Goal: Task Accomplishment & Management: Complete application form

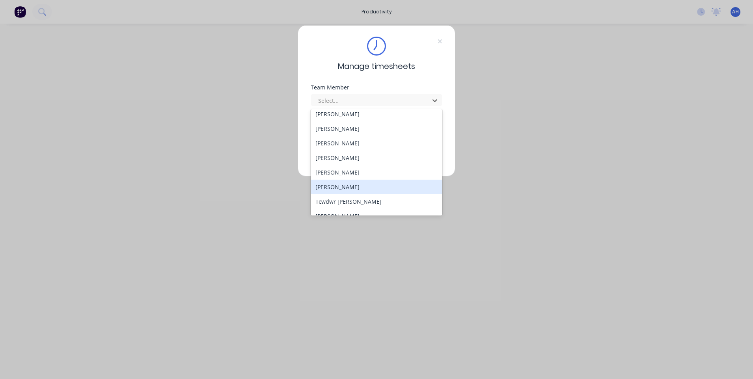
scroll to position [378, 0]
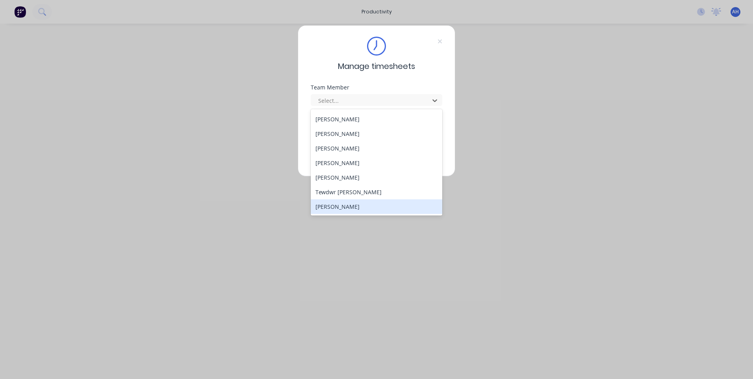
click at [401, 206] on div "[PERSON_NAME]" at bounding box center [377, 206] width 132 height 15
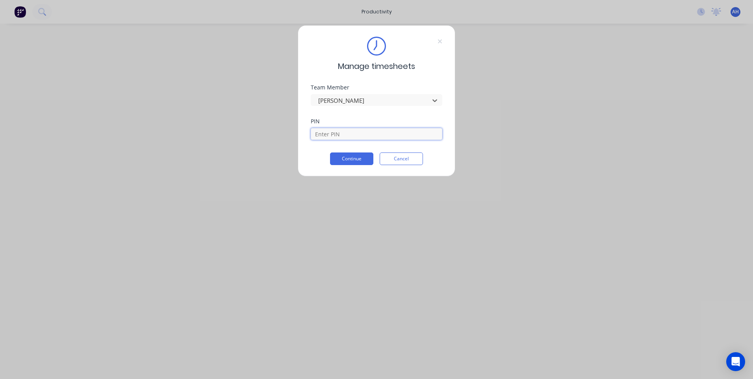
click at [376, 132] on input at bounding box center [377, 134] width 132 height 12
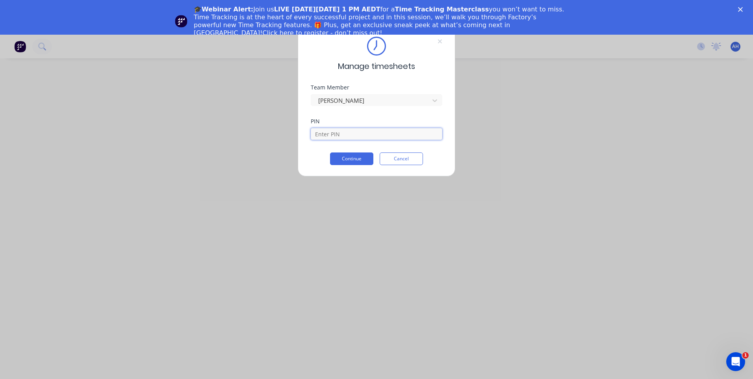
scroll to position [0, 0]
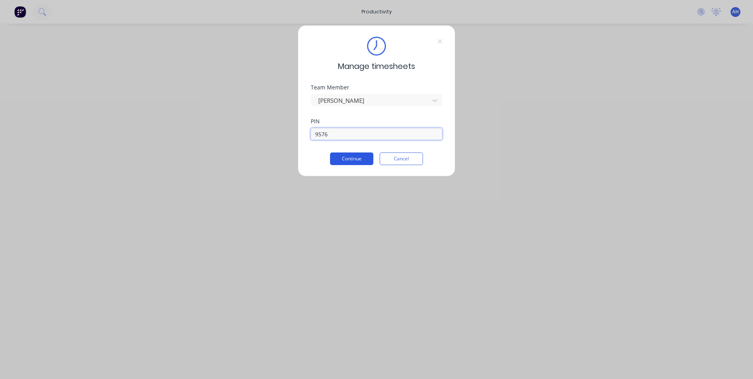
type input "9576"
click at [372, 162] on button "Continue" at bounding box center [351, 158] width 43 height 13
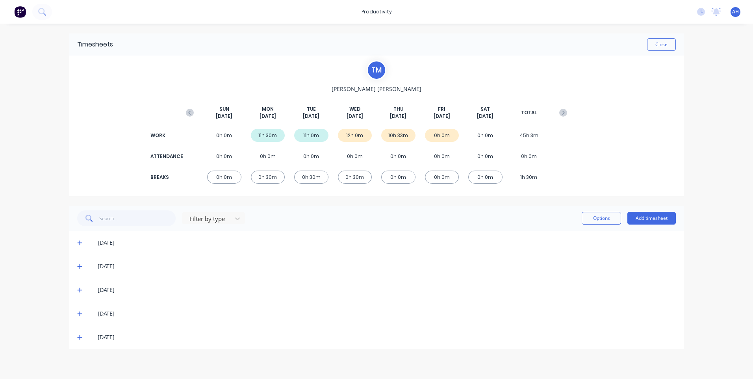
click at [78, 315] on icon at bounding box center [79, 314] width 5 height 6
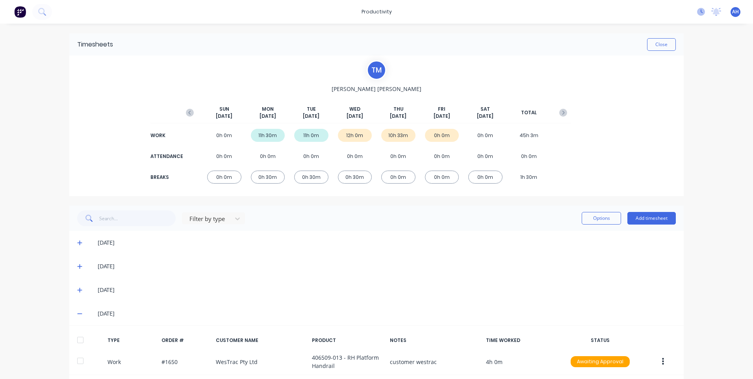
drag, startPoint x: 689, startPoint y: 17, endPoint x: 692, endPoint y: 11, distance: 6.4
click at [691, 16] on div "No new notifications [PERSON_NAME] all as read You have no notifications AH Hus…" at bounding box center [722, 12] width 62 height 12
click at [698, 4] on div "productivity productivity Workflow Planner Delivery Scheduling Timesheets No ne…" at bounding box center [376, 12] width 753 height 24
click at [697, 9] on icon at bounding box center [701, 12] width 8 height 8
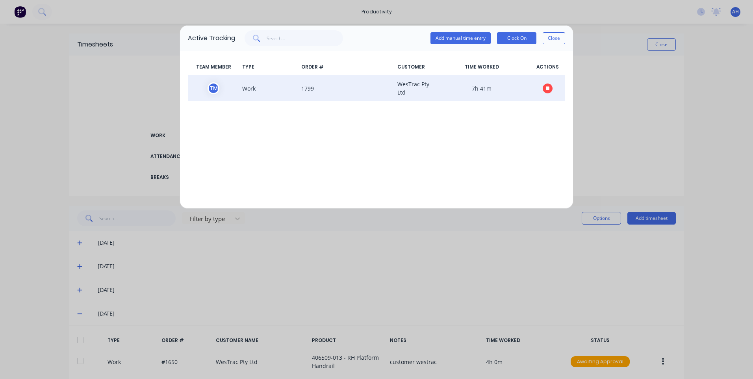
click at [545, 86] on button "button" at bounding box center [548, 89] width 10 height 10
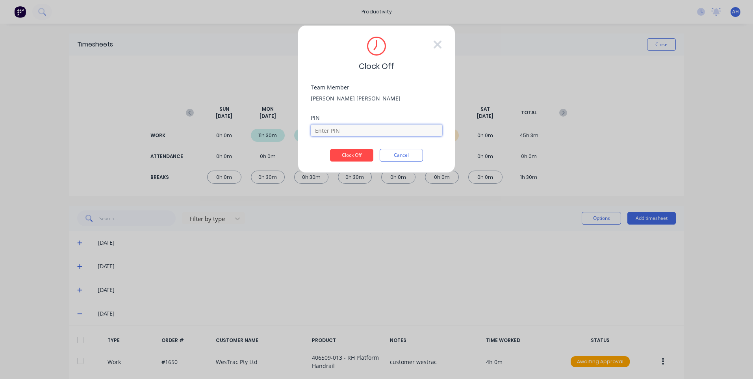
click at [379, 135] on input at bounding box center [377, 130] width 132 height 12
type input "9576"
click at [360, 156] on button "Clock Off" at bounding box center [351, 155] width 43 height 13
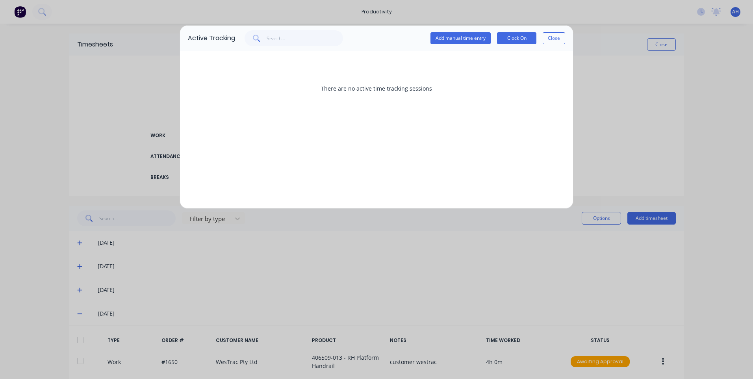
click at [548, 37] on button "Close" at bounding box center [554, 38] width 22 height 12
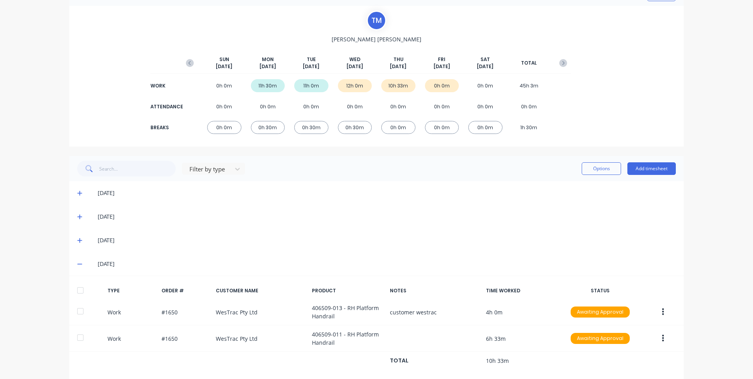
scroll to position [87, 0]
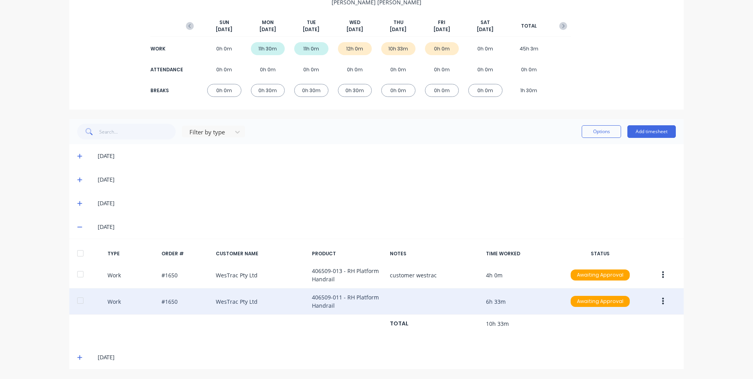
click at [661, 298] on button "button" at bounding box center [663, 301] width 19 height 14
click at [628, 289] on div "Edit" at bounding box center [635, 287] width 61 height 11
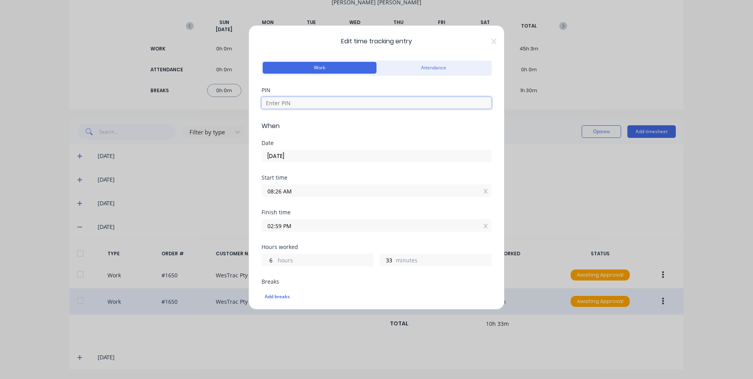
click at [344, 100] on input at bounding box center [377, 103] width 230 height 12
type input "9576"
click at [492, 43] on icon at bounding box center [494, 41] width 5 height 6
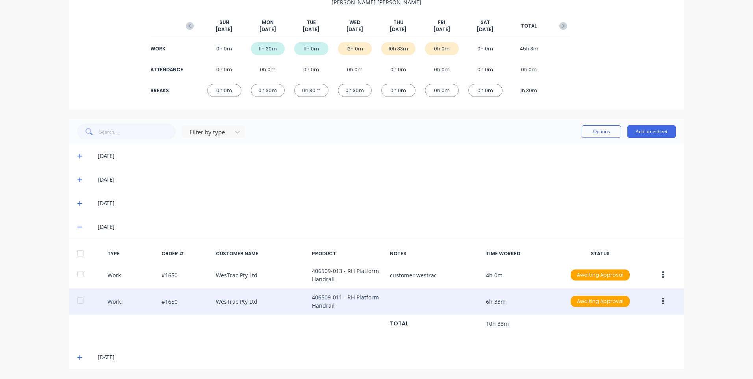
click at [662, 303] on icon "button" at bounding box center [663, 301] width 2 height 9
click at [616, 288] on div "Edit" at bounding box center [635, 287] width 61 height 11
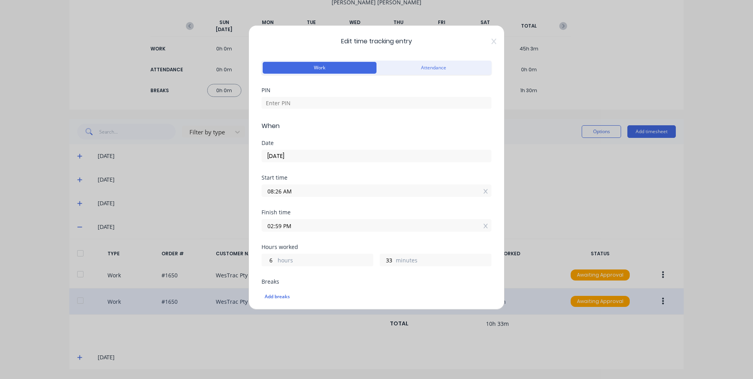
click at [316, 193] on input "08:26 AM" at bounding box center [376, 191] width 229 height 12
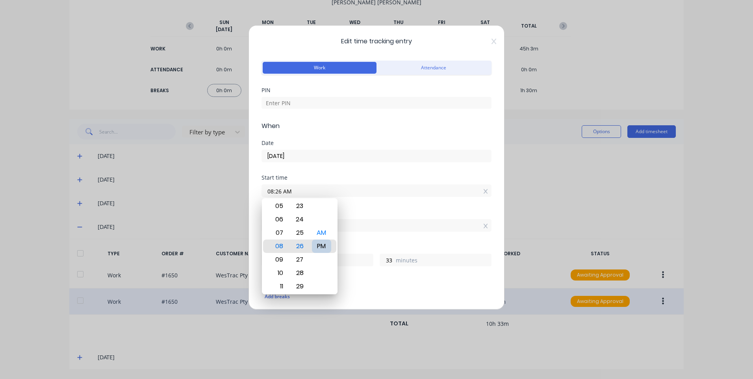
type input "08:26 PM"
type input "18"
type input "08:22 PM"
type input "37"
type input "08:18 PM"
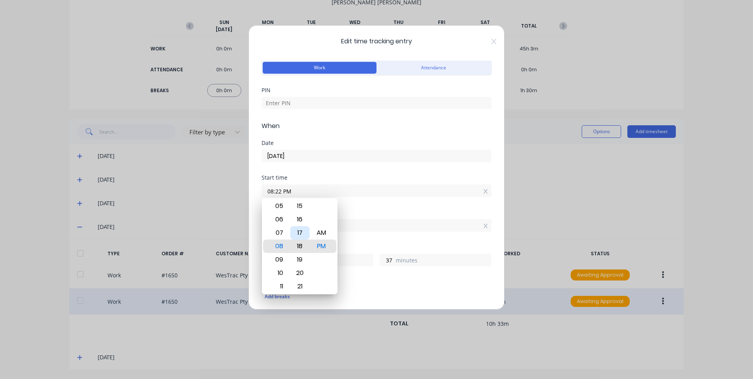
type input "41"
type input "08:13 PM"
type input "46"
type input "08:09 PM"
type input "50"
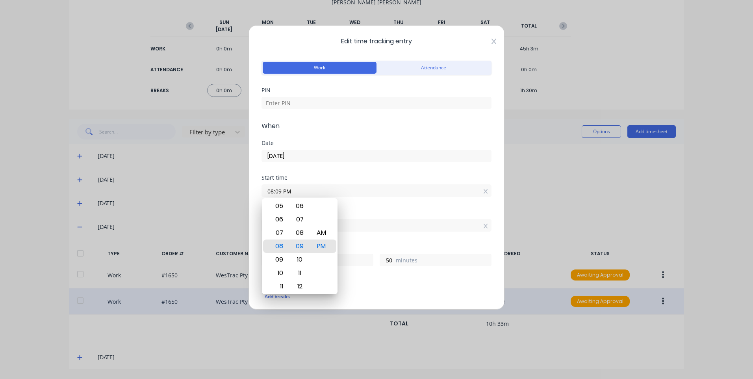
click at [492, 39] on icon at bounding box center [494, 41] width 5 height 6
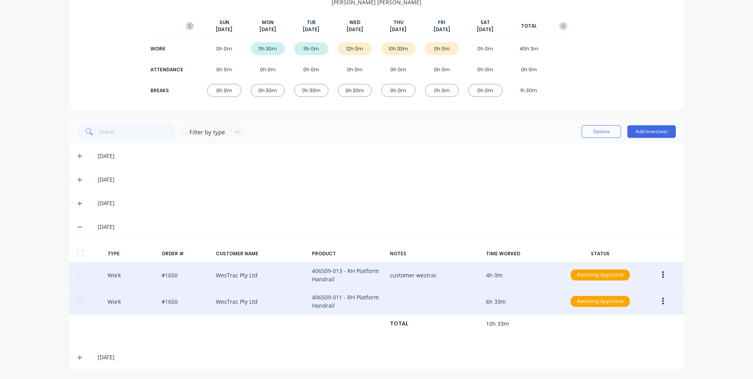
click at [655, 273] on button "button" at bounding box center [663, 275] width 19 height 14
click at [629, 258] on div "Edit" at bounding box center [635, 261] width 61 height 11
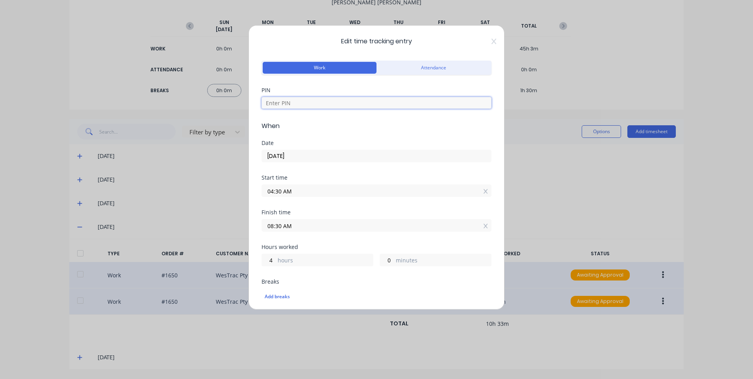
click at [309, 104] on input at bounding box center [377, 103] width 230 height 12
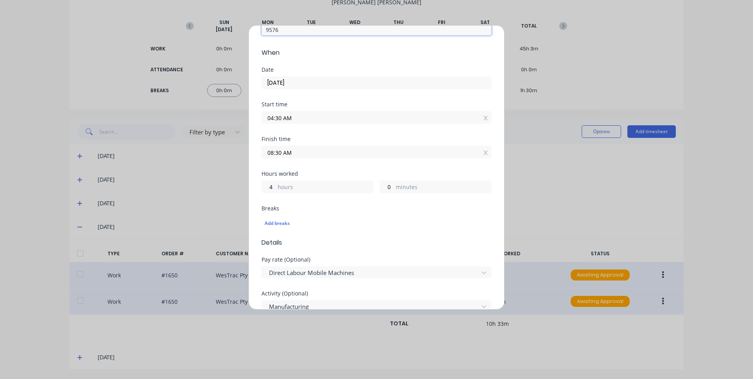
scroll to position [79, 0]
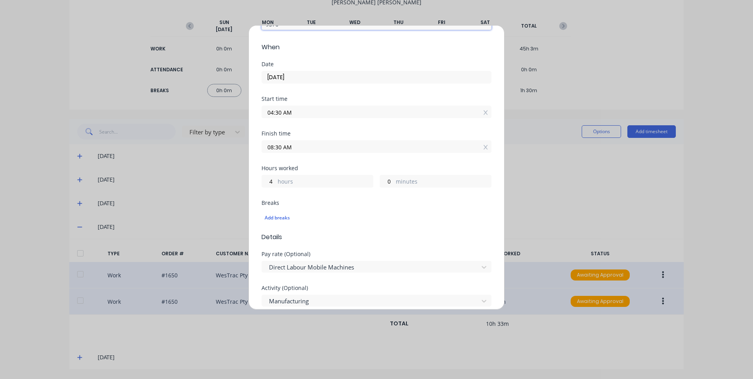
type input "9576"
click at [307, 136] on div "Finish time 08:30 AM" at bounding box center [377, 142] width 230 height 22
click at [308, 140] on div "08:30 AM" at bounding box center [377, 145] width 230 height 15
click at [307, 143] on input "08:30 AM" at bounding box center [376, 147] width 229 height 12
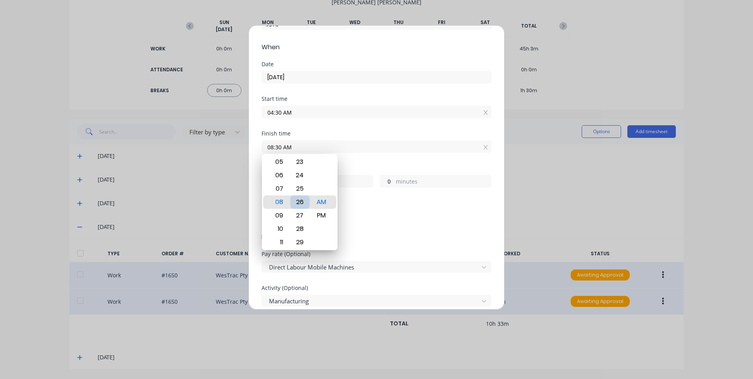
type input "08:26 AM"
type input "3"
type input "56"
type input "08:18 AM"
type input "48"
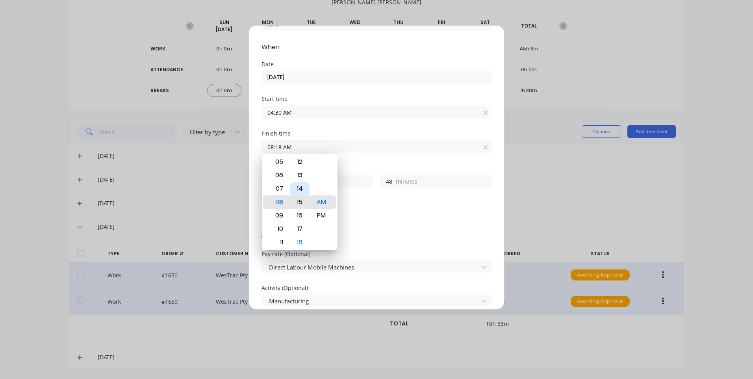
type input "08:15 AM"
type input "45"
type input "08:12 AM"
type input "42"
type input "08:08 AM"
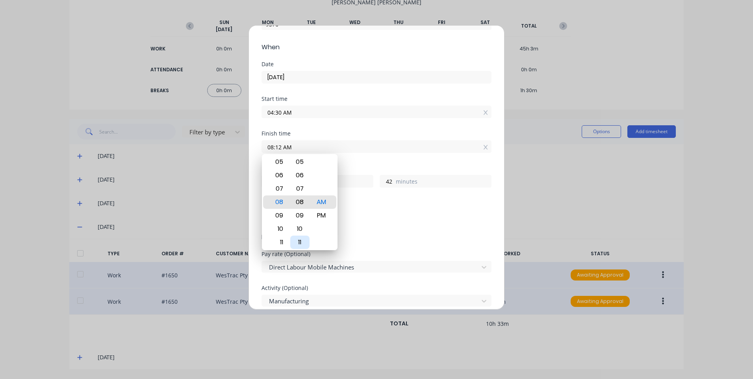
type input "38"
type input "08:06 AM"
type input "36"
type input "08:01 AM"
type input "31"
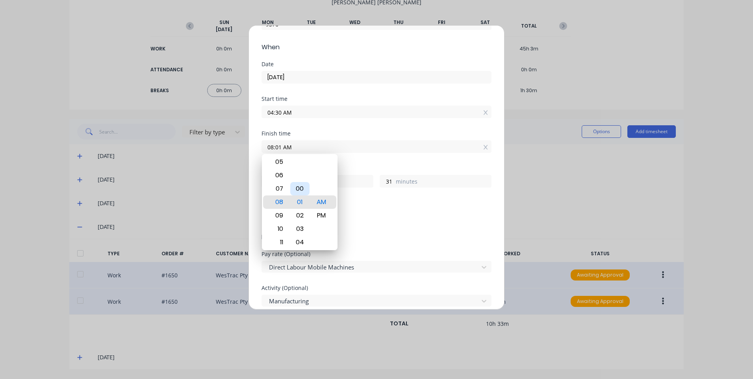
click at [299, 192] on div "00" at bounding box center [299, 188] width 19 height 13
type input "08:00 AM"
type input "30"
click at [429, 210] on div "Add breaks" at bounding box center [377, 218] width 230 height 17
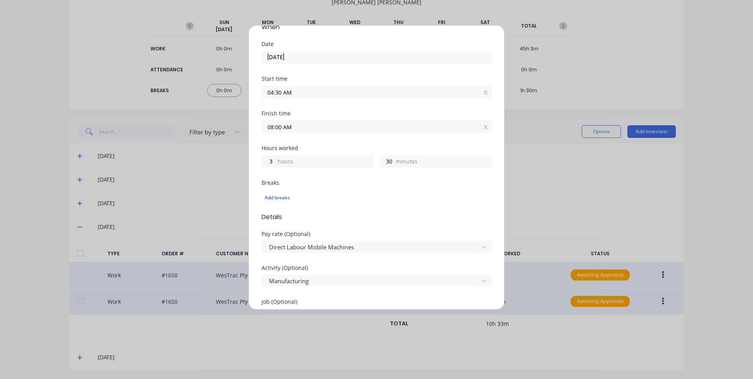
scroll to position [276, 0]
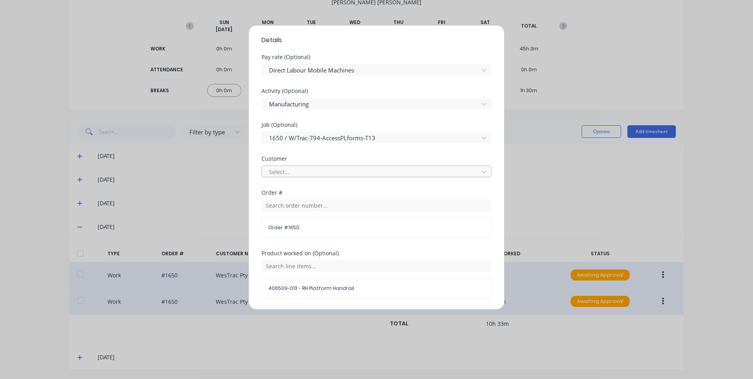
click at [330, 175] on div at bounding box center [371, 172] width 206 height 10
click at [323, 191] on div "Select customer" at bounding box center [374, 189] width 224 height 15
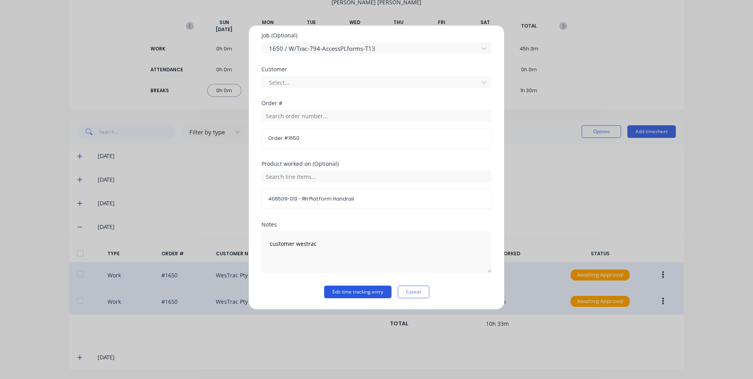
click at [371, 287] on button "Edit time tracking entry" at bounding box center [357, 292] width 67 height 13
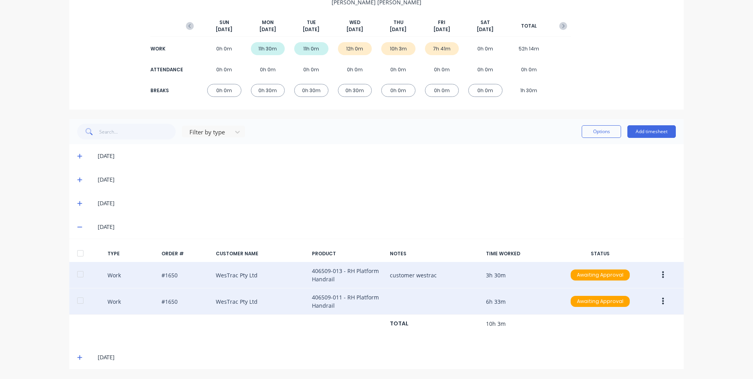
click at [668, 295] on button "button" at bounding box center [663, 301] width 19 height 14
click at [630, 284] on div "Edit" at bounding box center [635, 287] width 61 height 11
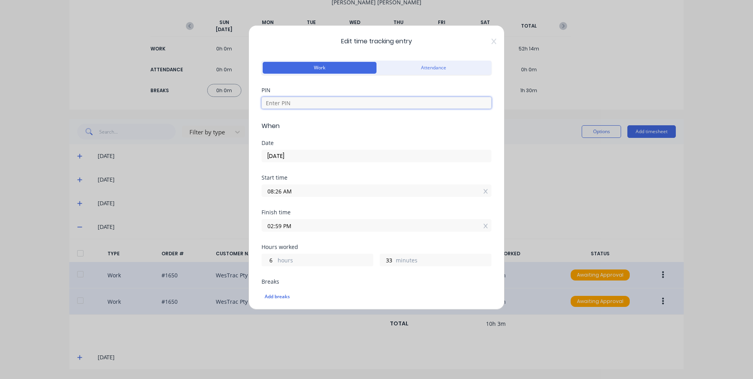
click at [339, 103] on input at bounding box center [377, 103] width 230 height 12
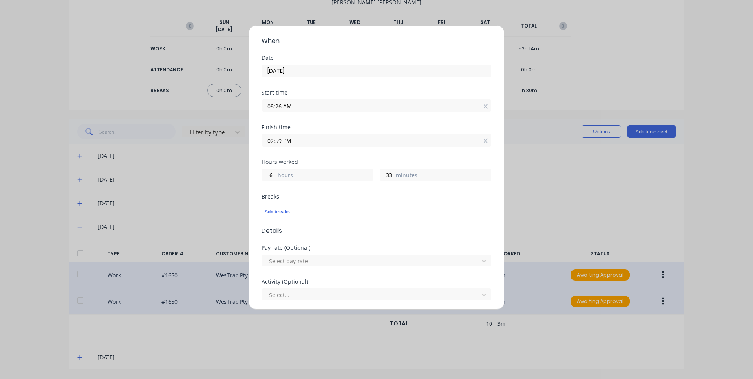
scroll to position [39, 0]
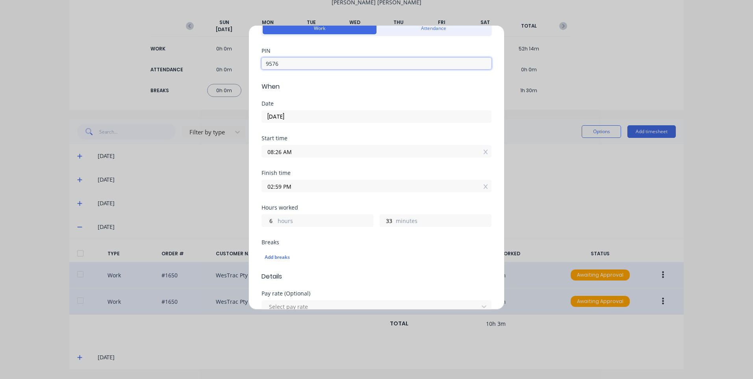
type input "9576"
click at [314, 146] on input "08:26 AM" at bounding box center [376, 151] width 229 height 12
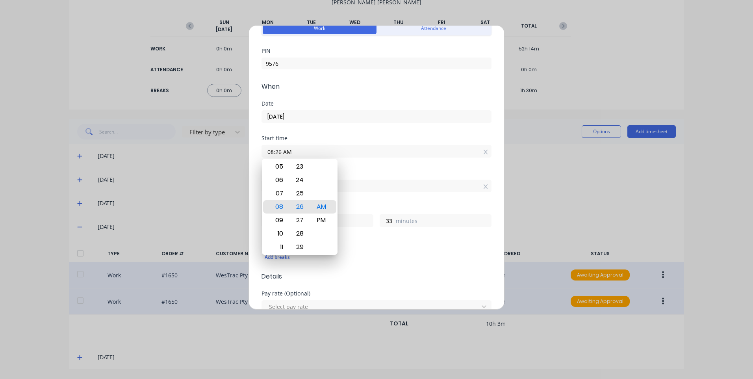
click at [314, 154] on input "08:26 AM" at bounding box center [376, 151] width 229 height 12
type input "08:21 AM"
type input "38"
type input "08:17 AM"
type input "42"
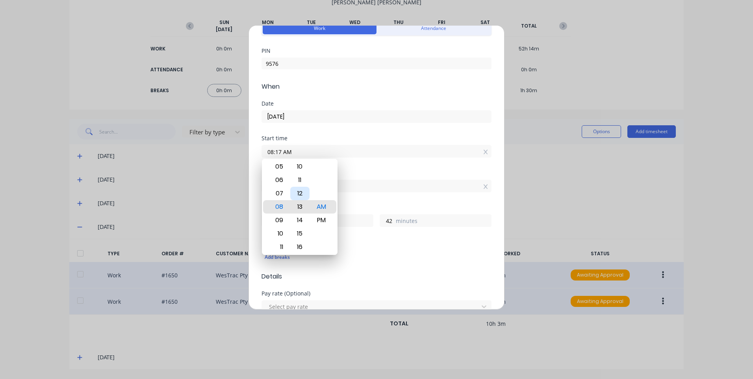
type input "08:13 AM"
type input "46"
type input "08:08 AM"
type input "51"
type input "08:02 AM"
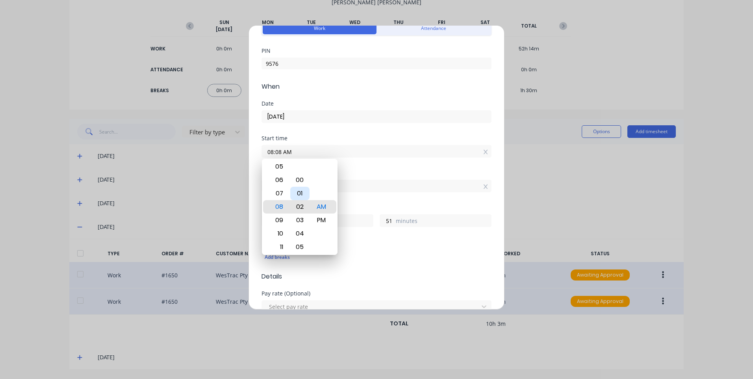
type input "57"
type input "08:00 AM"
type input "59"
drag, startPoint x: 302, startPoint y: 202, endPoint x: 394, endPoint y: 198, distance: 91.5
click at [302, 203] on div "00" at bounding box center [299, 206] width 19 height 13
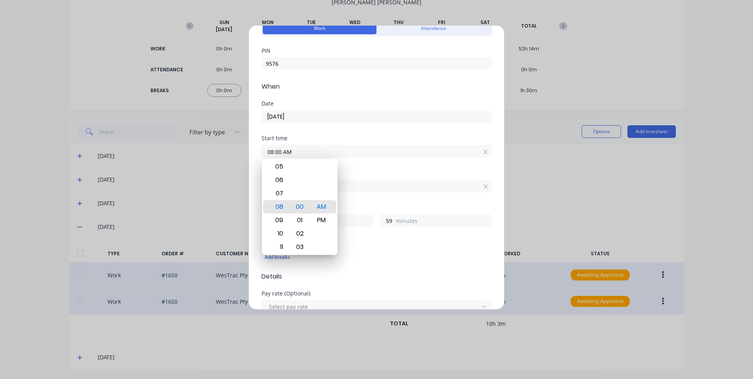
click at [407, 193] on div "Finish time 02:59 PM" at bounding box center [377, 187] width 230 height 35
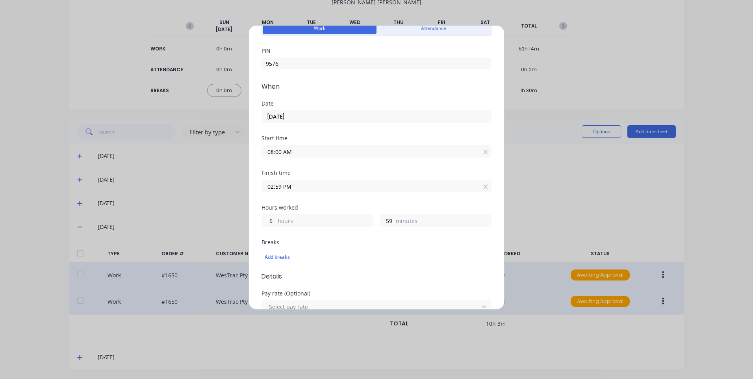
click at [364, 188] on input "02:59 PM" at bounding box center [376, 186] width 229 height 12
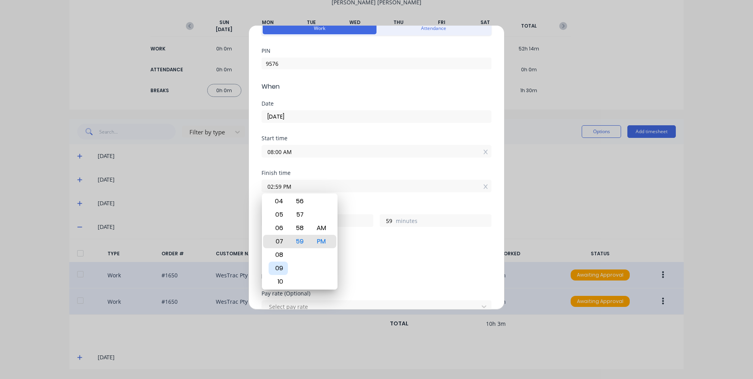
type input "07:59 PM"
type input "11"
type input "11:59 PM"
type input "15"
click at [283, 211] on div "09" at bounding box center [278, 214] width 19 height 13
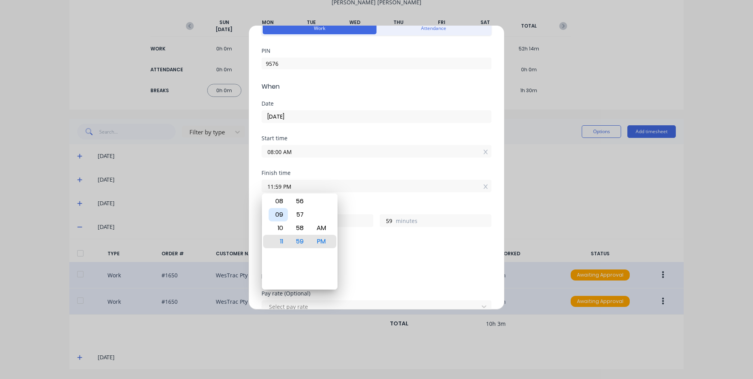
type input "09:59 PM"
type input "13"
type input "09:55 PM"
type input "55"
drag, startPoint x: 330, startPoint y: 228, endPoint x: 309, endPoint y: 232, distance: 21.2
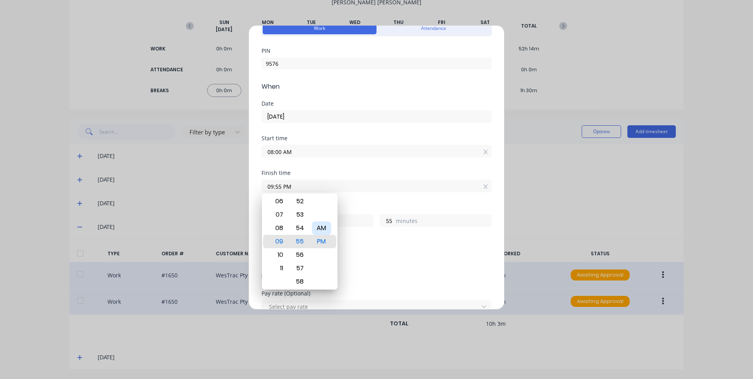
click at [329, 228] on div "AM" at bounding box center [321, 227] width 19 height 13
type input "09:55 AM"
type input "1"
type input "09:51 AM"
type input "51"
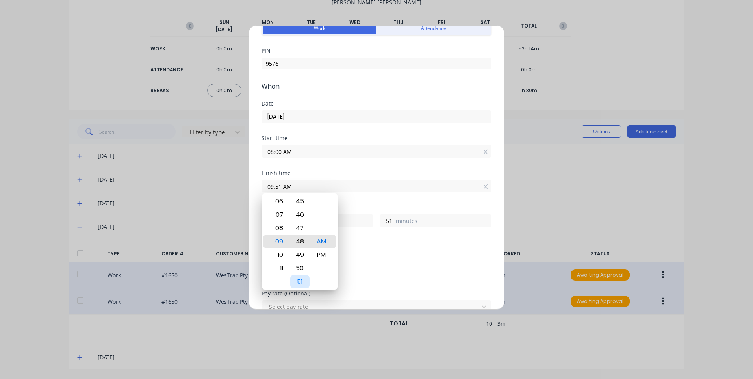
type input "09:48 AM"
type input "48"
type input "09:44 AM"
type input "44"
type input "09:40 AM"
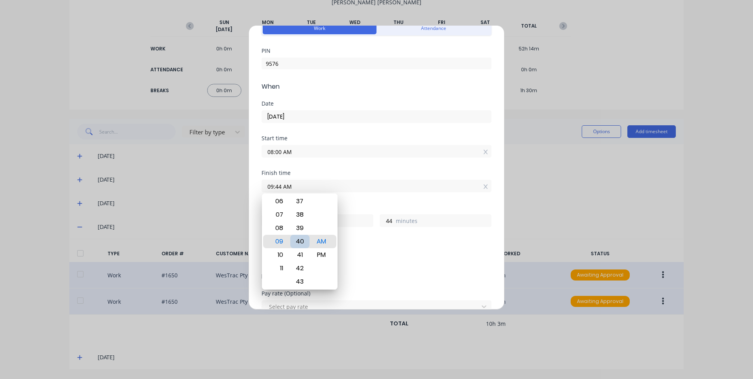
type input "40"
type input "09:35 AM"
type input "35"
type input "09:31 AM"
type input "31"
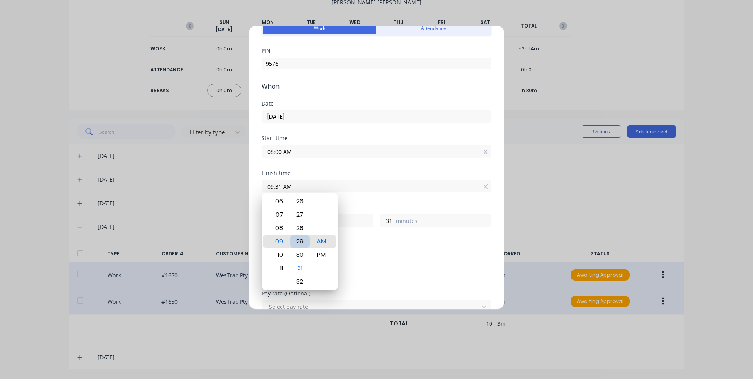
type input "09:29 AM"
type input "29"
type input "09:30 AM"
type input "30"
click at [426, 249] on div "Add breaks" at bounding box center [377, 257] width 230 height 17
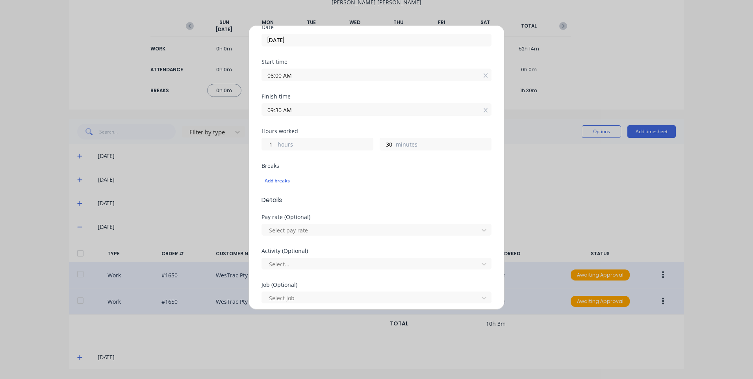
scroll to position [197, 0]
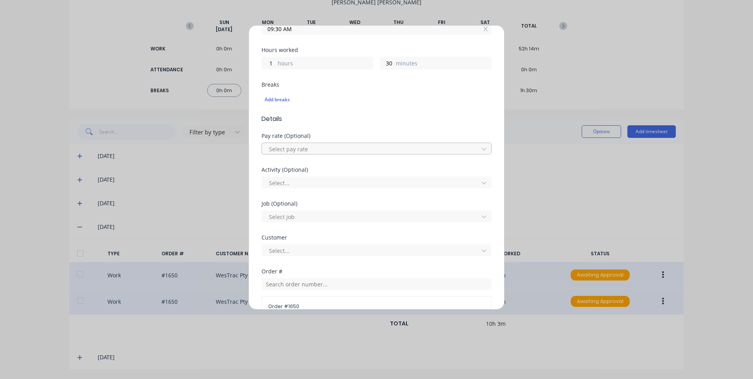
click at [323, 149] on div at bounding box center [371, 149] width 206 height 10
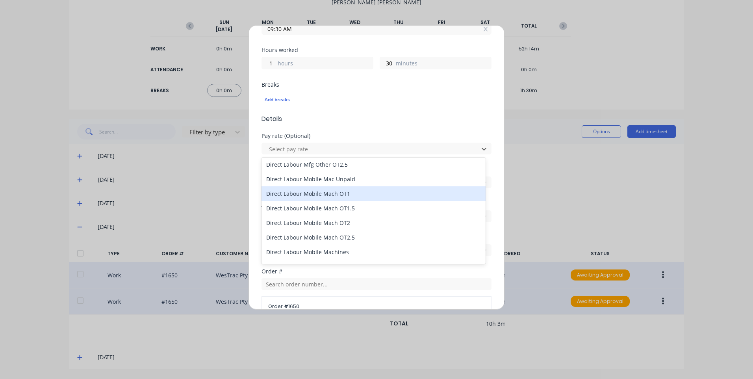
scroll to position [552, 0]
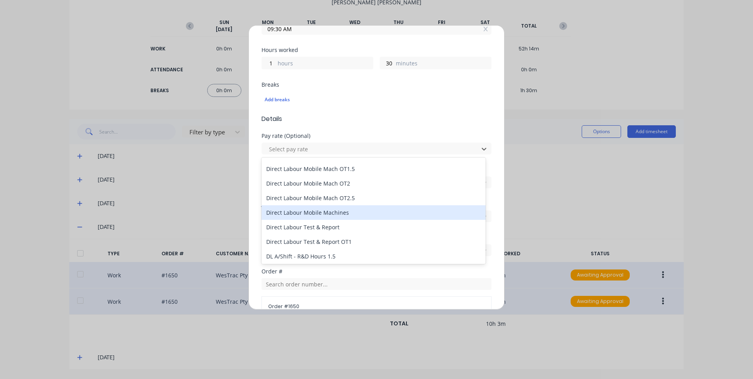
click at [355, 212] on div "Direct Labour Mobile Machines" at bounding box center [374, 212] width 224 height 15
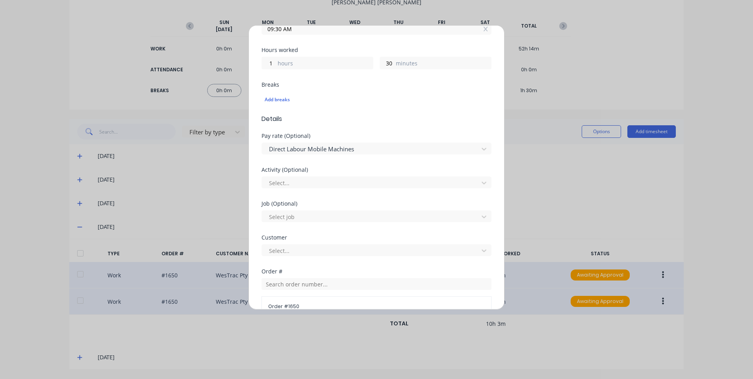
click at [325, 173] on div "Activity (Optional) Select..." at bounding box center [377, 177] width 230 height 21
click at [326, 179] on div "Select..." at bounding box center [377, 182] width 230 height 14
click at [327, 180] on div at bounding box center [371, 183] width 206 height 10
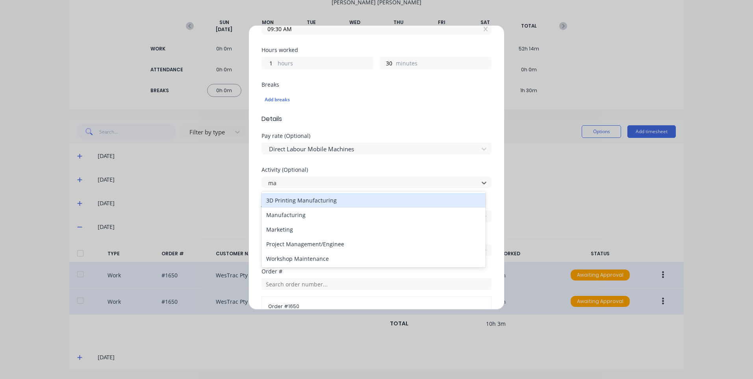
type input "man"
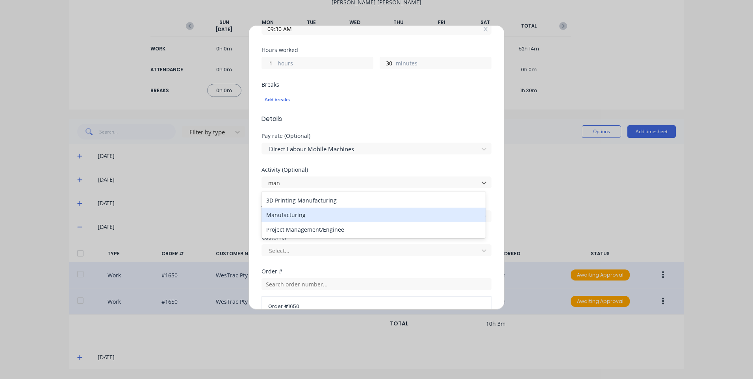
click at [316, 212] on div "Manufacturing" at bounding box center [374, 215] width 224 height 15
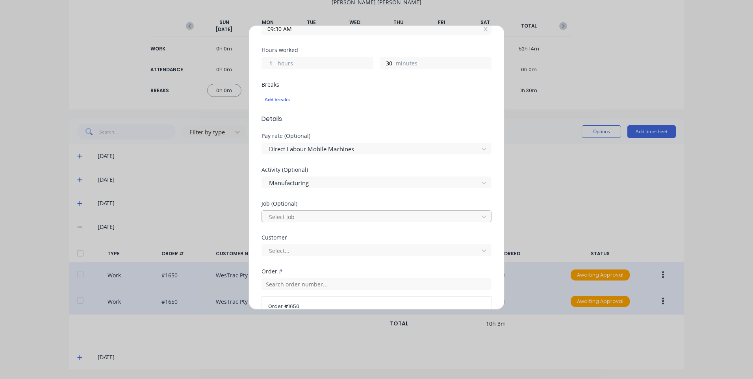
click at [312, 219] on div at bounding box center [371, 217] width 206 height 10
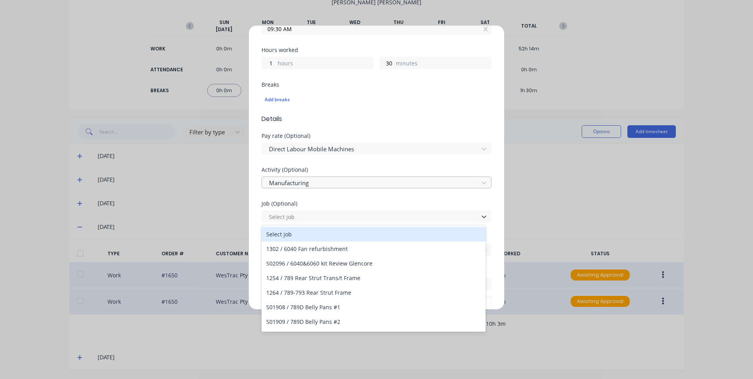
click at [348, 188] on div "Manufacturing" at bounding box center [371, 183] width 211 height 12
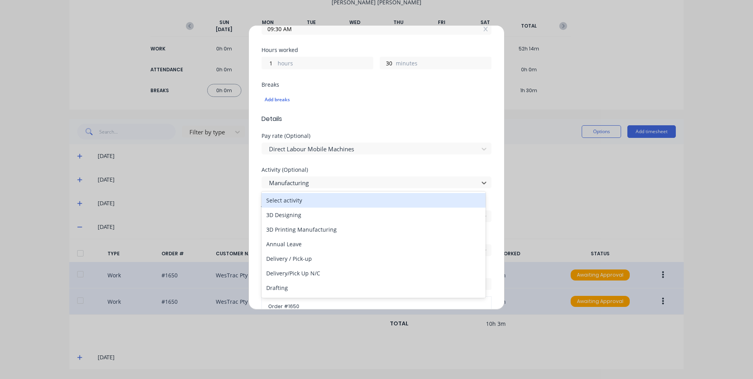
click at [422, 156] on div "Pay rate (Optional) Direct Labour Mobile Machines" at bounding box center [377, 150] width 230 height 34
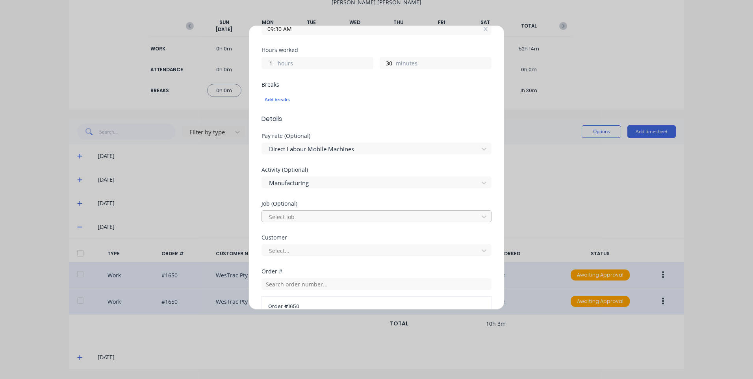
click at [341, 214] on div at bounding box center [371, 217] width 206 height 10
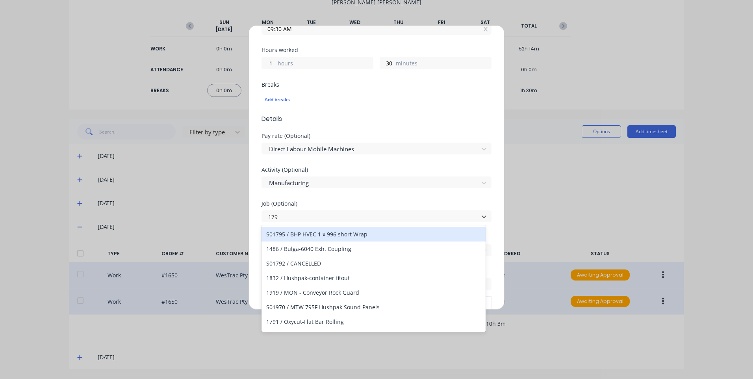
type input "1797"
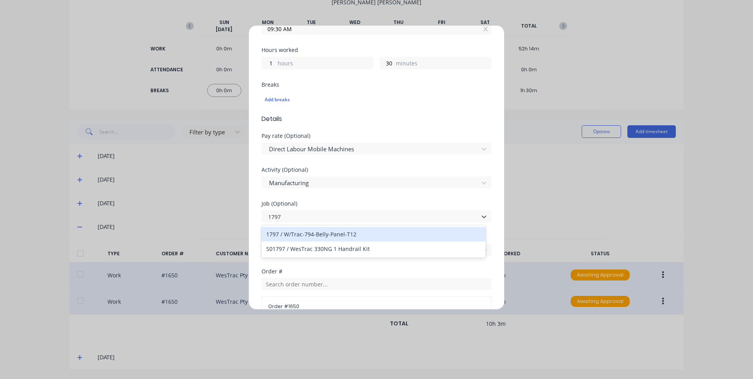
click at [335, 235] on div "1797 / W/Trac-794-Belly-Panel-T12" at bounding box center [374, 234] width 224 height 15
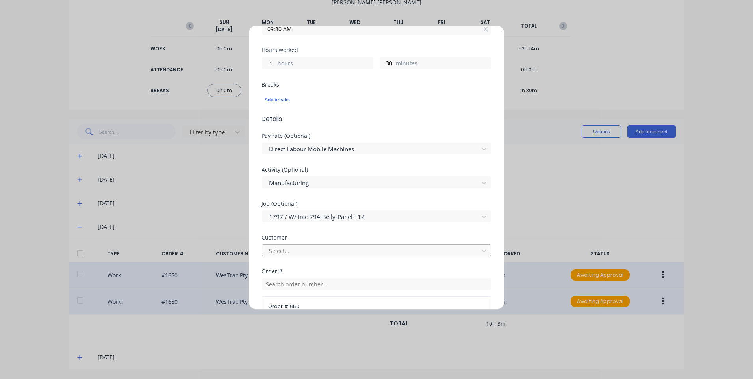
click at [314, 246] on div at bounding box center [371, 251] width 206 height 10
click at [284, 265] on div "Select customer" at bounding box center [374, 268] width 224 height 15
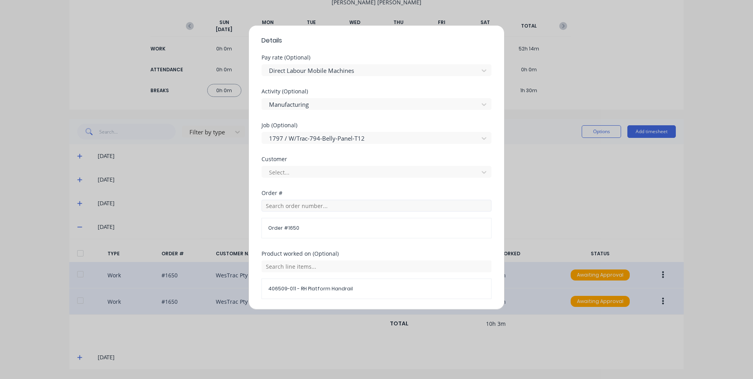
scroll to position [276, 0]
click at [322, 212] on div "Order # 1650" at bounding box center [377, 218] width 230 height 39
click at [325, 208] on input "text" at bounding box center [377, 205] width 230 height 12
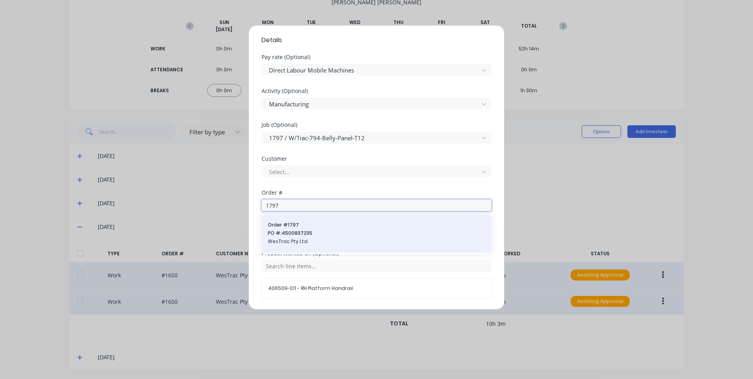
type input "1797"
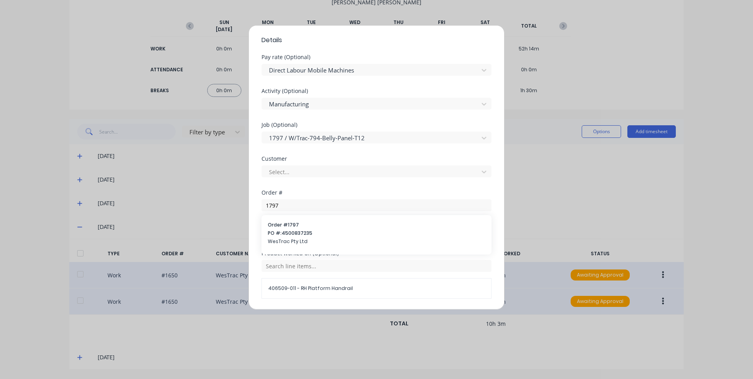
click at [316, 232] on span "PO #: 4500837235" at bounding box center [376, 233] width 217 height 7
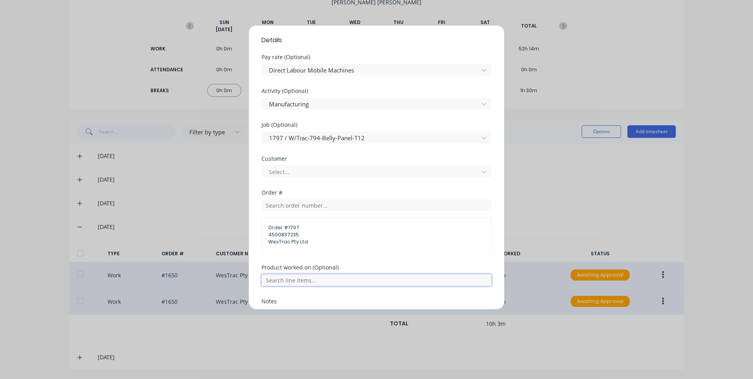
click at [317, 280] on input "text" at bounding box center [377, 280] width 230 height 12
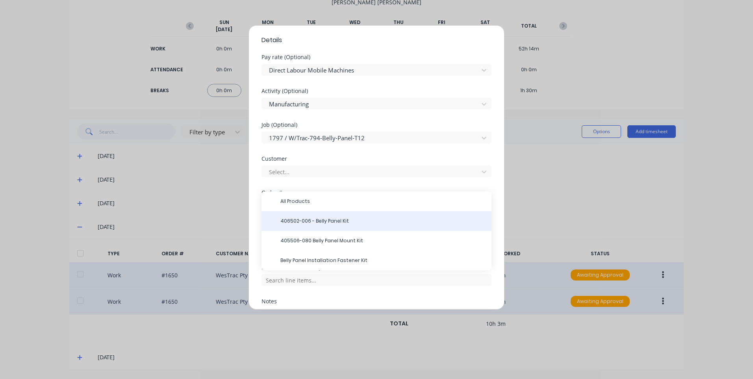
click at [334, 215] on div "406502-006 - Belly Panel Kit" at bounding box center [377, 221] width 230 height 20
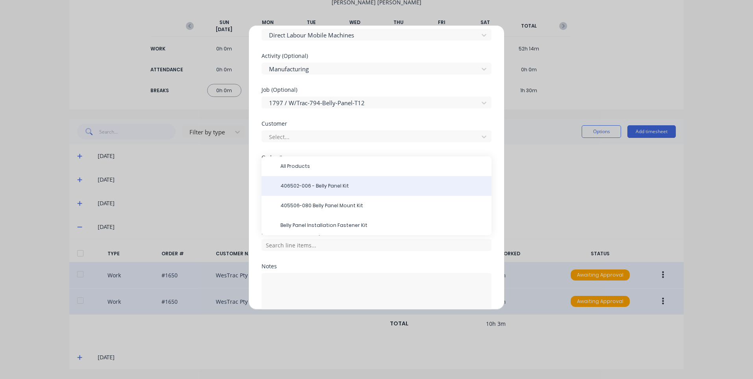
scroll to position [353, 0]
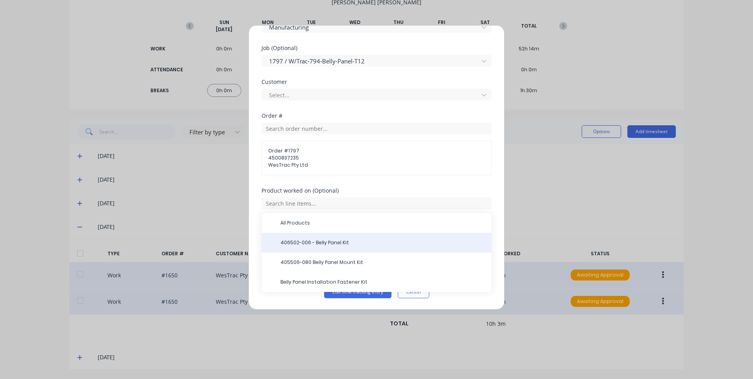
click at [338, 241] on span "406502-006 - Belly Panel Kit" at bounding box center [382, 242] width 205 height 7
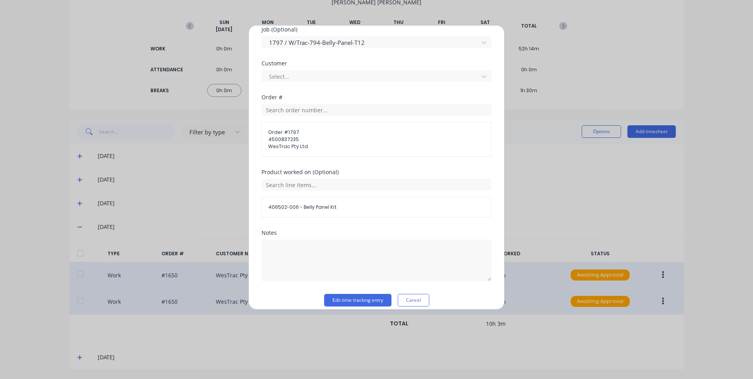
scroll to position [379, 0]
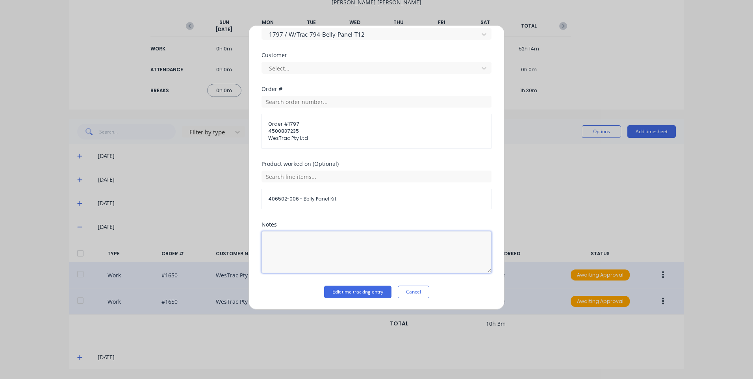
click at [322, 235] on textarea at bounding box center [377, 252] width 230 height 42
type textarea "customer westrac"
click at [363, 295] on button "Edit time tracking entry" at bounding box center [357, 292] width 67 height 13
click at [363, 292] on button "Edit time tracking entry" at bounding box center [357, 292] width 67 height 13
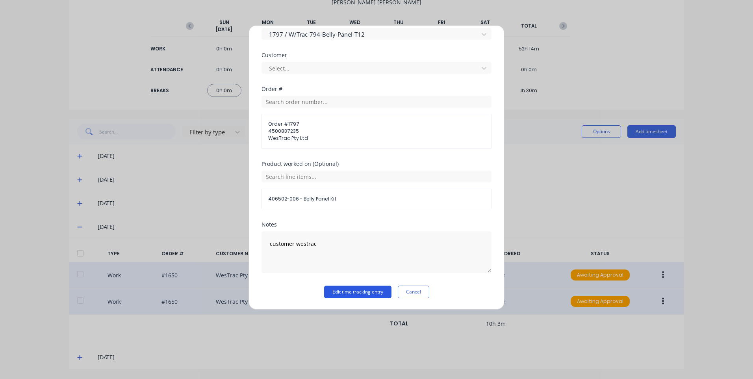
click at [363, 292] on button "Edit time tracking entry" at bounding box center [357, 292] width 67 height 13
click at [360, 295] on button "Edit time tracking entry" at bounding box center [357, 292] width 67 height 13
click at [361, 294] on button "Edit time tracking entry" at bounding box center [357, 292] width 67 height 13
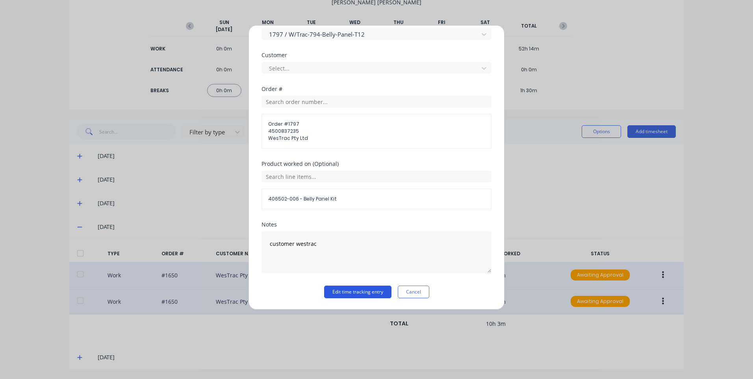
click at [361, 294] on button "Edit time tracking entry" at bounding box center [357, 292] width 67 height 13
click at [361, 293] on button "Edit time tracking entry" at bounding box center [357, 292] width 67 height 13
drag, startPoint x: 361, startPoint y: 293, endPoint x: 406, endPoint y: 299, distance: 45.2
click at [365, 293] on button "Edit time tracking entry" at bounding box center [357, 292] width 67 height 13
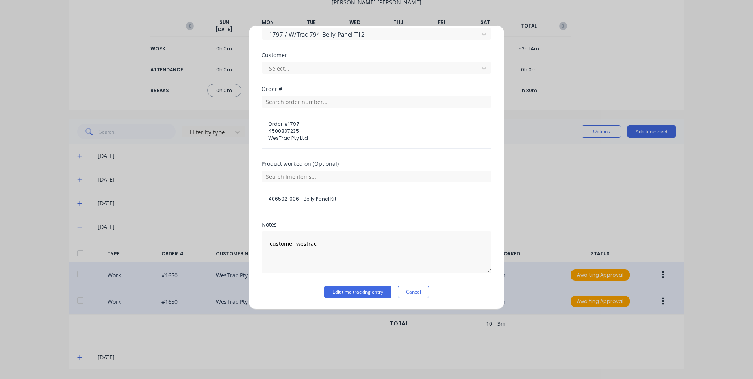
click at [407, 297] on button "Cancel" at bounding box center [414, 292] width 32 height 13
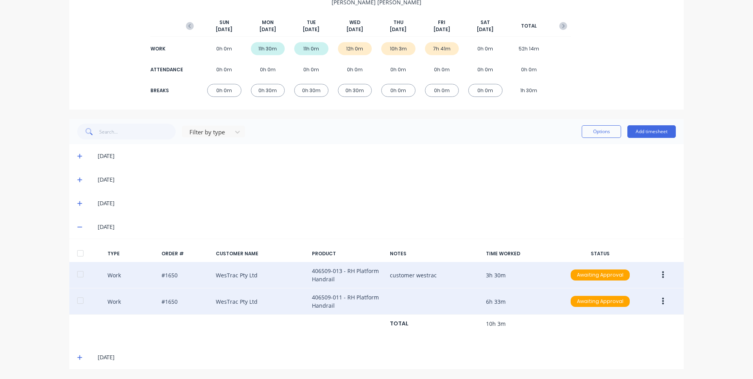
click at [655, 294] on div "Work #1650 WesTrac Pty Ltd 406509-011 - RH Platform Handrail 6h 33m Awaiting Ap…" at bounding box center [376, 301] width 615 height 26
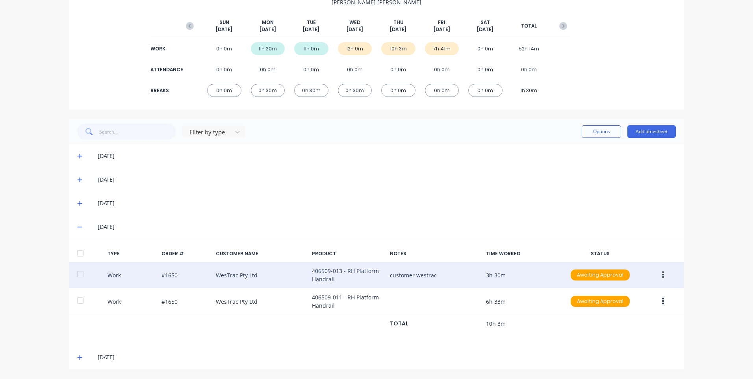
click at [662, 297] on icon "button" at bounding box center [663, 301] width 2 height 9
click at [615, 225] on div "[DATE]" at bounding box center [387, 227] width 578 height 9
click at [639, 128] on button "Add timesheet" at bounding box center [652, 131] width 48 height 13
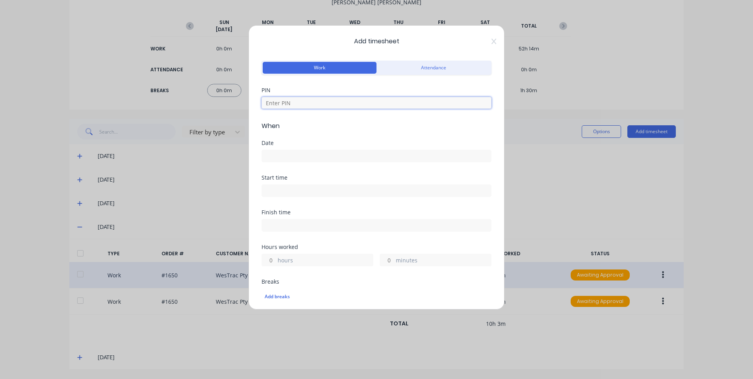
click at [318, 105] on input at bounding box center [377, 103] width 230 height 12
type input "9576"
click at [317, 159] on input at bounding box center [376, 156] width 229 height 12
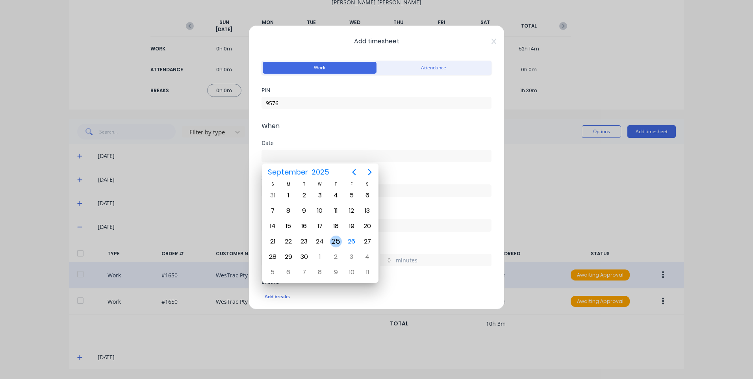
click at [341, 239] on div "25" at bounding box center [336, 242] width 12 height 12
type input "[DATE]"
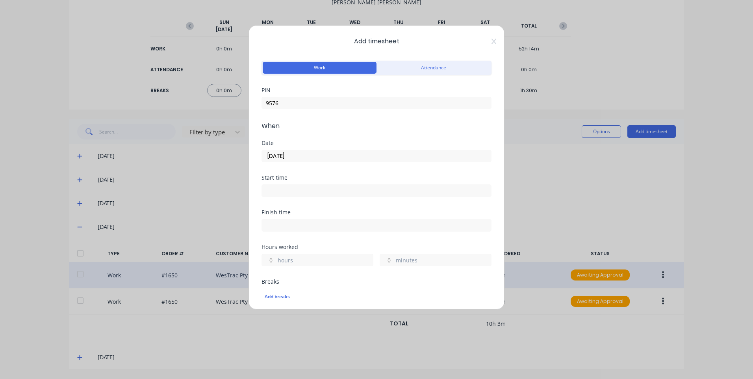
click at [327, 196] on label at bounding box center [377, 190] width 230 height 13
click at [327, 196] on input at bounding box center [376, 191] width 229 height 12
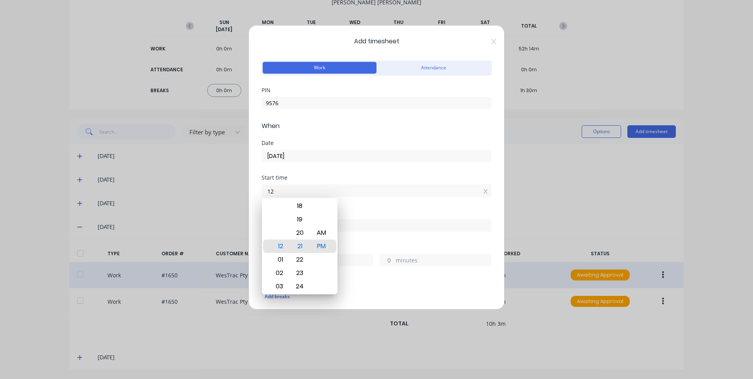
type input "1"
click at [402, 188] on input "8:00 am" at bounding box center [376, 191] width 229 height 12
click at [283, 242] on div "08" at bounding box center [278, 246] width 19 height 13
click at [326, 227] on div "AM" at bounding box center [321, 232] width 19 height 13
type input "08:00 AM"
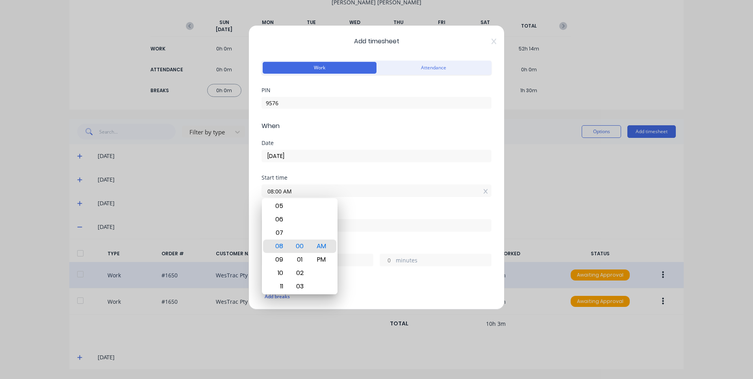
click at [360, 200] on div "Start time 08:00 AM" at bounding box center [377, 192] width 230 height 35
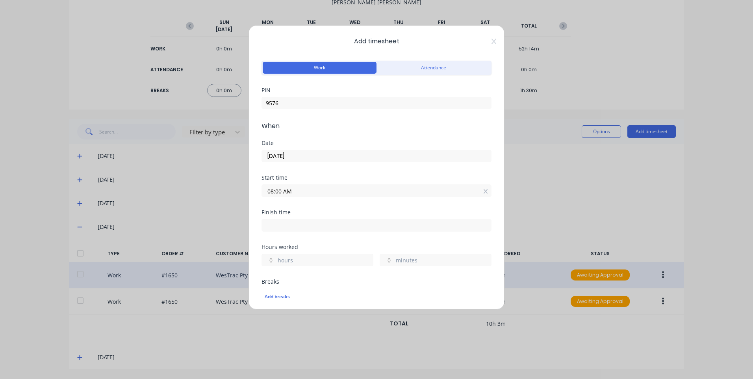
click at [334, 226] on input at bounding box center [376, 225] width 229 height 12
type input "12:22 PM"
type input "4"
type input "22"
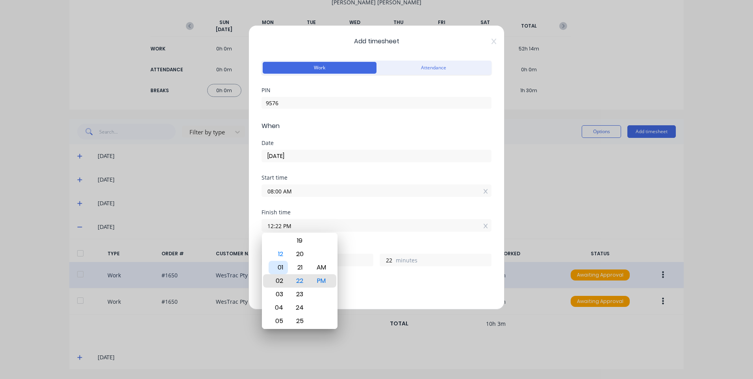
type input "04:22 PM"
type input "8"
type input "09:22 PM"
type input "13"
type input "09:27 PM"
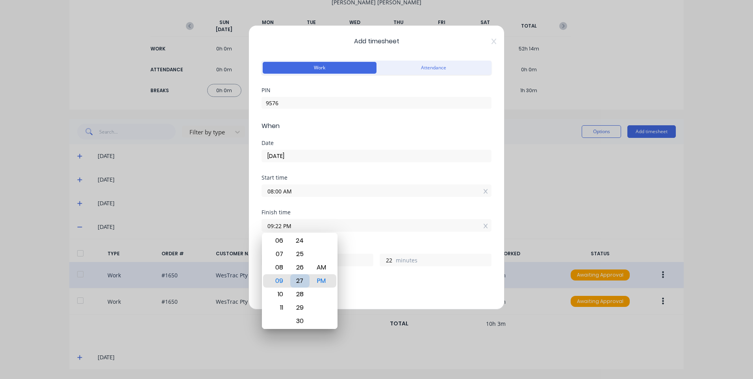
type input "27"
type input "09:32 PM"
type input "32"
type input "09:30 PM"
type input "30"
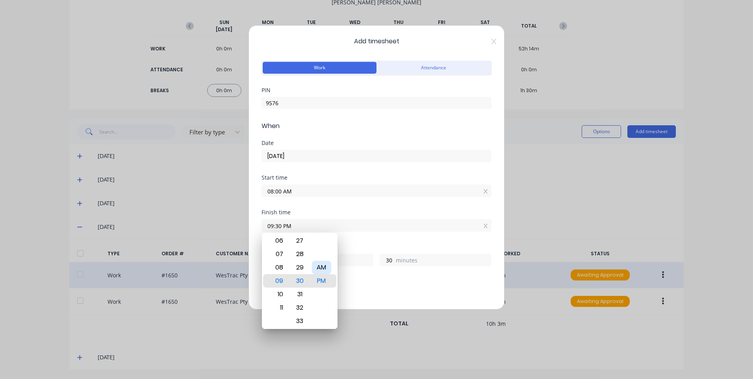
click at [328, 257] on div at bounding box center [321, 253] width 19 height 13
click at [325, 262] on div "AM" at bounding box center [321, 267] width 19 height 13
type input "09:30 AM"
type input "1"
click at [364, 225] on input "09:30 AM" at bounding box center [376, 225] width 229 height 12
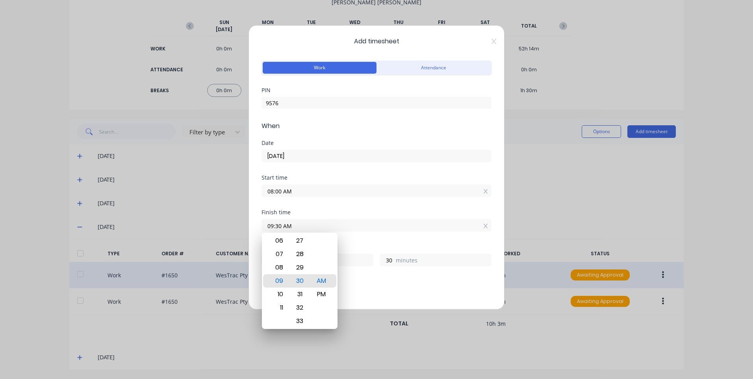
click at [377, 243] on div "Finish time 09:30 AM" at bounding box center [377, 227] width 230 height 35
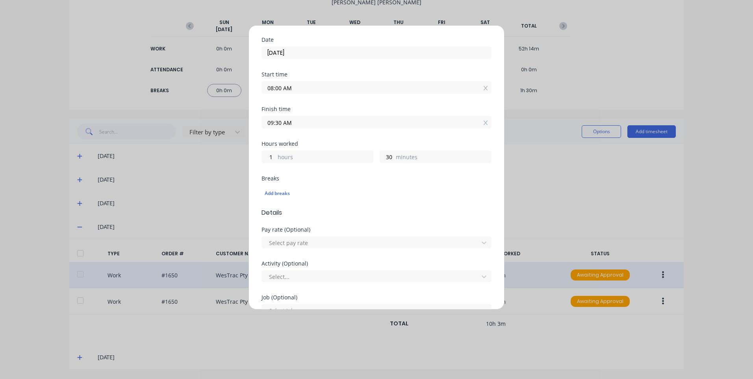
scroll to position [197, 0]
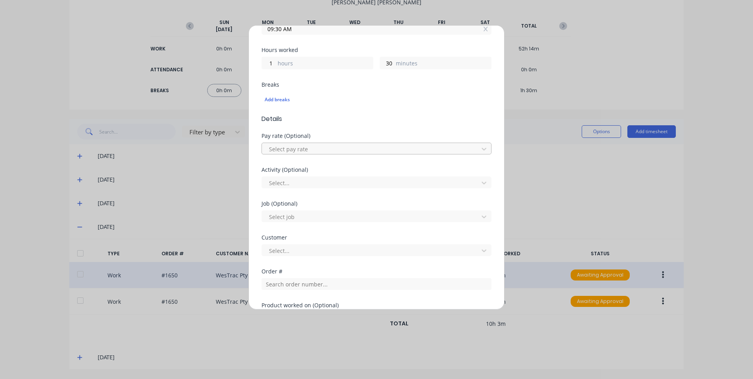
click at [295, 150] on div at bounding box center [371, 149] width 206 height 10
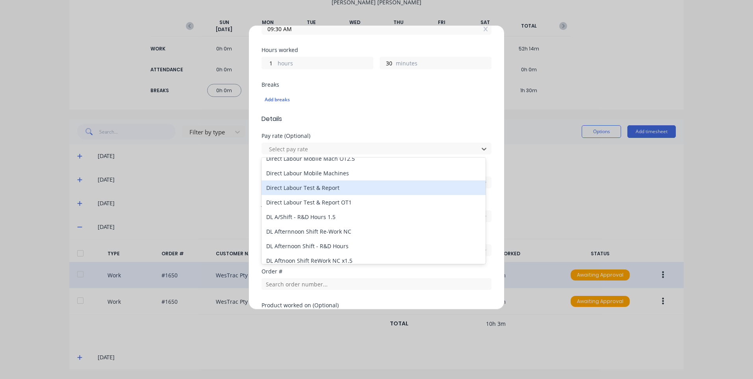
click at [341, 171] on div "Direct Labour Mobile Machines" at bounding box center [374, 173] width 224 height 15
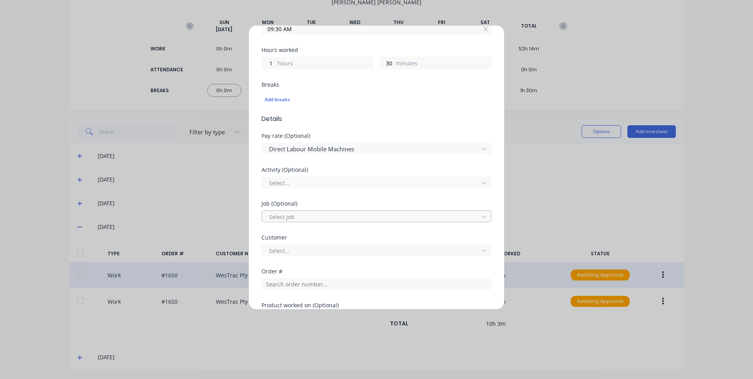
click at [314, 217] on div at bounding box center [371, 217] width 206 height 10
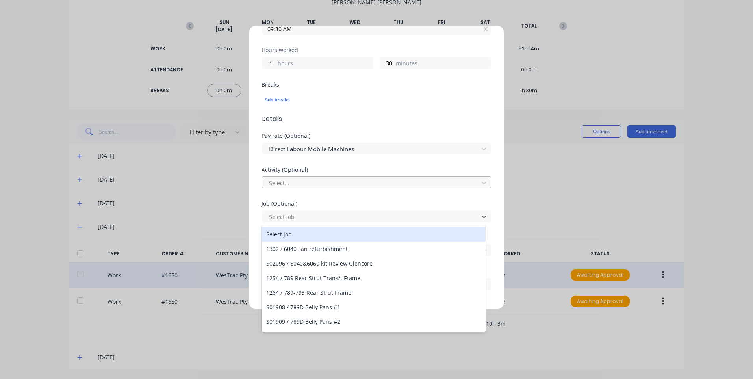
click at [310, 185] on div at bounding box center [371, 183] width 206 height 10
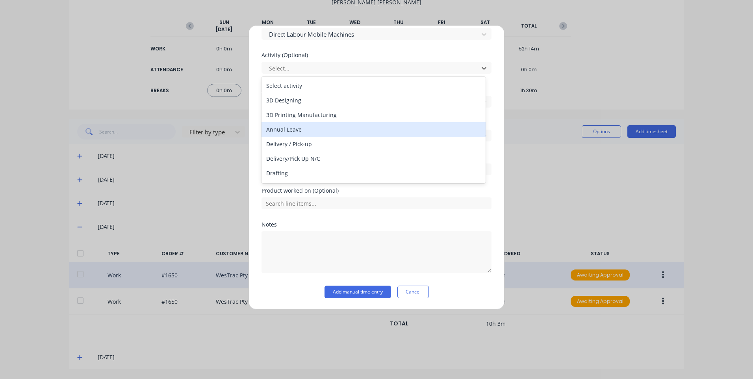
scroll to position [79, 0]
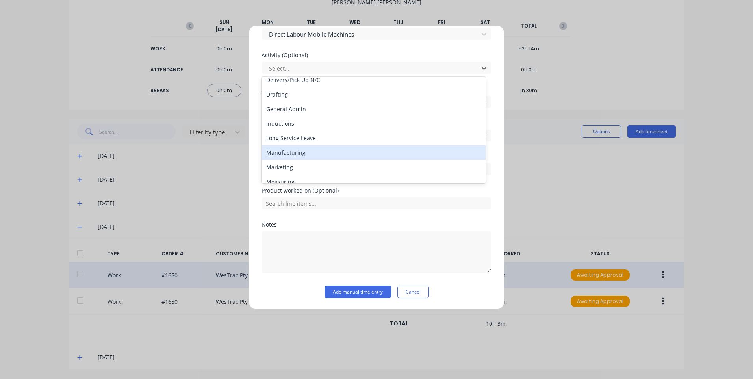
click at [301, 147] on div "Manufacturing" at bounding box center [374, 152] width 224 height 15
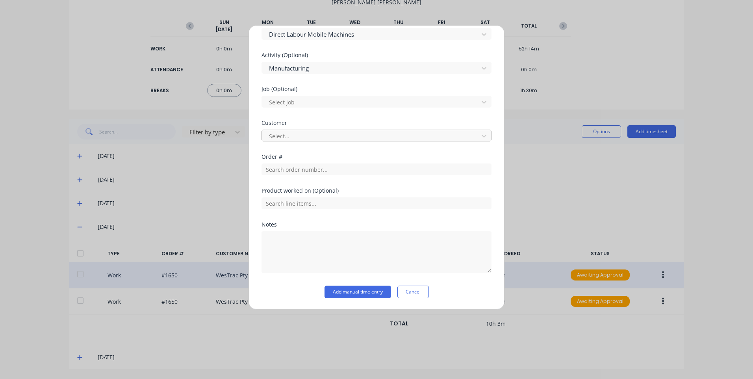
click at [323, 132] on div at bounding box center [371, 136] width 206 height 10
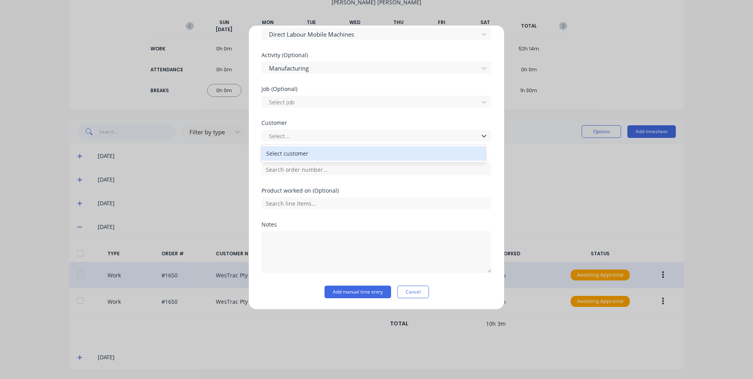
click at [313, 95] on div "Select job" at bounding box center [377, 101] width 230 height 14
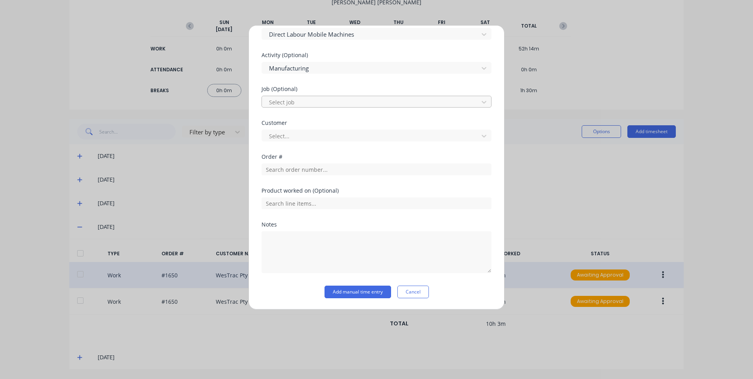
click at [314, 101] on div at bounding box center [371, 102] width 206 height 10
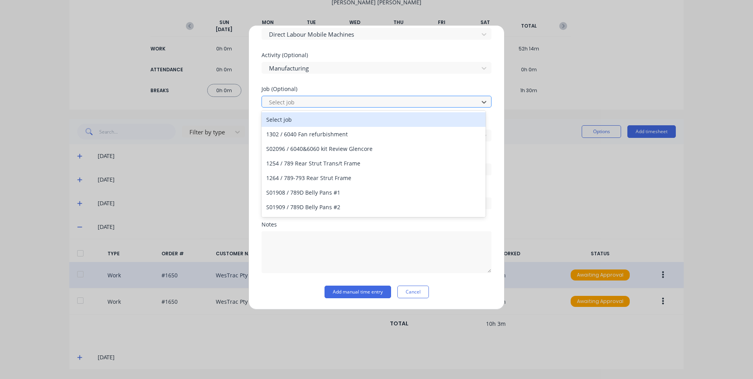
click at [314, 104] on div at bounding box center [371, 102] width 206 height 10
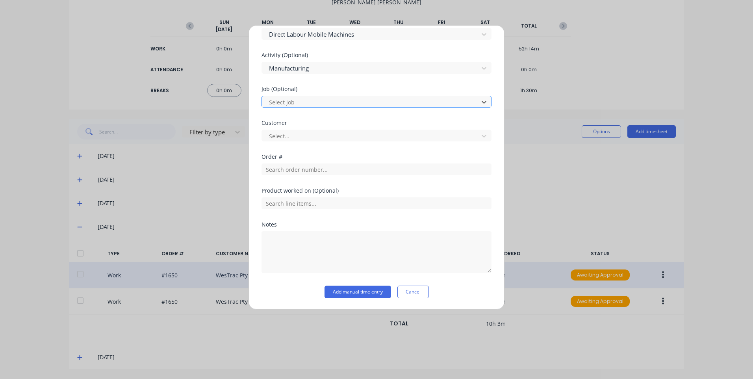
click at [314, 102] on div at bounding box center [371, 102] width 206 height 10
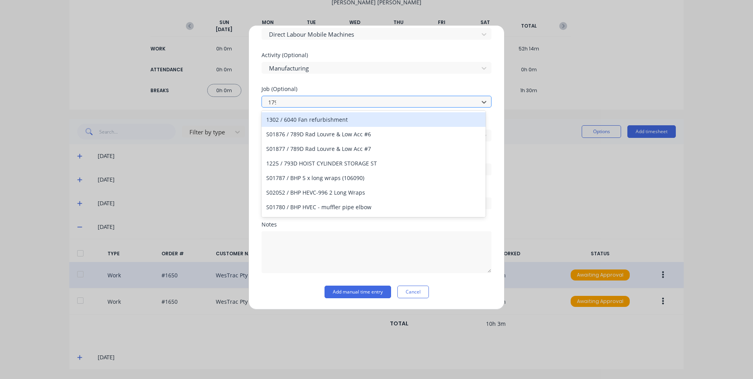
type input "1797"
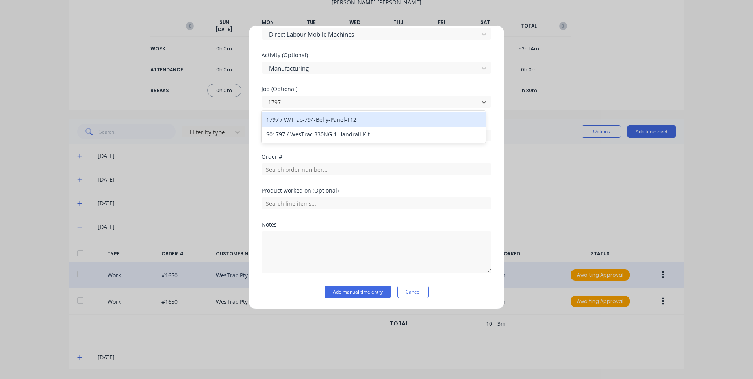
click at [309, 120] on div "1797 / W/Trac-794-Belly-Panel-T12" at bounding box center [374, 119] width 224 height 15
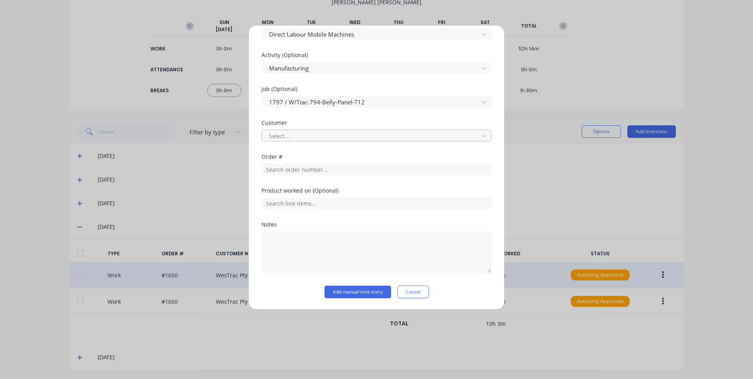
click at [305, 134] on div at bounding box center [371, 136] width 206 height 10
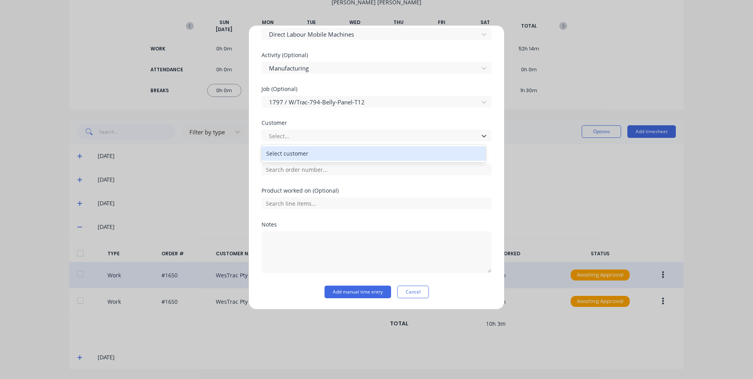
click at [299, 150] on div "Select customer" at bounding box center [374, 153] width 224 height 15
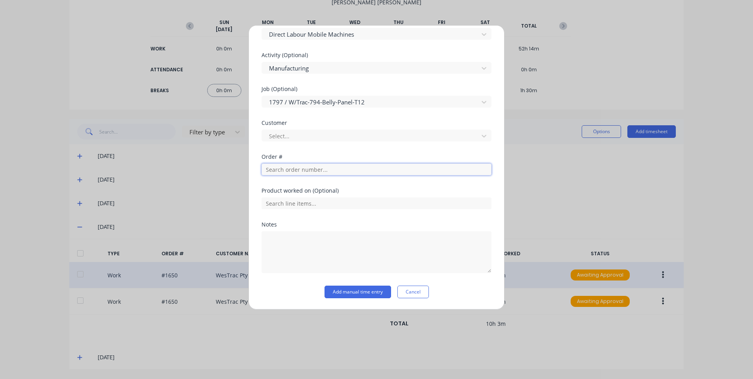
click at [301, 171] on input "text" at bounding box center [377, 169] width 230 height 12
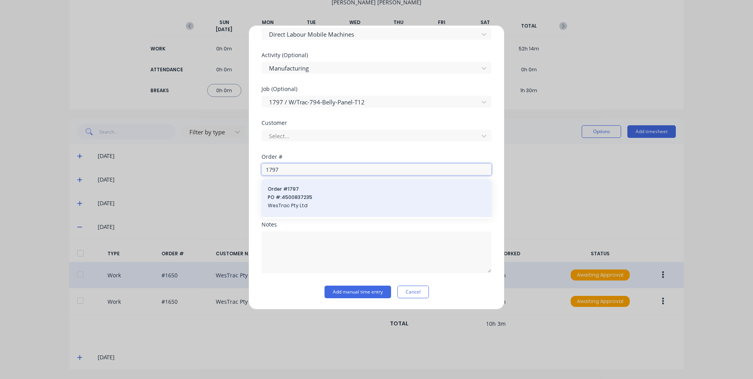
type input "1797"
click at [308, 193] on div "Order # 1797 PO #: 4500837235 WesTrac Pty Ltd" at bounding box center [376, 198] width 217 height 25
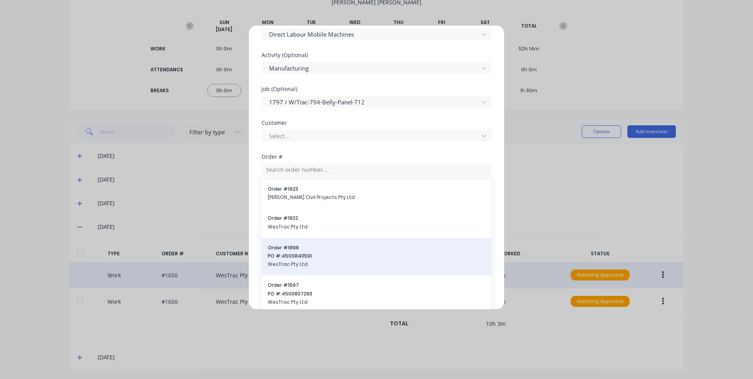
scroll to position [351, 0]
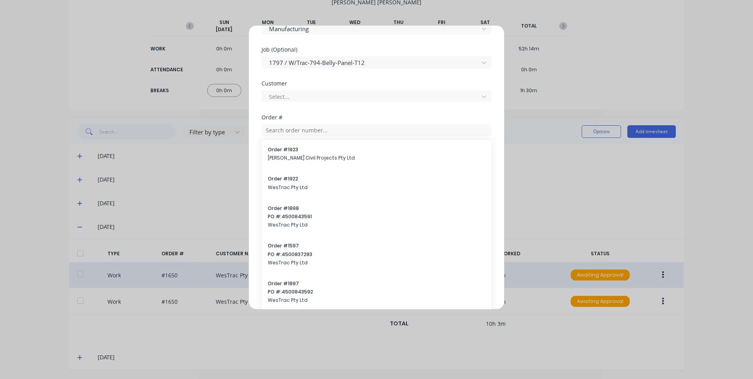
click at [326, 110] on div "Customer Select..." at bounding box center [377, 98] width 230 height 34
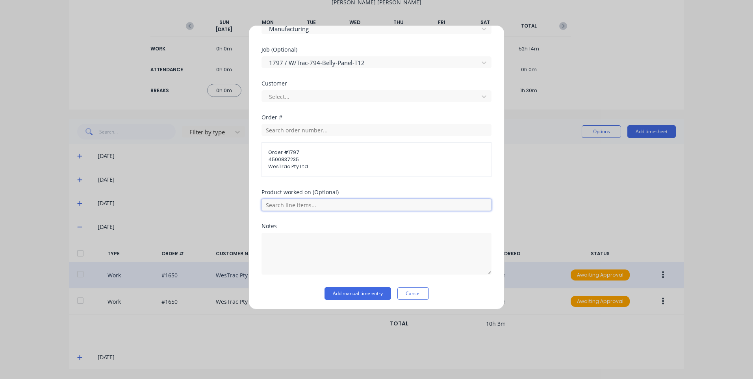
click at [319, 205] on input "text" at bounding box center [377, 205] width 230 height 12
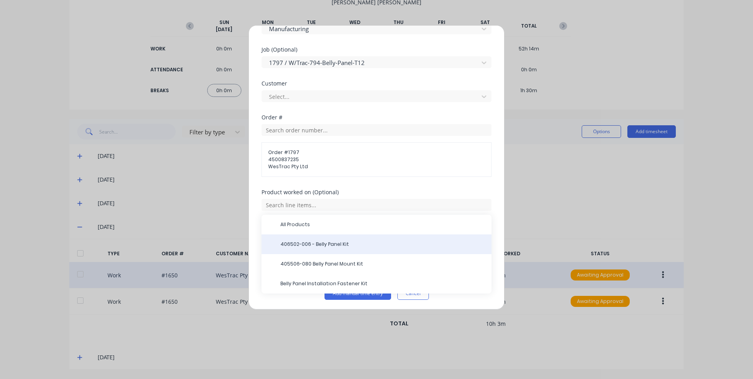
click at [319, 242] on span "406502-006 - Belly Panel Kit" at bounding box center [382, 244] width 205 height 7
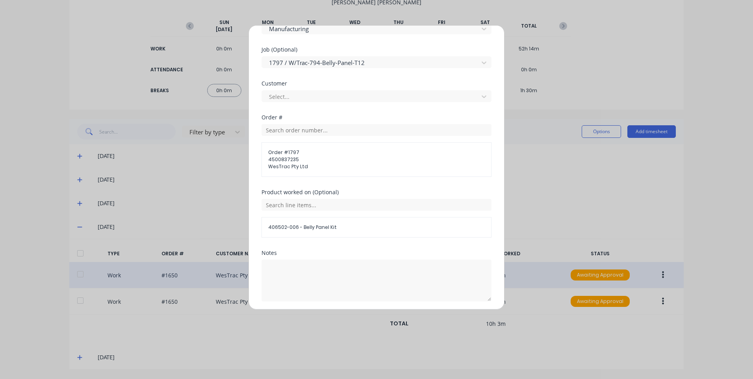
click at [305, 243] on div "Product worked on (Optional) 406502-006 - Belly Panel Kit" at bounding box center [377, 219] width 230 height 61
click at [297, 263] on textarea at bounding box center [377, 281] width 230 height 42
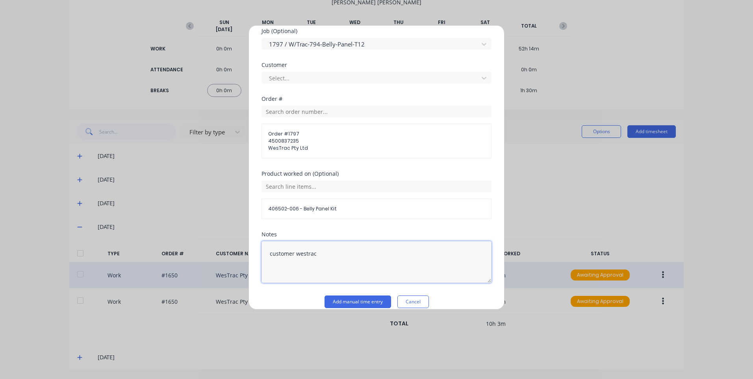
scroll to position [379, 0]
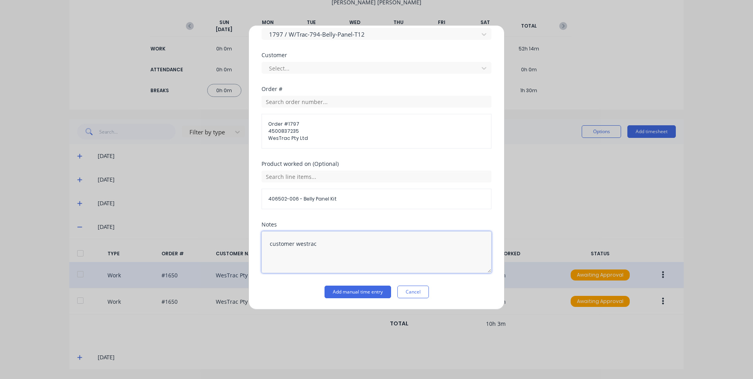
type textarea "customer westrac"
click at [364, 284] on div "Notes customer westrac" at bounding box center [377, 254] width 230 height 64
click at [363, 289] on button "Add manual time entry" at bounding box center [358, 292] width 67 height 13
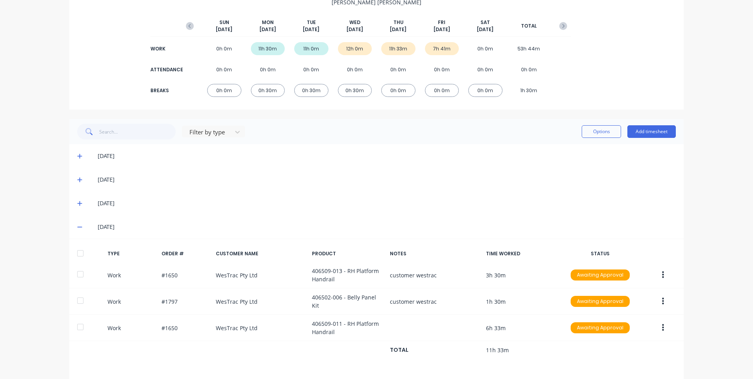
click at [644, 124] on div "Options Add timesheet" at bounding box center [629, 132] width 94 height 16
click at [644, 126] on button "Add timesheet" at bounding box center [652, 131] width 48 height 13
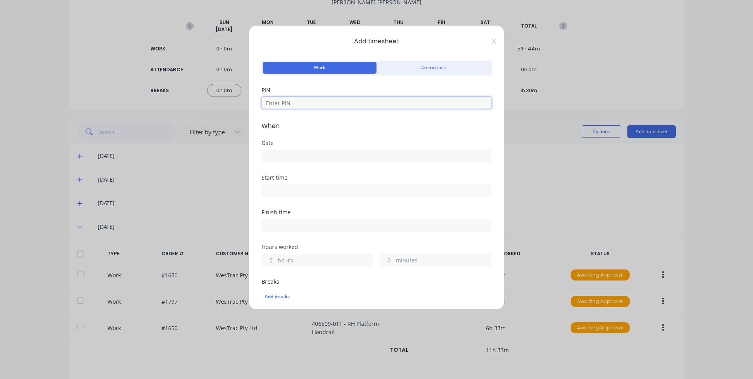
click at [331, 103] on input at bounding box center [377, 103] width 230 height 12
type input "9576"
click at [311, 151] on input at bounding box center [376, 156] width 229 height 12
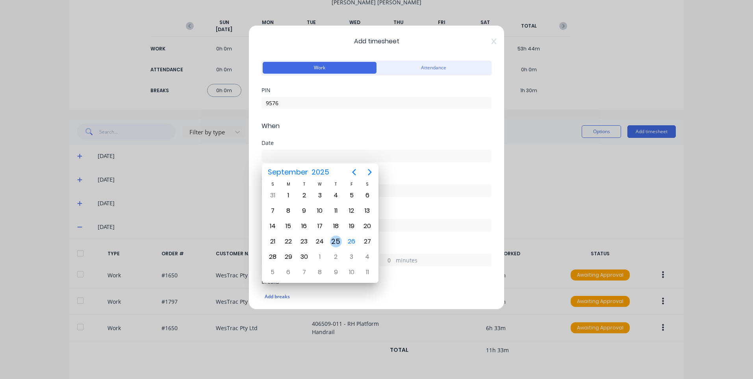
click at [338, 243] on div "25" at bounding box center [336, 242] width 12 height 12
type input "[DATE]"
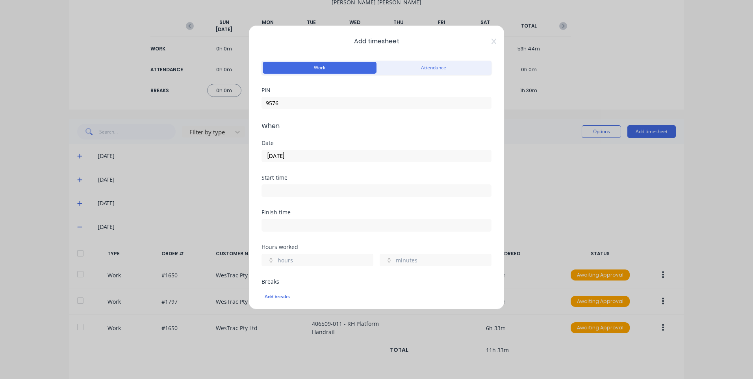
click at [312, 191] on input at bounding box center [376, 191] width 229 height 12
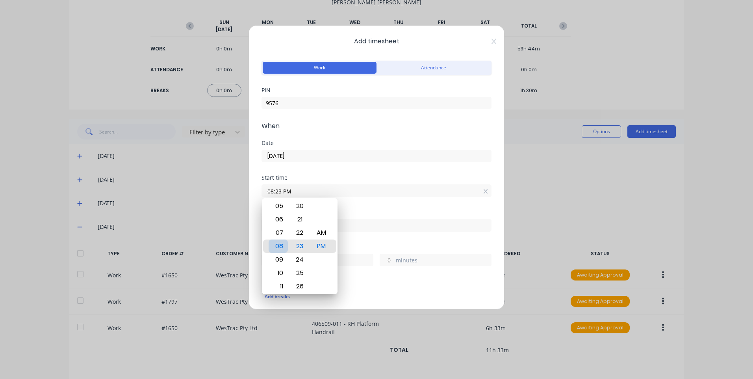
click at [283, 253] on div "08" at bounding box center [278, 246] width 19 height 13
click at [283, 258] on div "09" at bounding box center [278, 259] width 19 height 13
click at [316, 232] on div "AM" at bounding box center [321, 232] width 19 height 13
type input "09:30 AM"
click at [399, 227] on input at bounding box center [376, 225] width 229 height 12
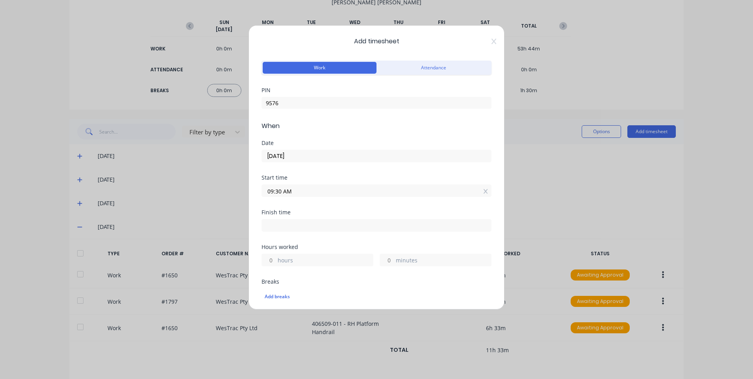
type input "12:23 PM"
type input "2"
type input "53"
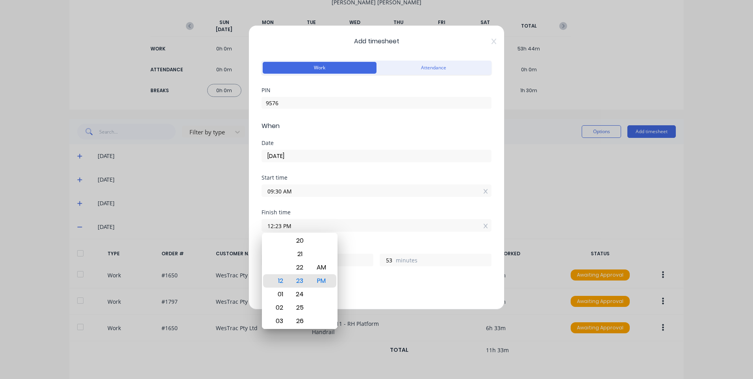
click at [409, 240] on div "Finish time 12:23 PM" at bounding box center [377, 227] width 230 height 35
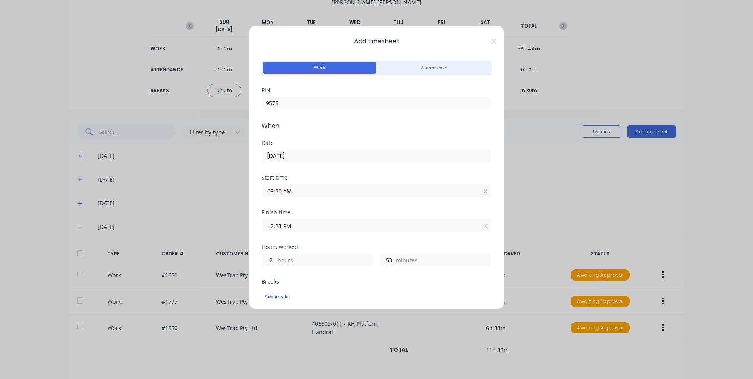
click at [364, 230] on input "12:23 PM" at bounding box center [376, 225] width 229 height 12
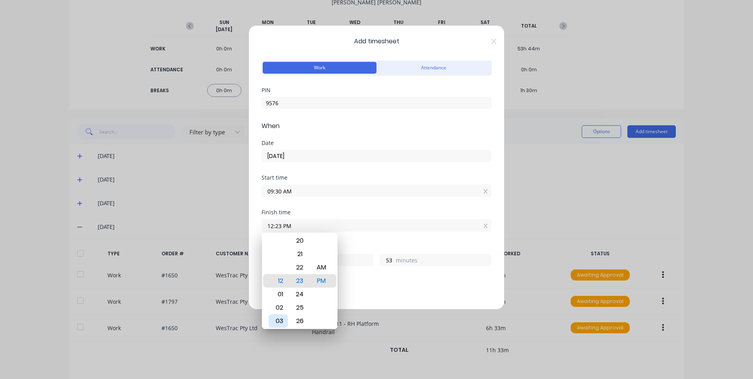
click at [281, 316] on div "03" at bounding box center [278, 320] width 19 height 13
type input "03:23 PM"
type input "5"
type input "03:27 PM"
type input "57"
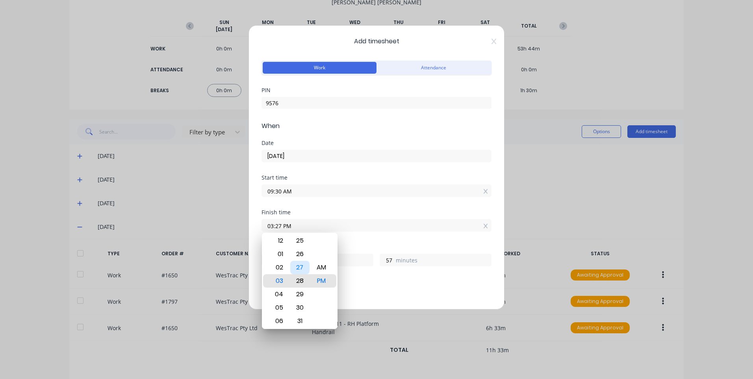
type input "03:28 PM"
type input "58"
type input "03:29 PM"
type input "59"
type input "03:30 PM"
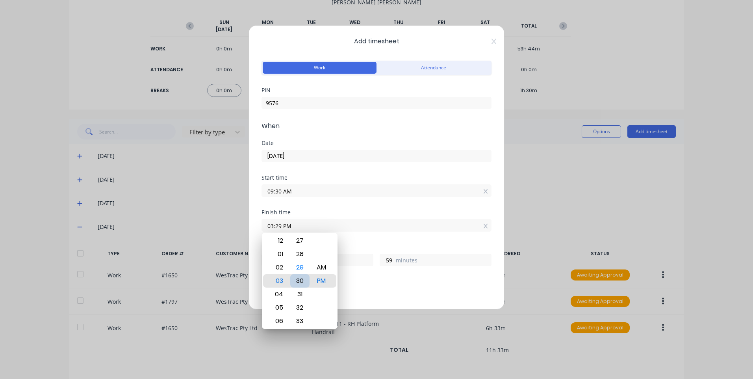
type input "6"
type input "0"
click at [303, 277] on div "30" at bounding box center [299, 280] width 19 height 13
click at [413, 281] on div "Breaks" at bounding box center [377, 282] width 230 height 6
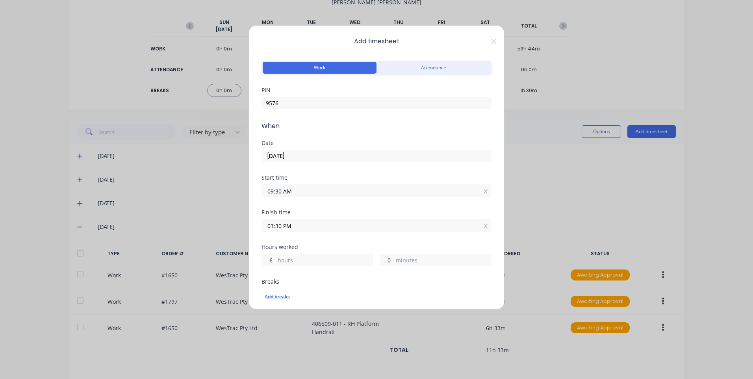
click at [284, 295] on div "Add breaks" at bounding box center [377, 297] width 224 height 10
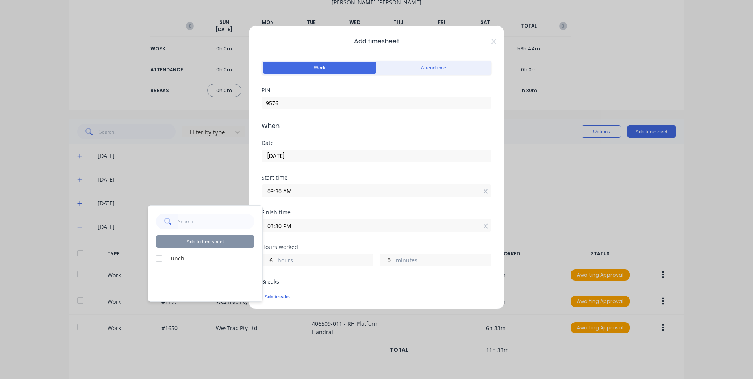
drag, startPoint x: 161, startPoint y: 260, endPoint x: 165, endPoint y: 256, distance: 5.0
click at [161, 260] on div at bounding box center [159, 259] width 16 height 16
click at [203, 241] on button "Add to timesheet" at bounding box center [205, 241] width 98 height 13
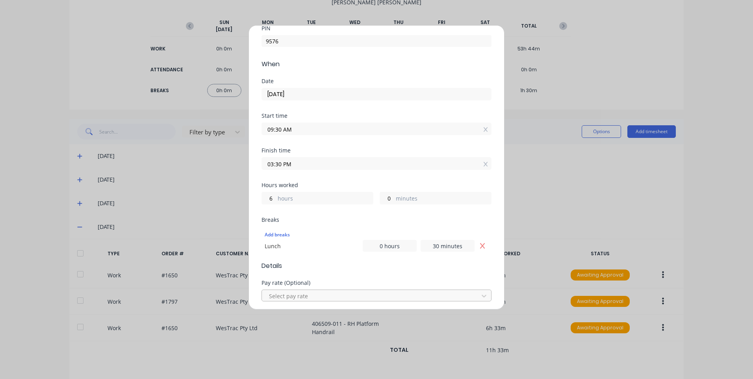
scroll to position [118, 0]
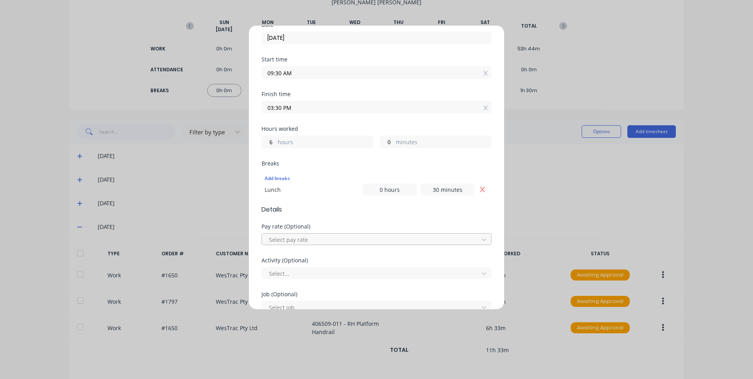
click at [340, 240] on div at bounding box center [371, 240] width 206 height 10
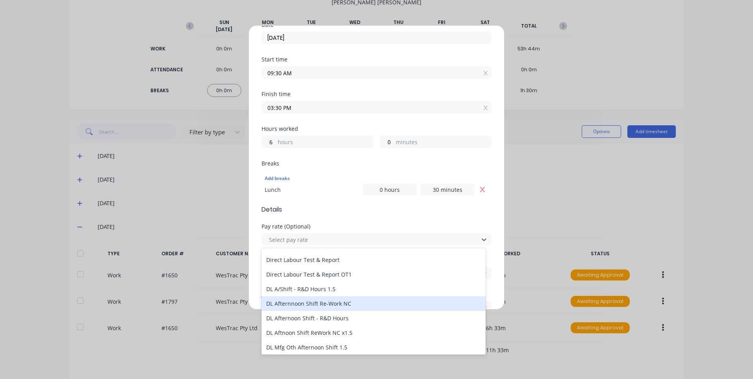
scroll to position [591, 0]
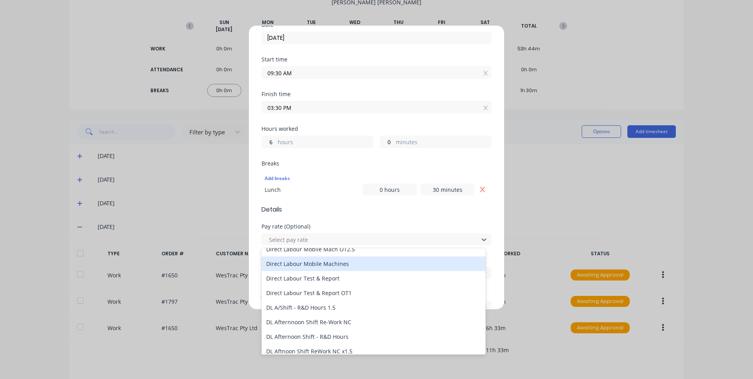
click at [345, 263] on div "Direct Labour Mobile Machines" at bounding box center [374, 263] width 224 height 15
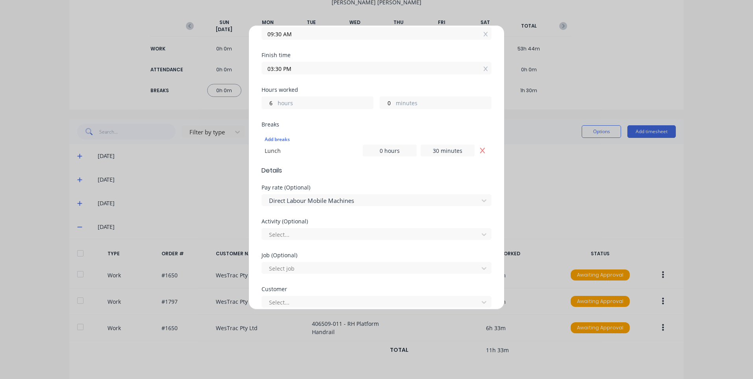
scroll to position [158, 0]
click at [337, 238] on div at bounding box center [371, 234] width 206 height 10
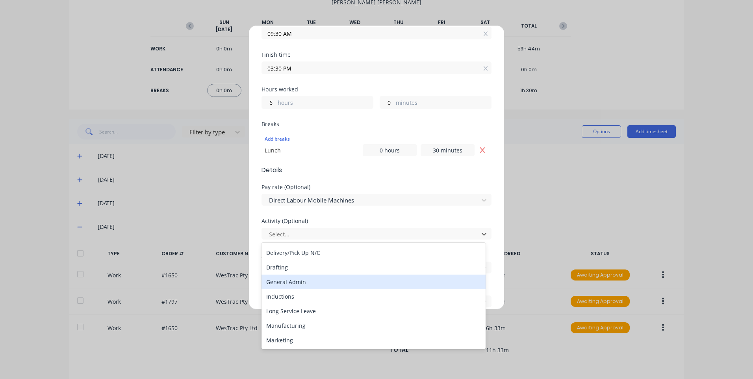
scroll to position [118, 0]
click at [312, 277] on div "Manufacturing" at bounding box center [374, 279] width 224 height 15
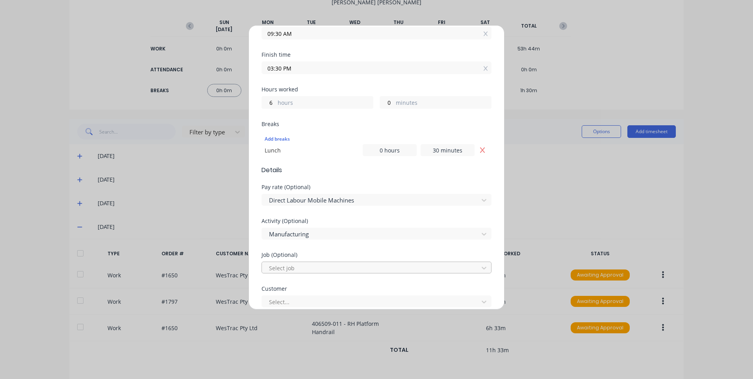
click at [311, 268] on div at bounding box center [371, 268] width 206 height 10
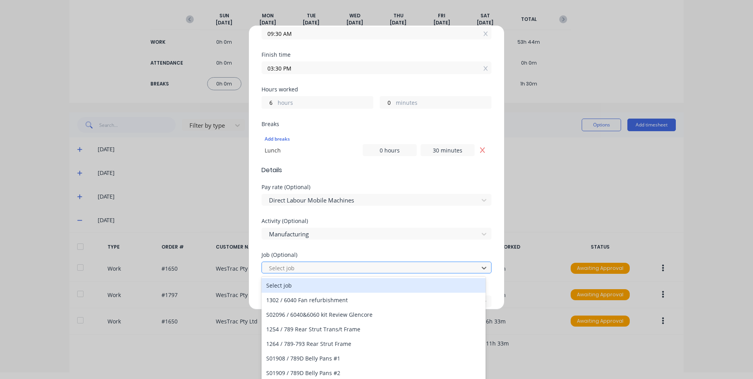
scroll to position [7, 0]
type input "1799"
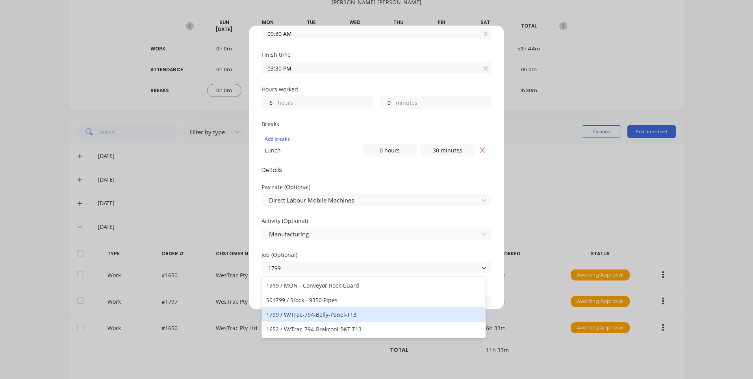
click at [336, 316] on div "1799 / W/Trac-794-Belly-Panel-T13" at bounding box center [374, 314] width 224 height 15
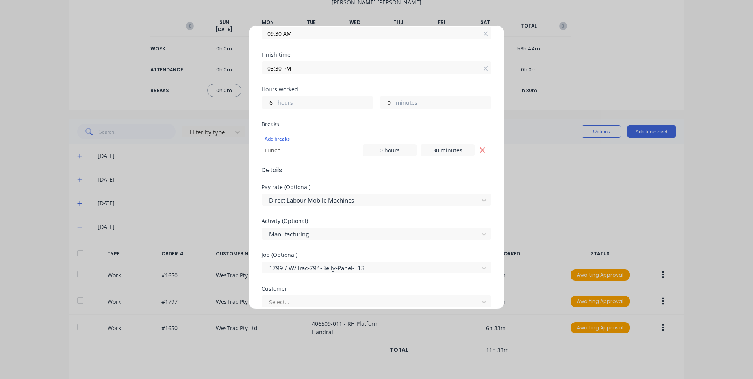
scroll to position [276, 0]
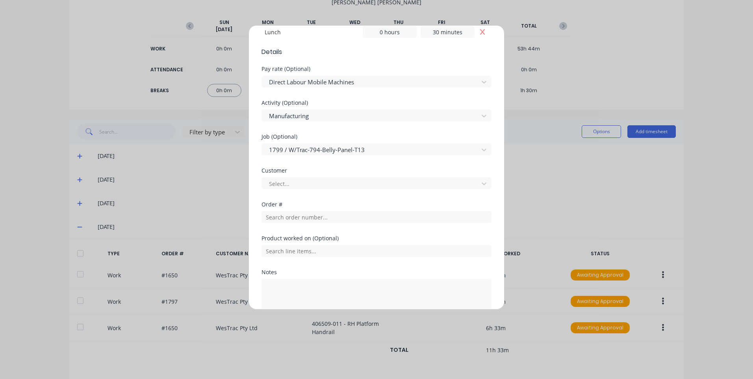
click at [327, 191] on div "Customer Select..." at bounding box center [377, 185] width 230 height 34
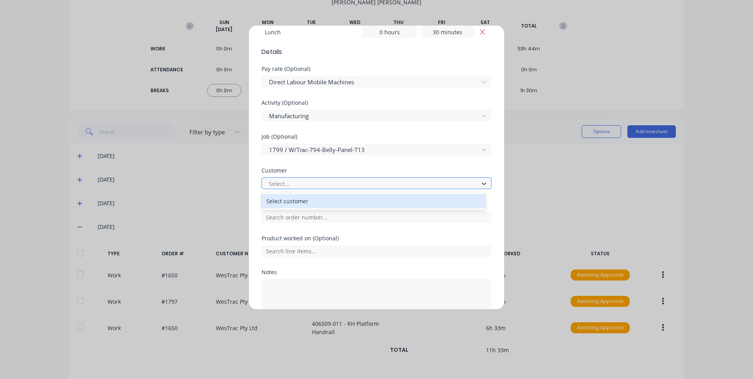
click at [327, 186] on div at bounding box center [371, 184] width 206 height 10
click at [320, 201] on div "Select customer" at bounding box center [374, 201] width 224 height 15
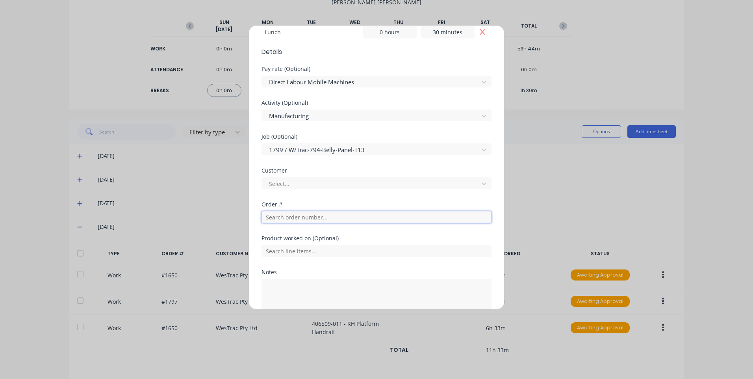
click at [314, 215] on input "text" at bounding box center [377, 217] width 230 height 12
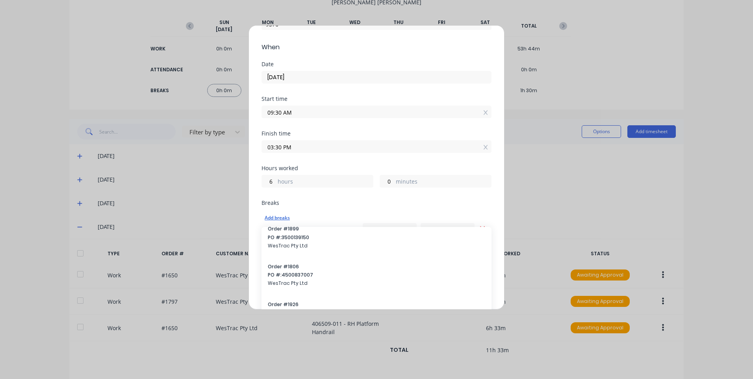
scroll to position [197, 0]
click at [325, 199] on div "Hours worked 6 hours 0 minutes" at bounding box center [377, 182] width 230 height 35
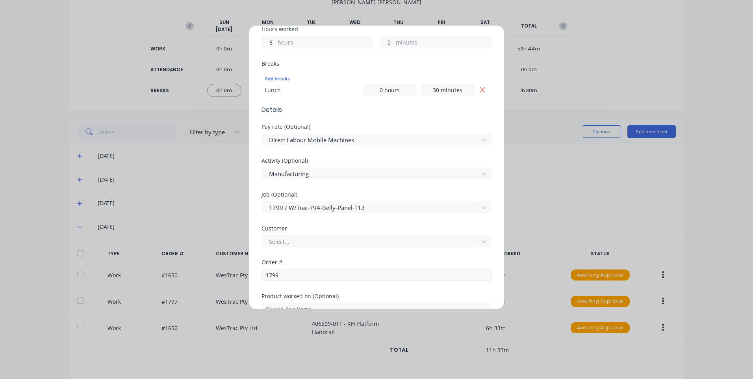
scroll to position [236, 0]
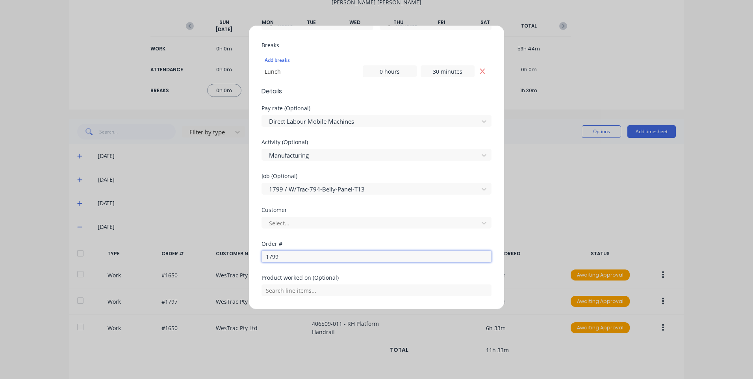
click at [311, 256] on input "1799" at bounding box center [377, 257] width 230 height 12
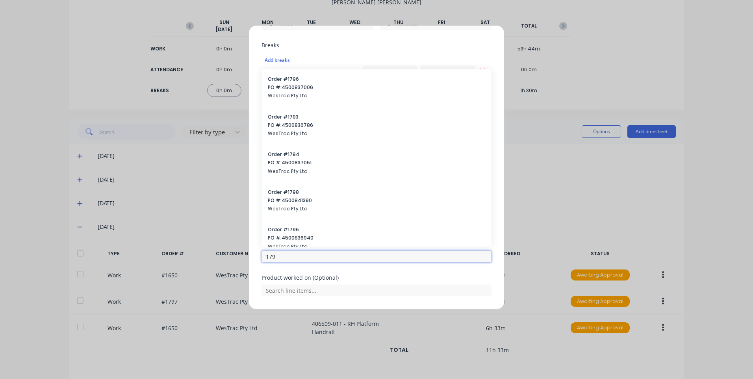
type input "1799"
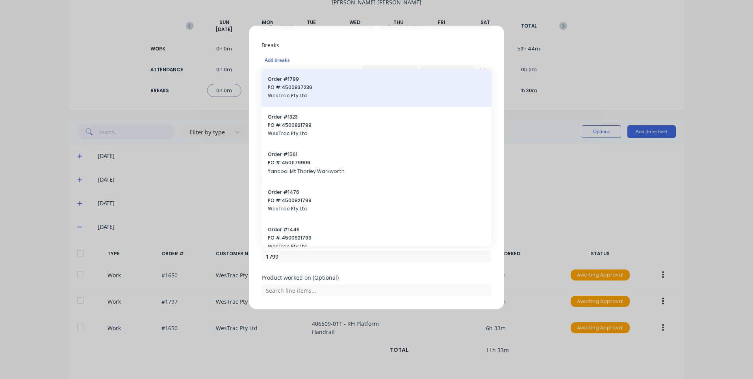
click at [314, 77] on span "Order # 1799" at bounding box center [376, 79] width 217 height 7
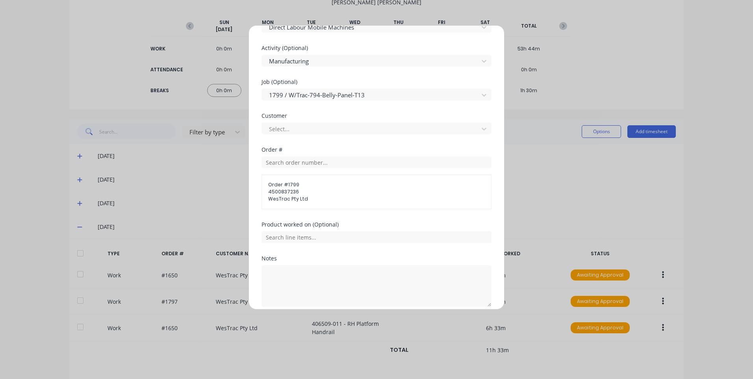
scroll to position [355, 0]
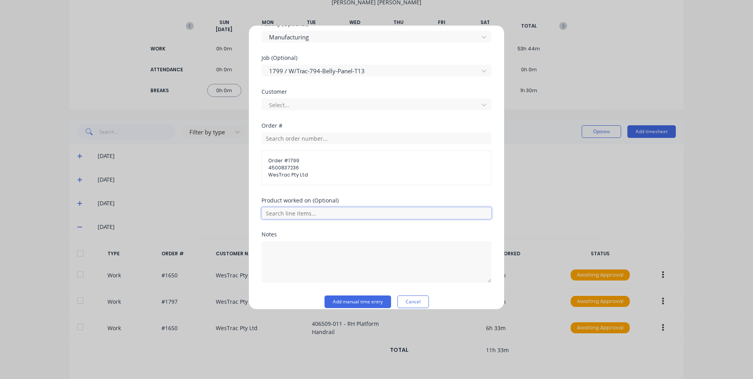
click at [332, 216] on input "text" at bounding box center [377, 213] width 230 height 12
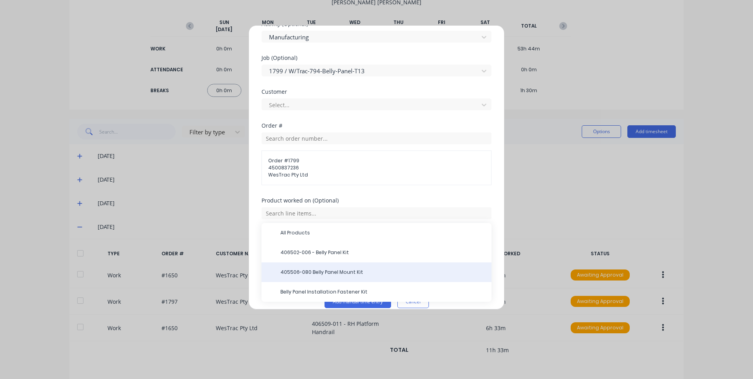
click at [365, 273] on span "405506-080 Belly Panel Mount Kit" at bounding box center [382, 272] width 205 height 7
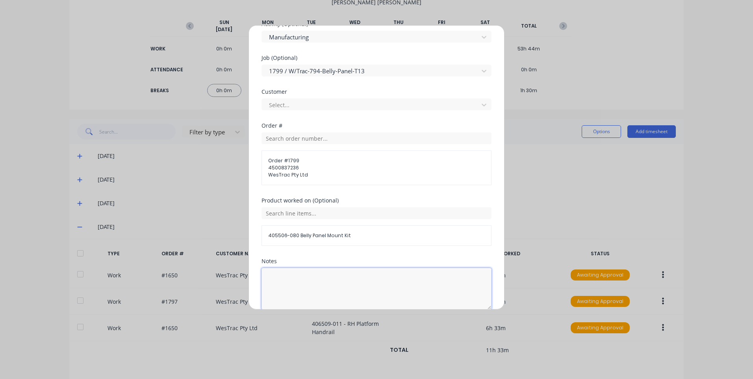
click at [338, 278] on textarea at bounding box center [377, 289] width 230 height 42
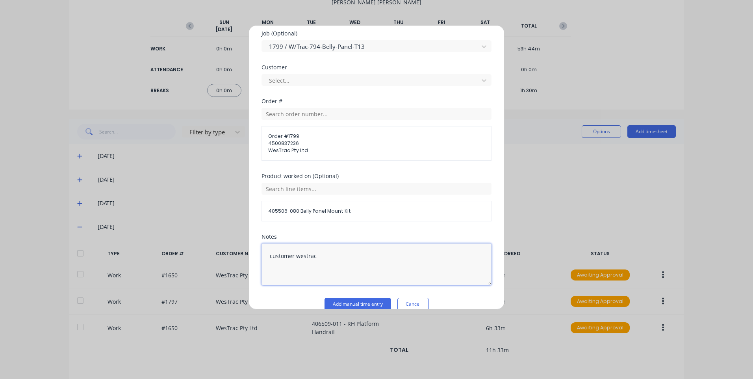
scroll to position [391, 0]
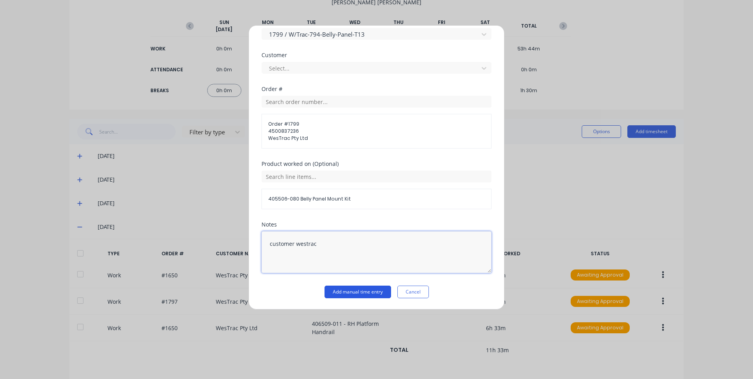
type textarea "customer westrac"
click at [359, 289] on button "Add manual time entry" at bounding box center [358, 292] width 67 height 13
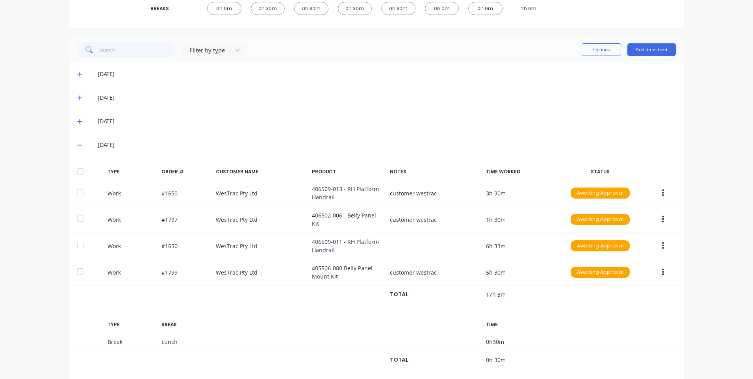
scroll to position [202, 0]
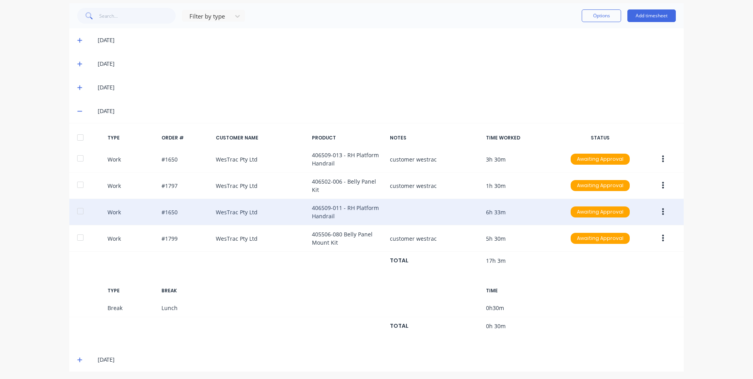
click at [663, 208] on button "button" at bounding box center [663, 212] width 19 height 14
click at [628, 224] on div "Delete" at bounding box center [635, 229] width 61 height 11
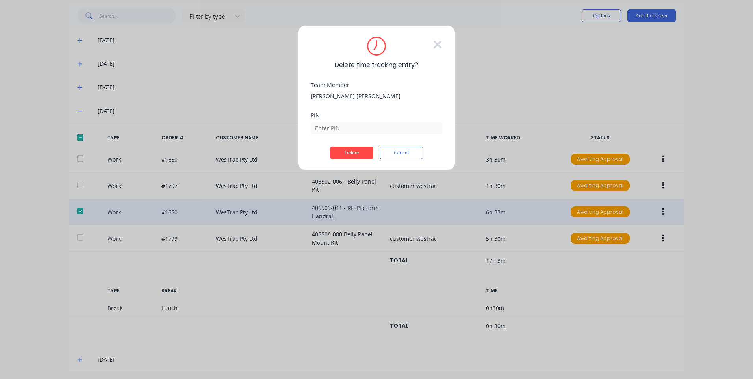
click at [351, 135] on div "PIN" at bounding box center [377, 130] width 132 height 34
click at [354, 139] on div "PIN" at bounding box center [377, 130] width 132 height 34
click at [360, 123] on input at bounding box center [377, 128] width 132 height 12
type input "9576"
click at [341, 152] on button "Delete" at bounding box center [351, 153] width 43 height 13
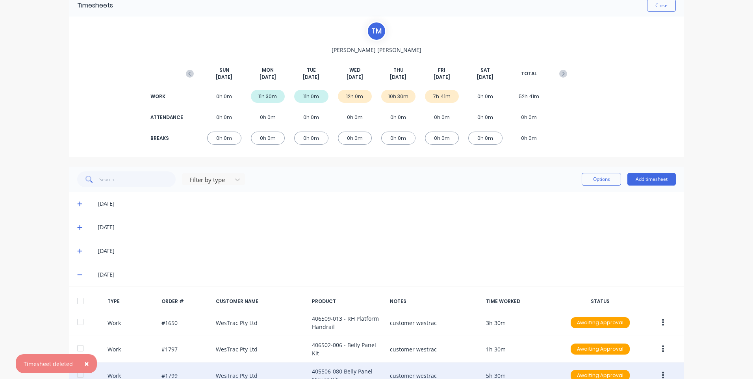
scroll to position [176, 0]
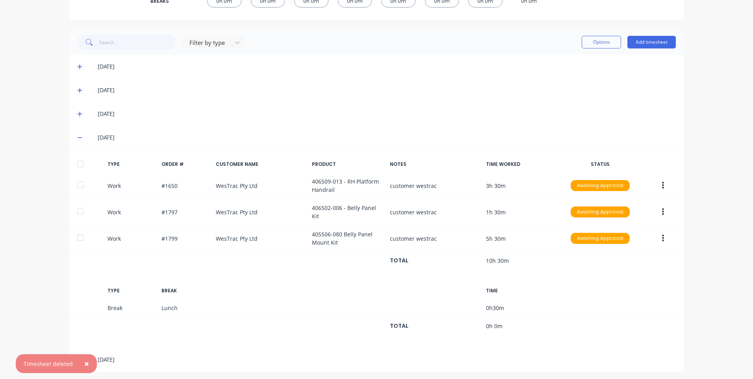
click at [78, 139] on icon at bounding box center [79, 138] width 5 height 6
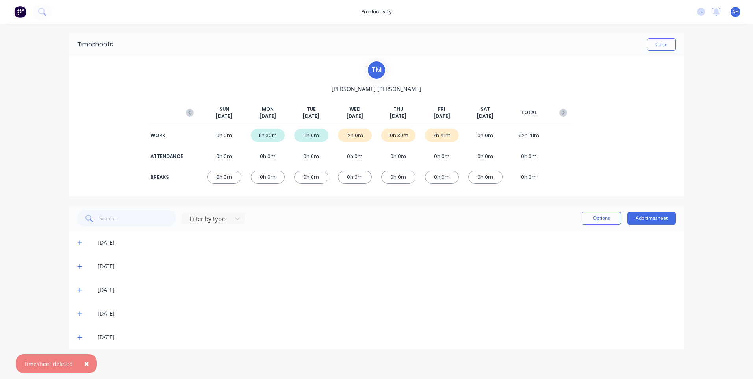
scroll to position [0, 0]
click at [80, 334] on span at bounding box center [81, 337] width 8 height 8
click at [80, 335] on span at bounding box center [81, 337] width 8 height 8
click at [80, 335] on icon at bounding box center [79, 337] width 5 height 6
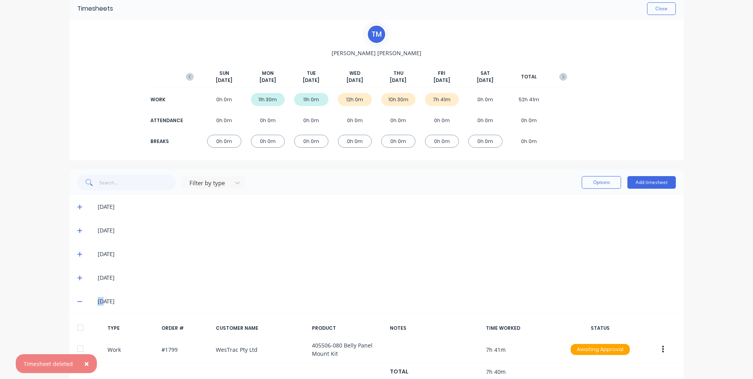
scroll to position [60, 0]
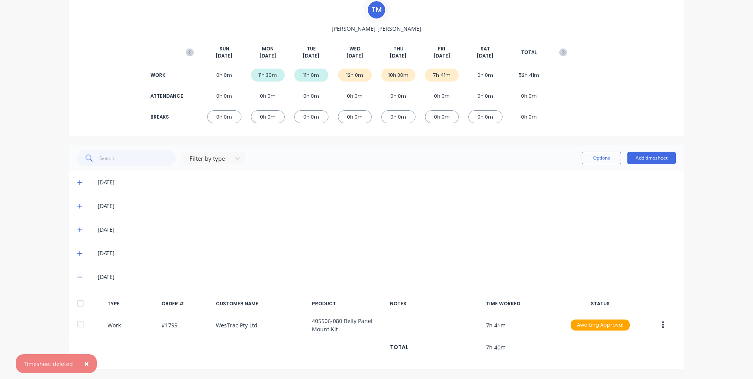
click at [338, 263] on div "[DATE]" at bounding box center [376, 253] width 615 height 24
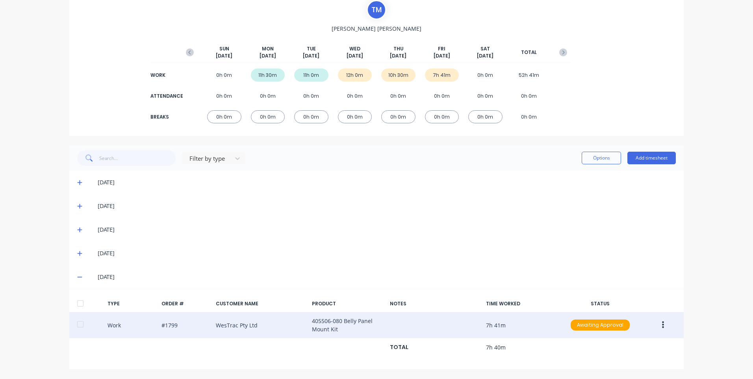
click at [658, 322] on button "button" at bounding box center [663, 325] width 19 height 14
click at [622, 306] on div "Edit" at bounding box center [635, 311] width 61 height 11
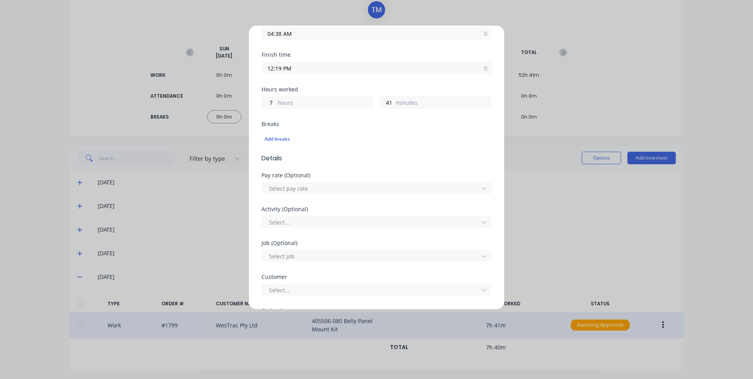
scroll to position [0, 0]
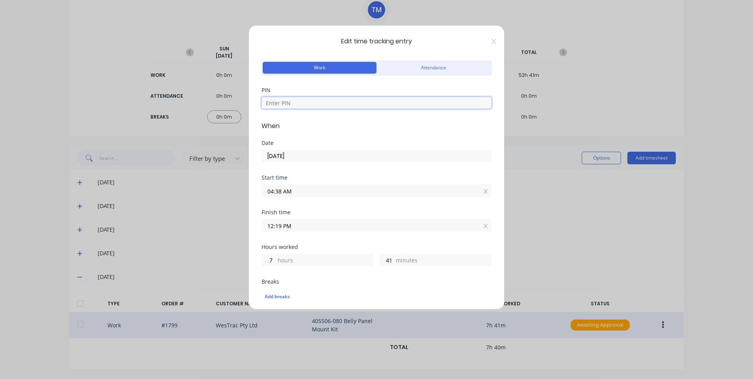
click at [345, 102] on input at bounding box center [377, 103] width 230 height 12
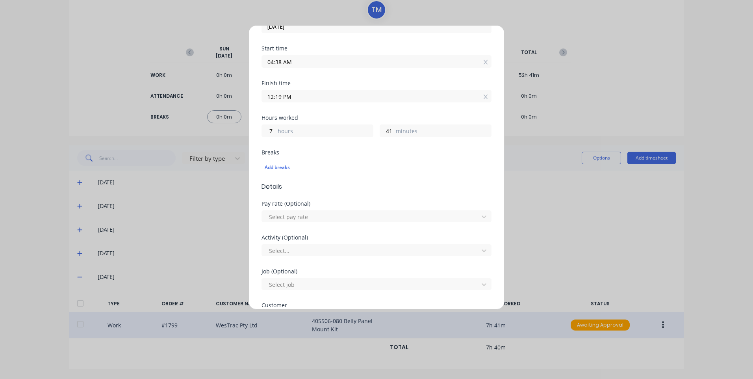
scroll to position [197, 0]
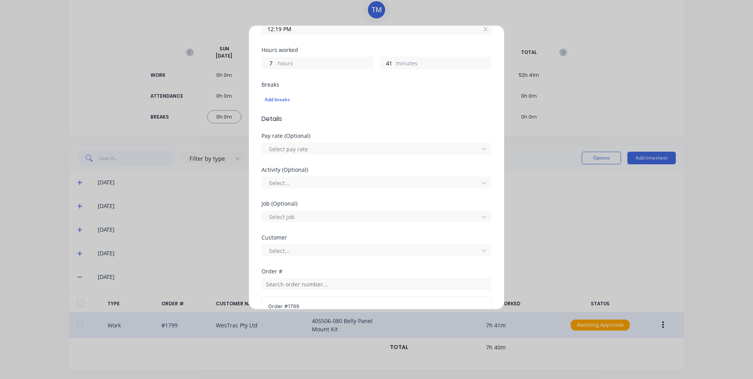
type input "9576"
click at [303, 176] on div "Select..." at bounding box center [377, 182] width 230 height 12
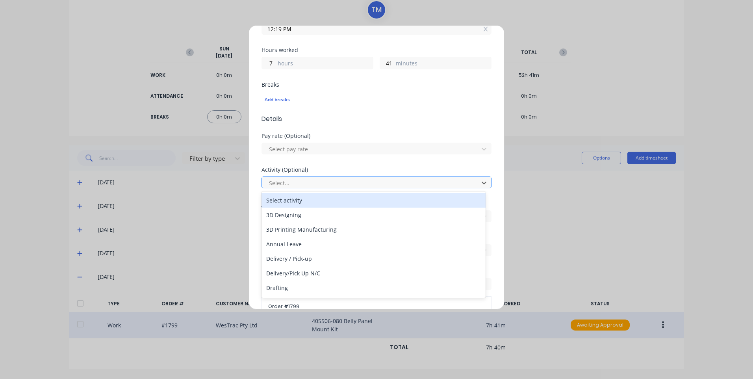
click at [305, 177] on div "Select..." at bounding box center [371, 183] width 211 height 12
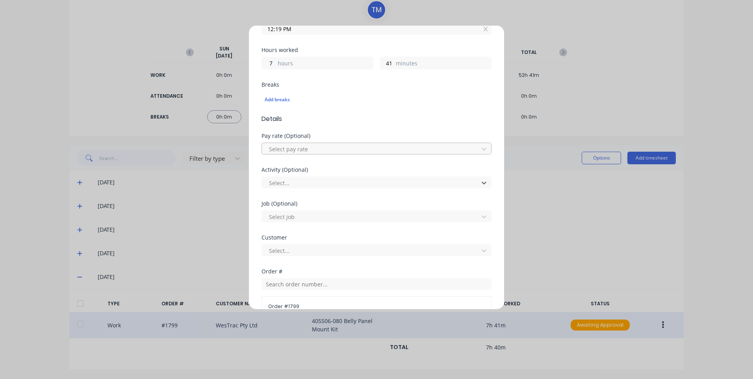
click at [329, 154] on div at bounding box center [371, 149] width 206 height 10
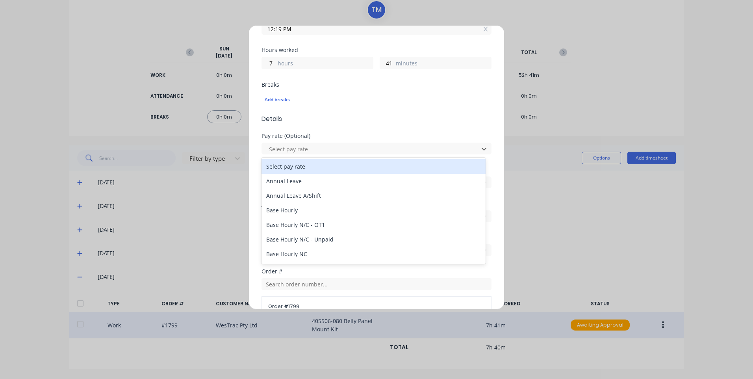
click at [378, 108] on div "Add breaks" at bounding box center [377, 99] width 230 height 17
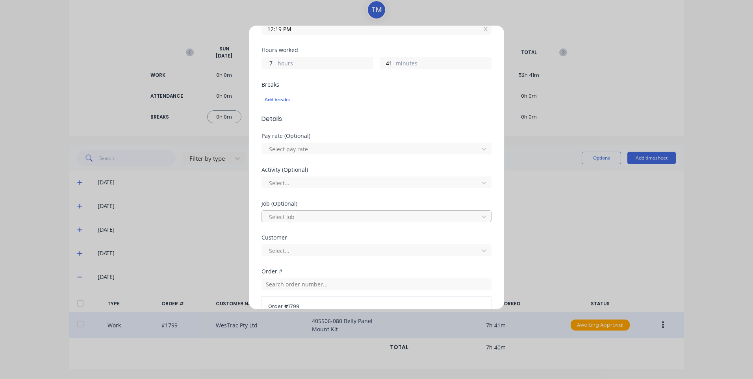
click at [321, 218] on div at bounding box center [371, 217] width 206 height 10
type input "b"
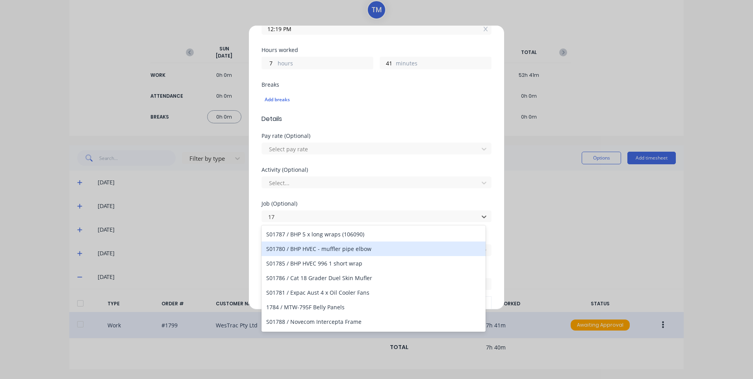
type input "1"
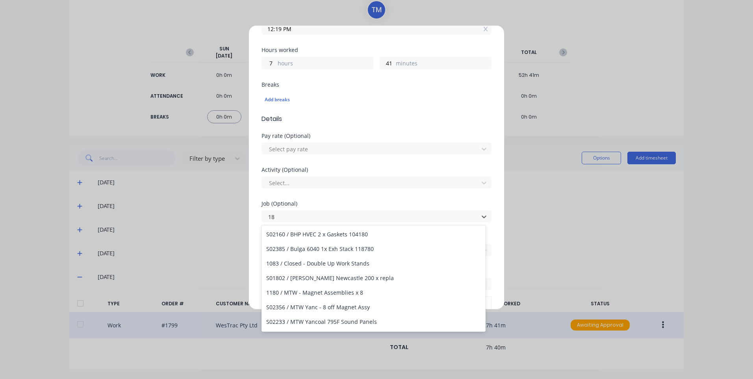
type input "1"
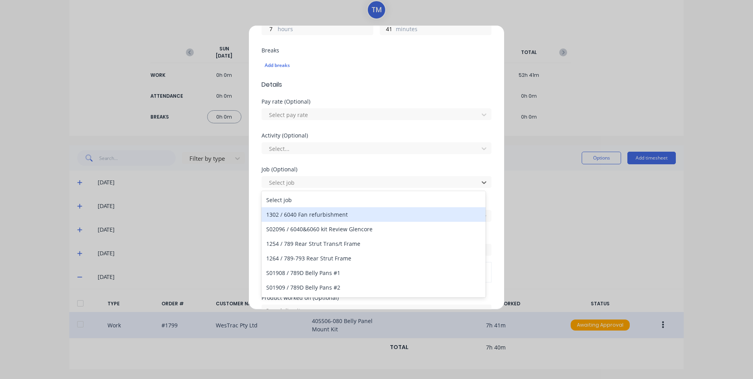
scroll to position [0, 0]
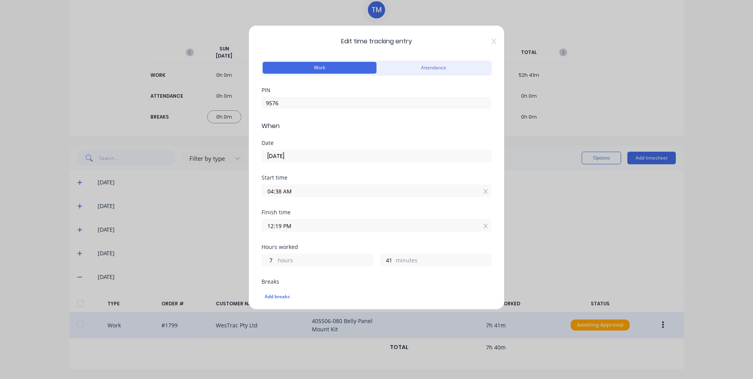
click at [311, 193] on input "04:38 AM" at bounding box center [376, 191] width 229 height 12
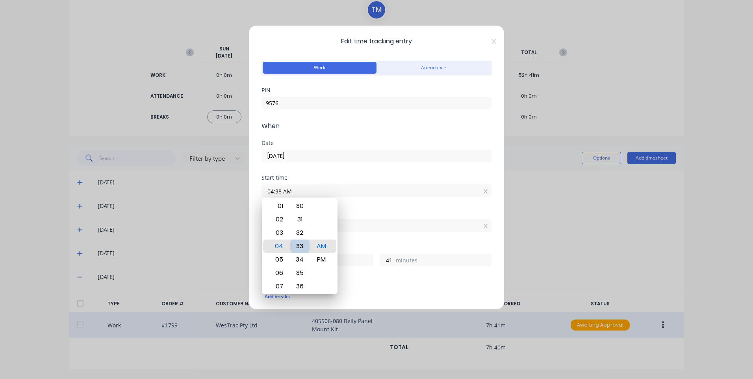
type input "04:33 AM"
type input "46"
type input "04:31 AM"
type input "48"
click at [304, 230] on div "30" at bounding box center [299, 232] width 19 height 13
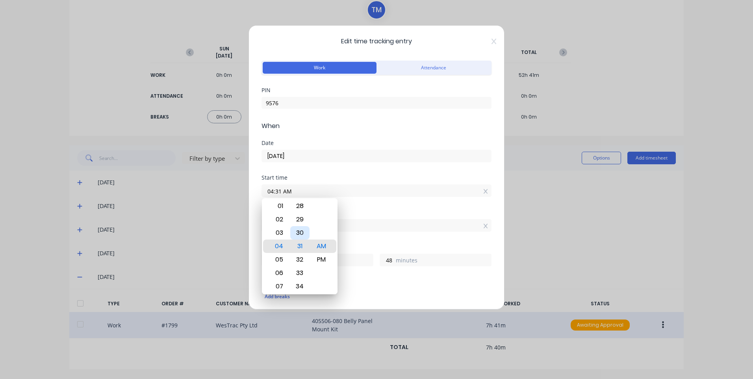
type input "04:30 AM"
type input "49"
click at [361, 234] on div "Finish time 12:19 PM" at bounding box center [377, 227] width 230 height 35
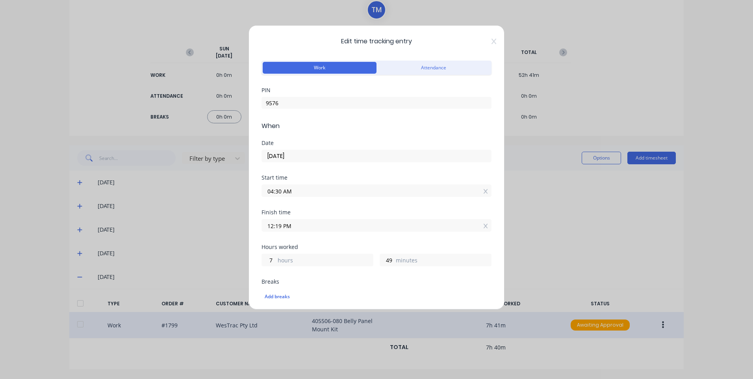
click at [335, 221] on input "12:19 PM" at bounding box center [376, 225] width 229 height 12
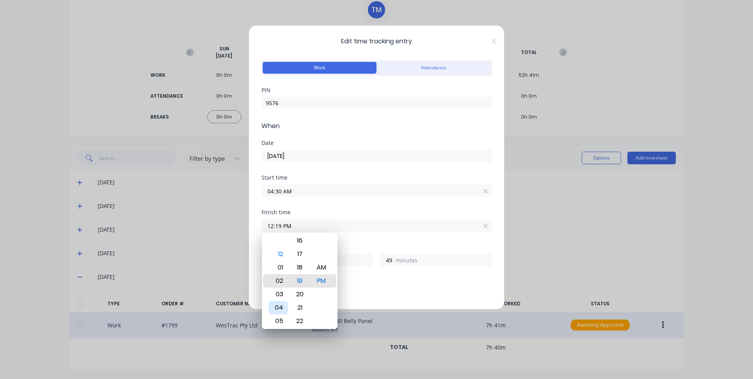
type input "02:19 PM"
type input "9"
type input "03:19 PM"
type input "10"
type input "04:19 PM"
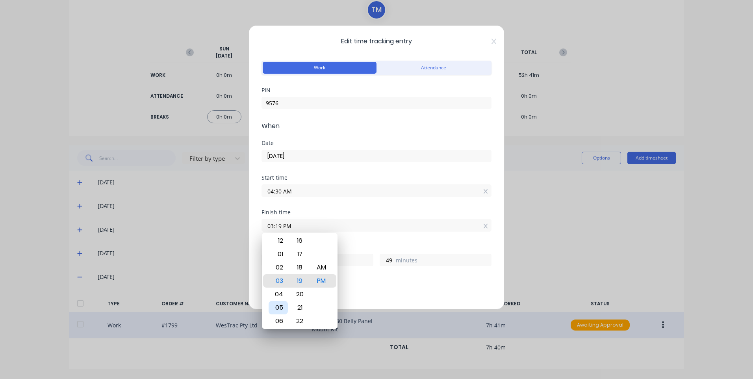
type input "11"
type input "05:19 PM"
type input "12"
type input "07:19 PM"
type input "14"
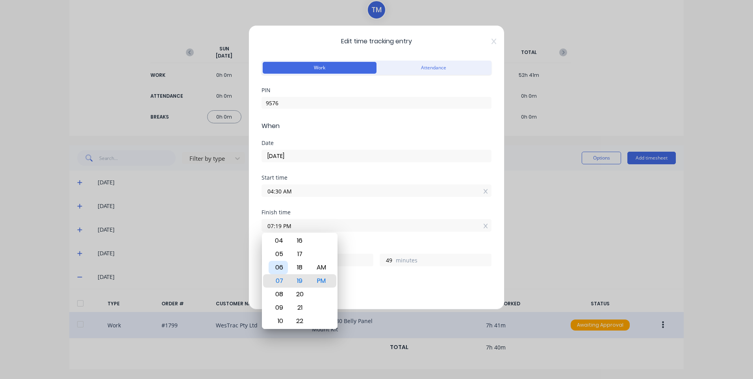
click at [284, 267] on div "06" at bounding box center [278, 267] width 19 height 13
type input "06:19 PM"
type input "13"
type input "06:22 PM"
type input "52"
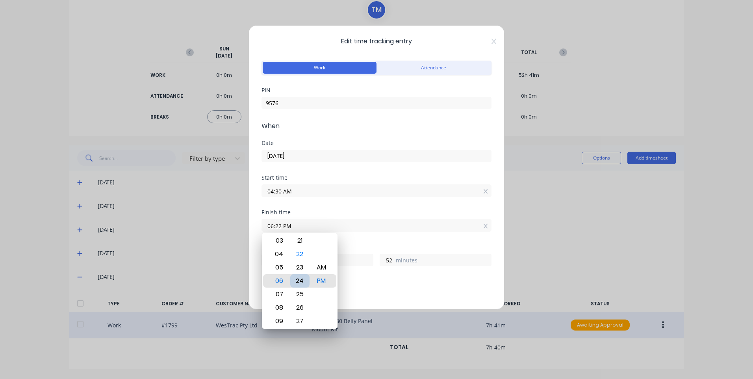
type input "06:24 PM"
type input "54"
type input "06:19 PM"
type input "49"
type input "06:15 PM"
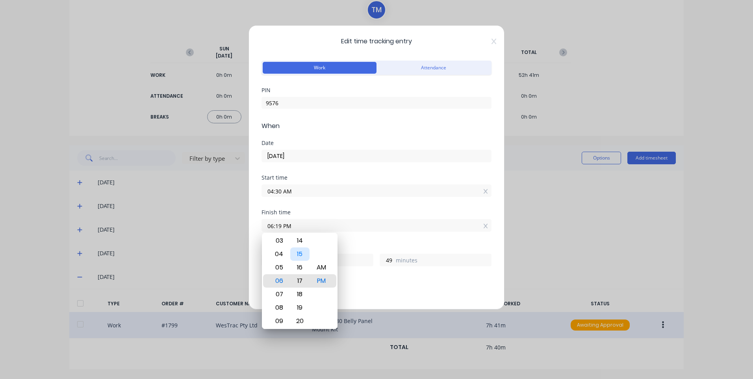
type input "45"
type input "06:20 PM"
type input "50"
type input "06:33 PM"
type input "14"
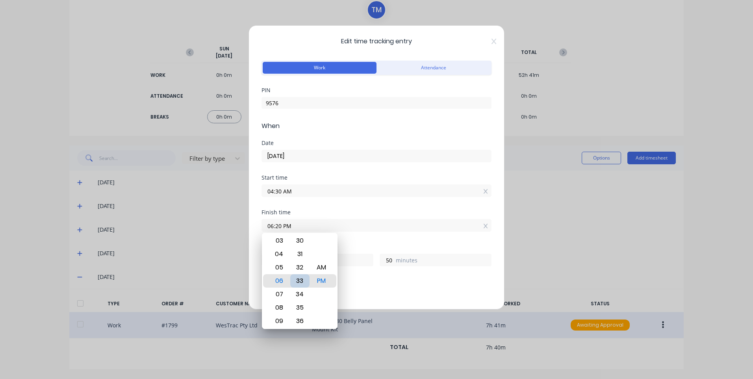
type input "3"
type input "06:31 PM"
type input "1"
click at [303, 262] on div "30" at bounding box center [299, 267] width 19 height 13
type input "06:30 PM"
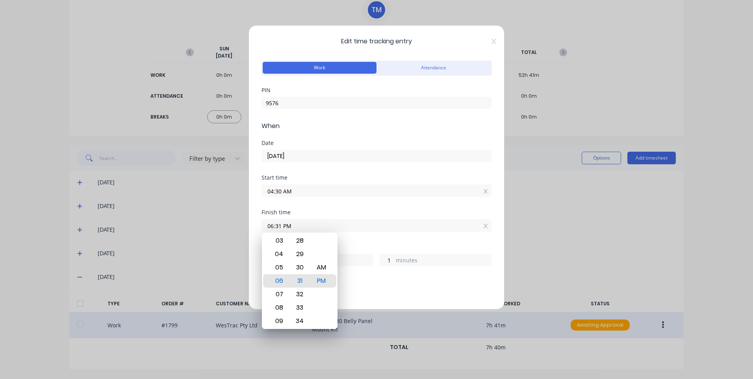
type input "0"
click at [325, 266] on div "AM" at bounding box center [321, 267] width 19 height 13
type input "06:30 AM"
type input "2"
click at [380, 243] on div "Finish time 06:30 AM" at bounding box center [377, 227] width 230 height 35
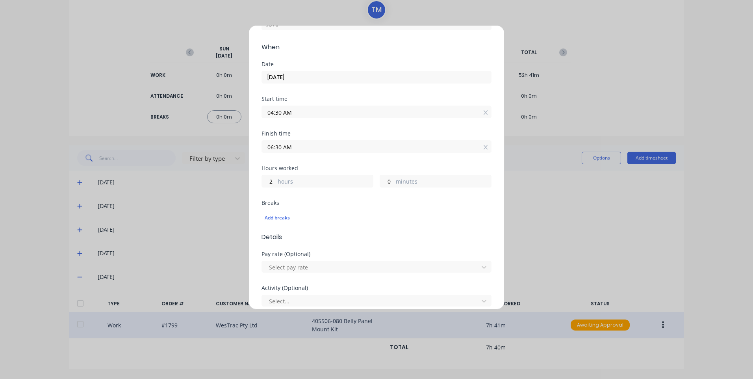
scroll to position [158, 0]
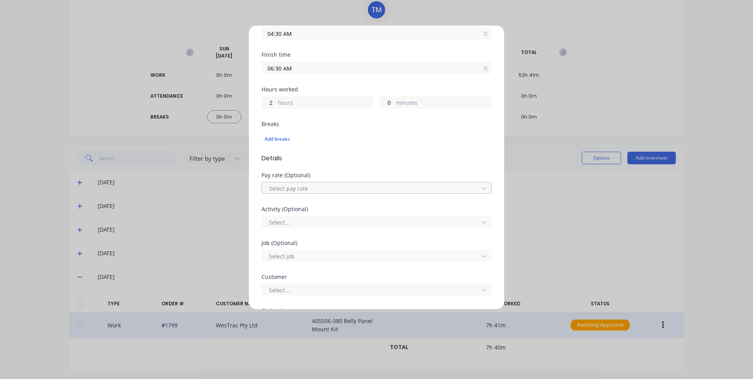
click at [307, 186] on div at bounding box center [371, 189] width 206 height 10
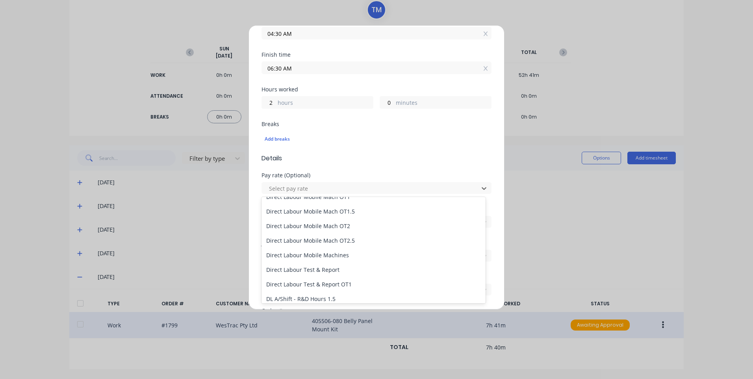
scroll to position [591, 0]
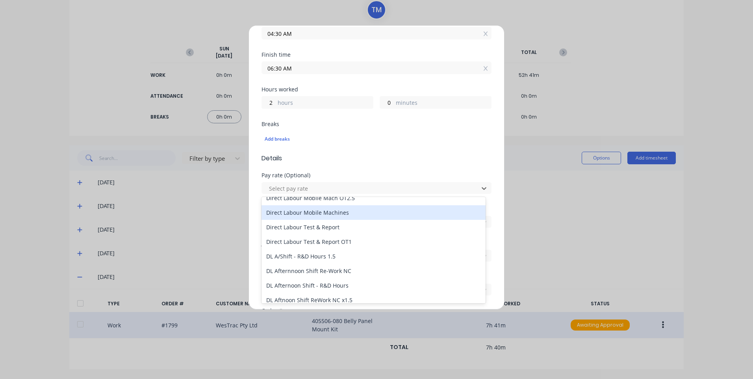
click at [342, 214] on div "Direct Labour Mobile Machines" at bounding box center [374, 212] width 224 height 15
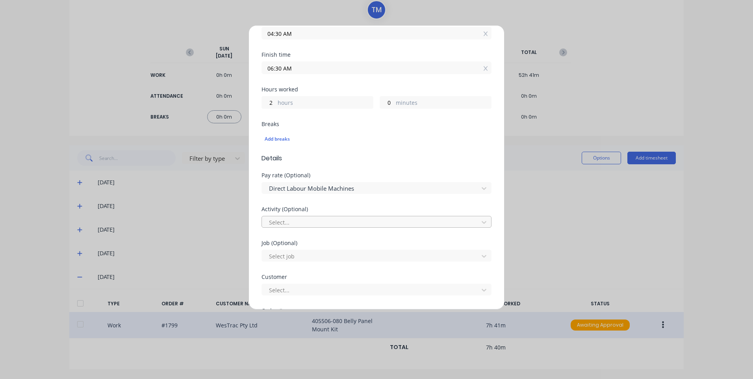
click at [340, 221] on div at bounding box center [371, 222] width 206 height 10
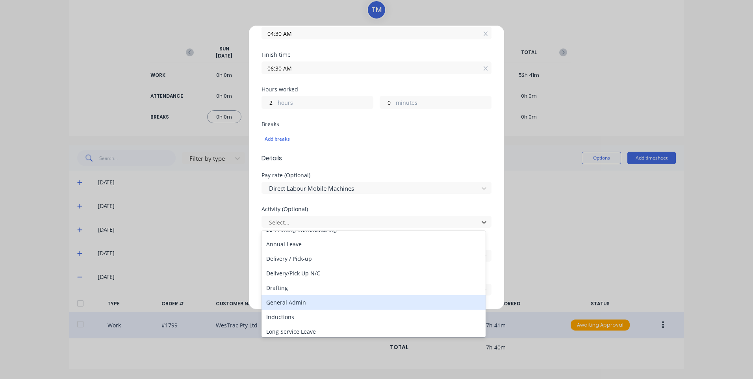
scroll to position [118, 0]
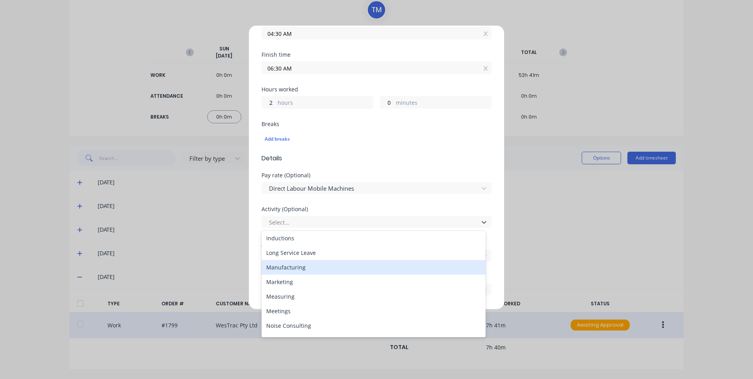
click at [303, 268] on div "Manufacturing" at bounding box center [374, 267] width 224 height 15
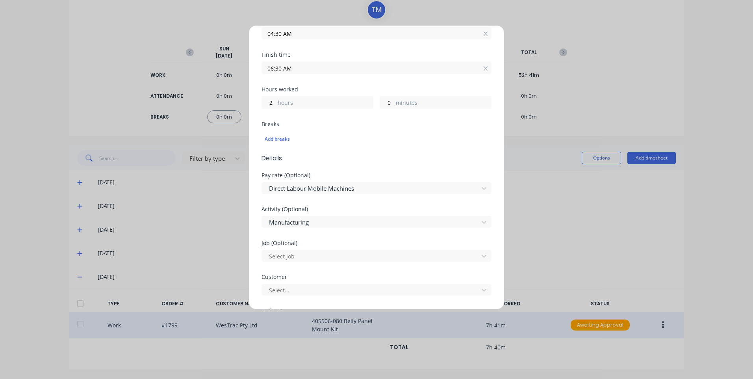
click at [306, 248] on div "Select job" at bounding box center [377, 255] width 230 height 14
click at [306, 254] on div at bounding box center [371, 256] width 206 height 10
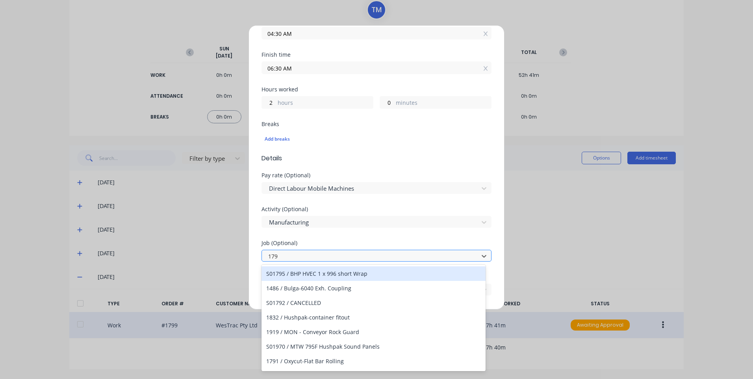
type input "1799"
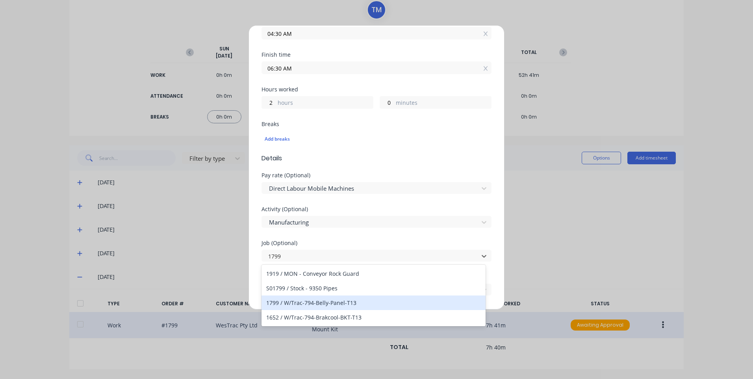
click at [355, 302] on div "1799 / W/Trac-794-Belly-Panel-T13" at bounding box center [374, 302] width 224 height 15
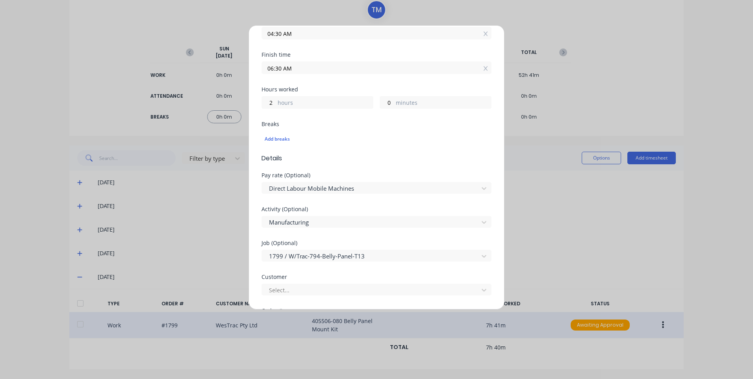
scroll to position [197, 0]
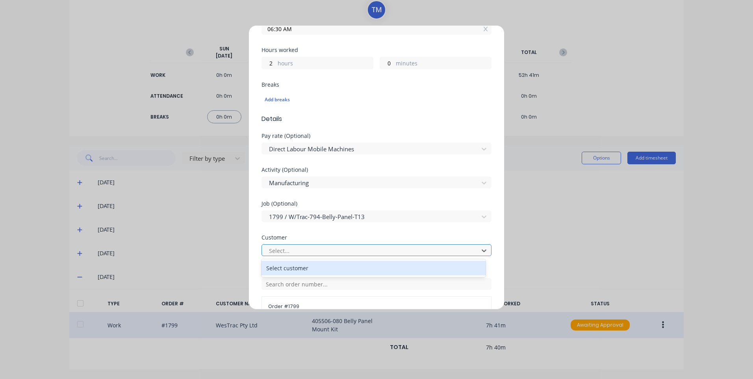
click at [321, 249] on div at bounding box center [371, 251] width 206 height 10
click at [314, 269] on div "Select customer" at bounding box center [374, 268] width 224 height 15
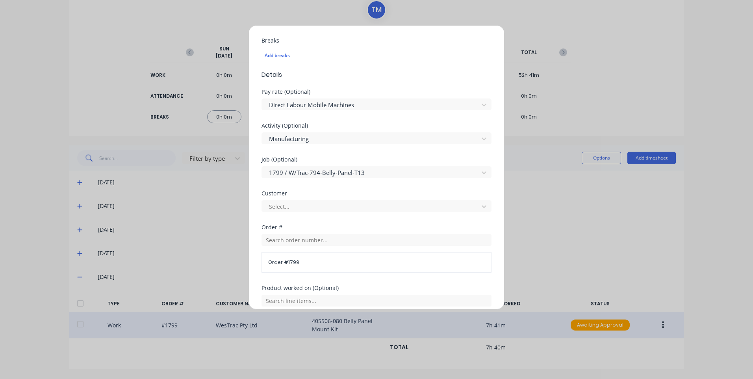
scroll to position [276, 0]
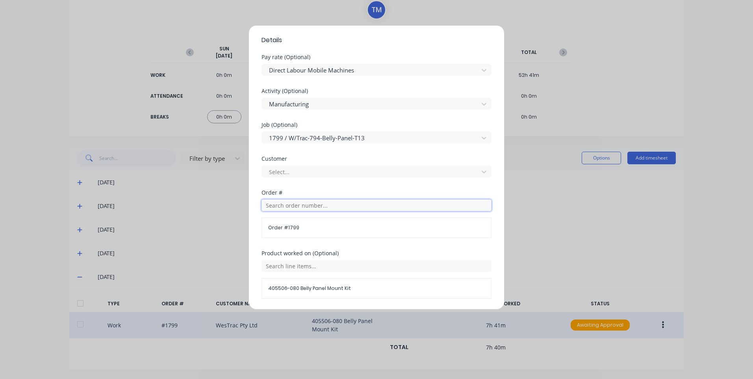
click at [306, 204] on input "text" at bounding box center [377, 205] width 230 height 12
click at [362, 190] on div "Order #" at bounding box center [377, 193] width 230 height 6
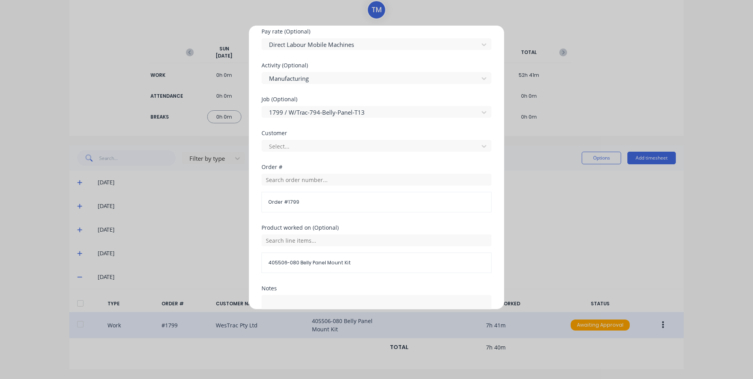
scroll to position [355, 0]
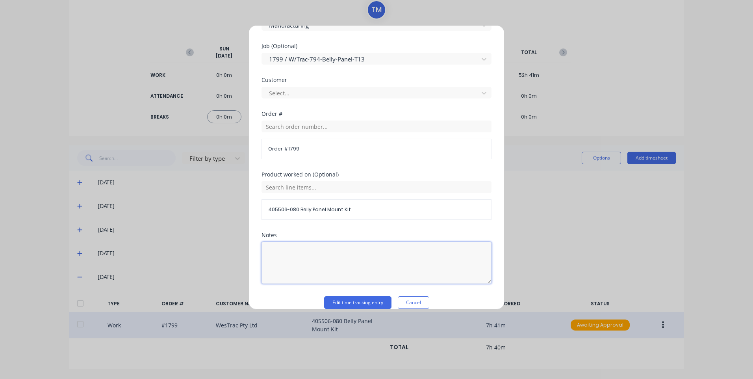
click at [317, 242] on textarea at bounding box center [377, 263] width 230 height 42
type textarea "customer westrac"
click at [342, 296] on button "Edit time tracking entry" at bounding box center [357, 302] width 67 height 13
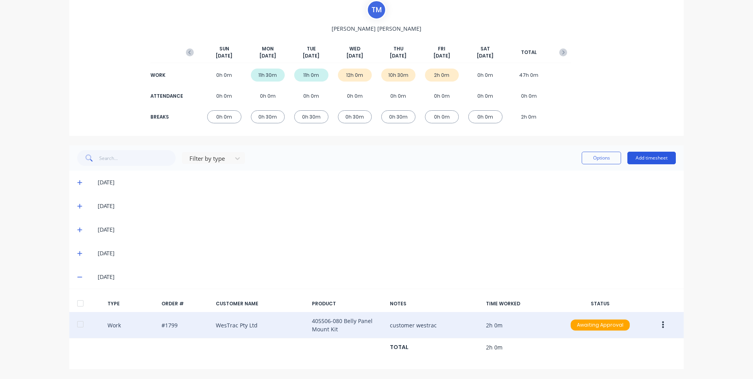
click at [651, 162] on button "Add timesheet" at bounding box center [652, 158] width 48 height 13
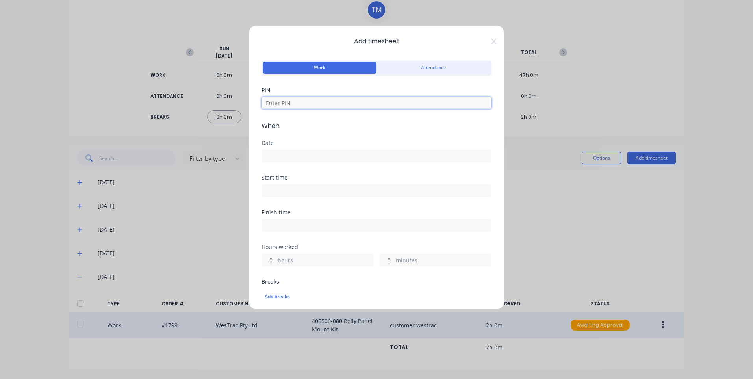
click at [304, 103] on input at bounding box center [377, 103] width 230 height 12
type input "9576"
click at [316, 154] on input at bounding box center [376, 156] width 229 height 12
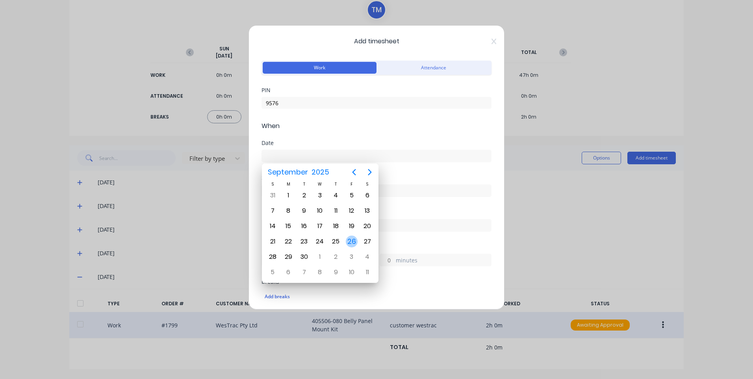
click at [353, 241] on div "26" at bounding box center [352, 242] width 12 height 12
type input "[DATE]"
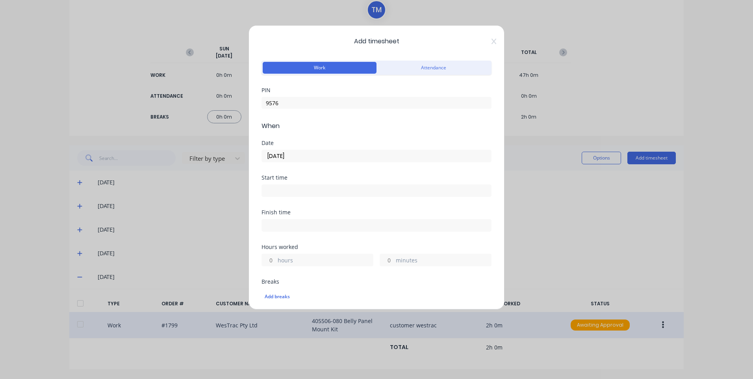
click at [336, 182] on div "Start time" at bounding box center [377, 186] width 230 height 22
click at [339, 192] on input at bounding box center [376, 191] width 229 height 12
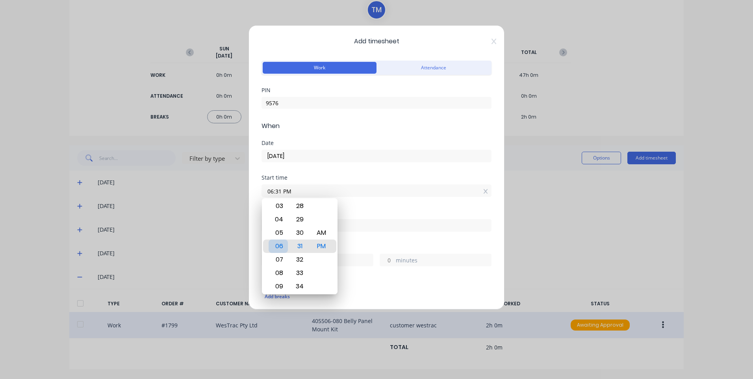
click at [281, 253] on div "06" at bounding box center [278, 246] width 19 height 13
click at [304, 236] on div "30" at bounding box center [299, 232] width 19 height 13
click at [320, 230] on div "AM" at bounding box center [321, 232] width 19 height 13
type input "06:30 AM"
click at [377, 239] on div "Finish time" at bounding box center [377, 227] width 230 height 35
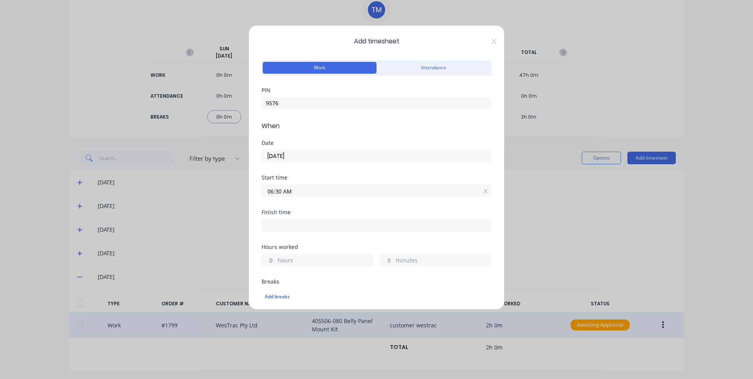
click at [338, 227] on input at bounding box center [376, 225] width 229 height 12
type input "12:31 PM"
type input "6"
type input "1"
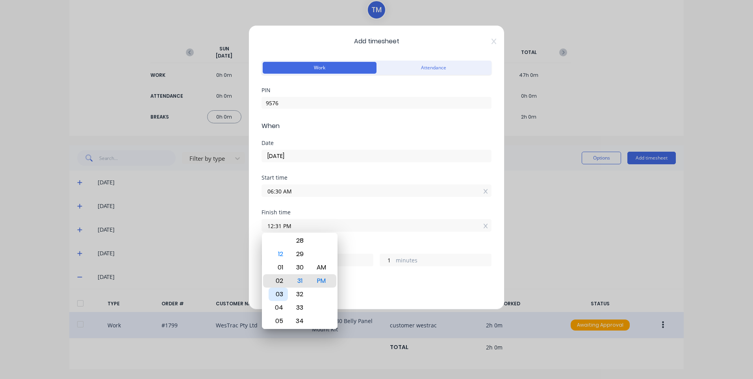
type input "02:31 PM"
type input "8"
type input "03:31 PM"
type input "9"
type input "06:31 PM"
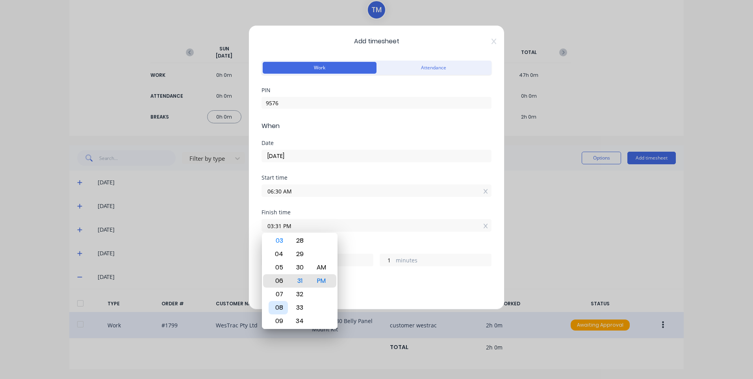
type input "12"
click at [281, 306] on div "08" at bounding box center [278, 307] width 19 height 13
type input "08:31 PM"
type input "14"
click at [299, 265] on div "30" at bounding box center [299, 267] width 19 height 13
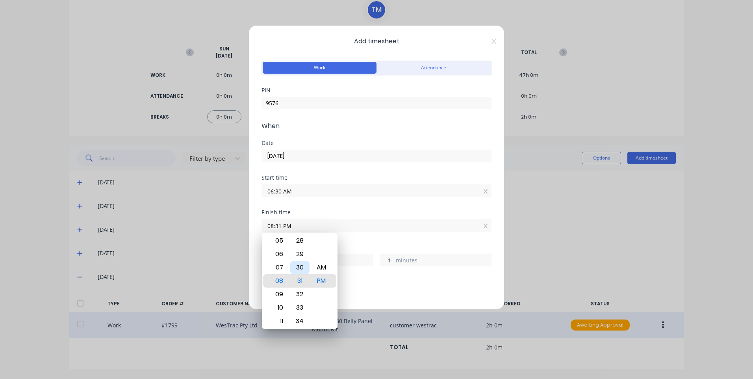
type input "08:30 PM"
type input "0"
click at [326, 265] on div "AM" at bounding box center [321, 267] width 19 height 13
type input "08:30 AM"
type input "2"
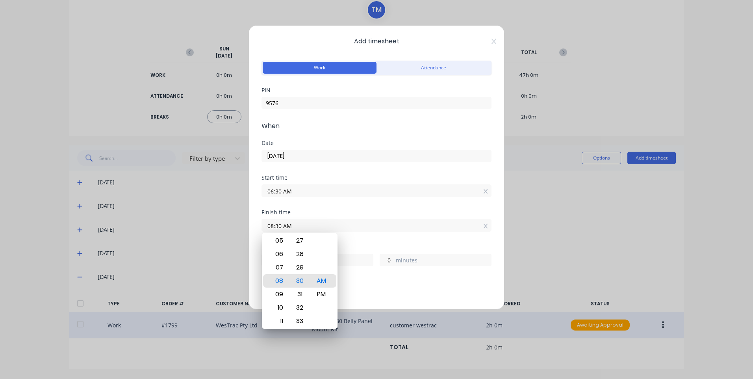
click at [417, 253] on div "2 hours 0 minutes" at bounding box center [377, 259] width 230 height 15
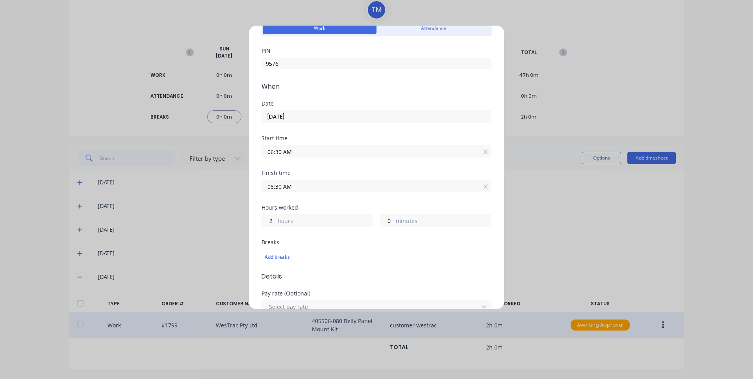
scroll to position [118, 0]
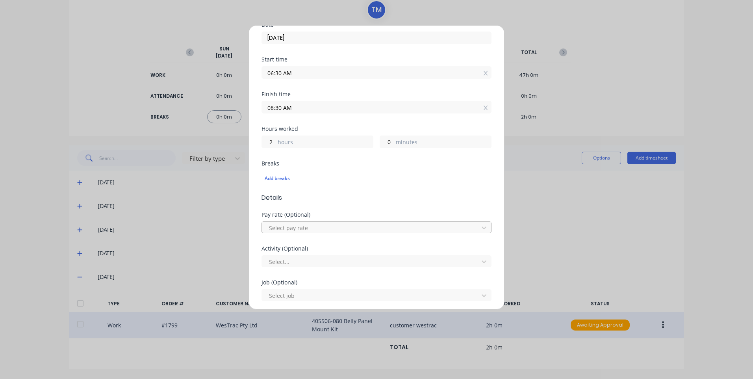
click at [309, 228] on div at bounding box center [371, 228] width 206 height 10
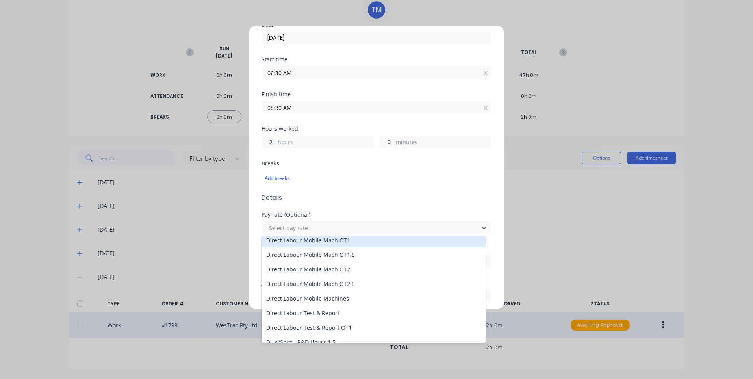
scroll to position [552, 0]
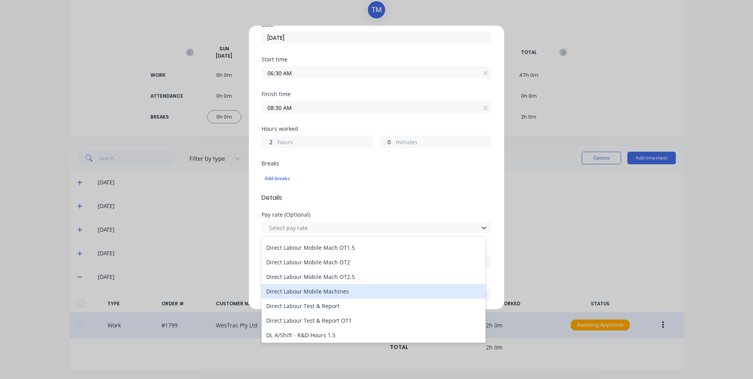
click at [351, 294] on div "Direct Labour Mobile Machines" at bounding box center [374, 291] width 224 height 15
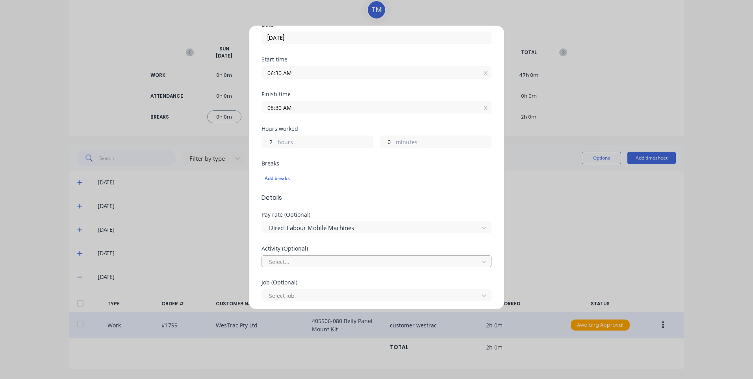
click at [324, 255] on div "Select..." at bounding box center [377, 261] width 230 height 12
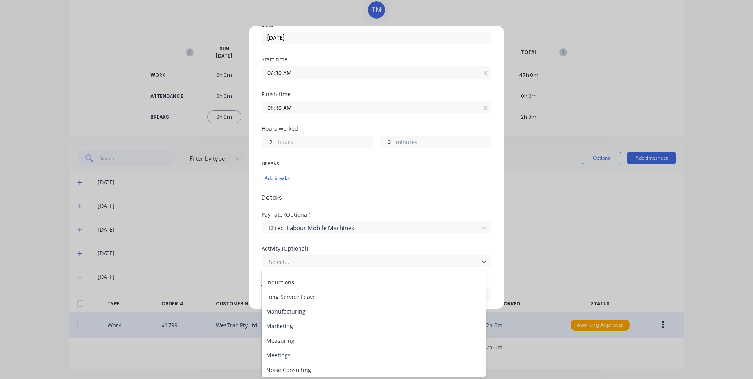
scroll to position [118, 0]
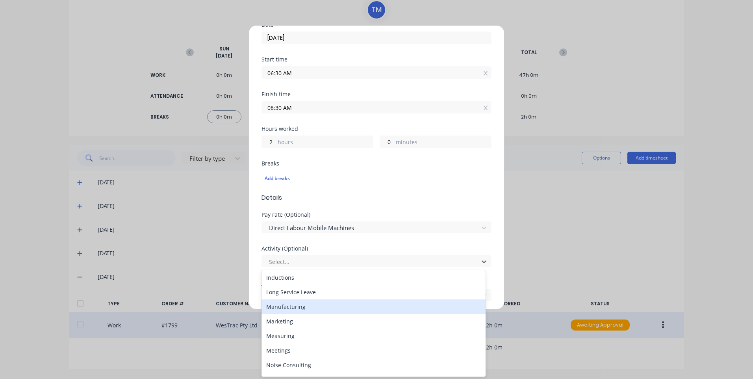
click at [310, 307] on div "Manufacturing" at bounding box center [374, 306] width 224 height 15
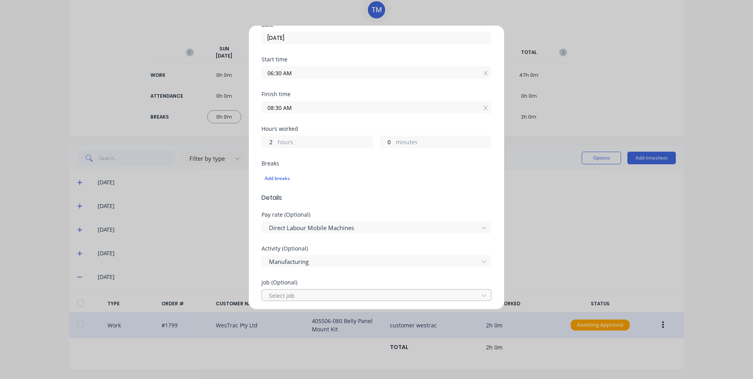
click at [312, 291] on div at bounding box center [371, 296] width 206 height 10
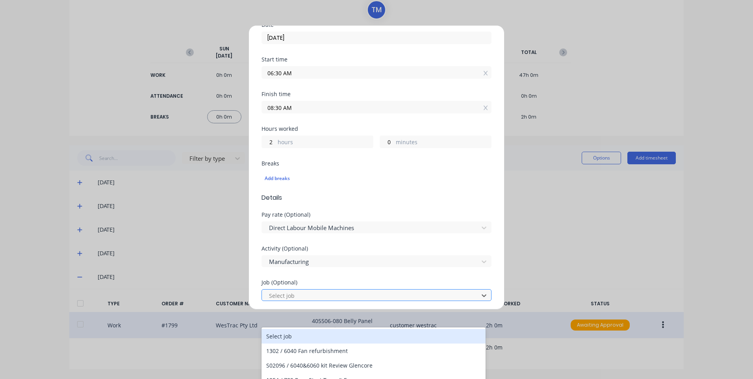
scroll to position [0, 0]
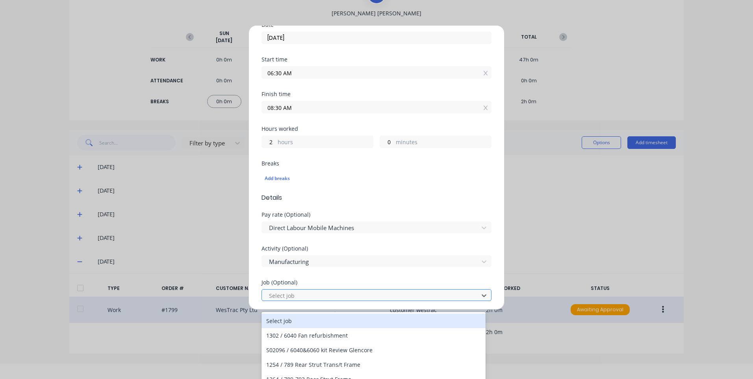
click at [312, 295] on div at bounding box center [371, 296] width 206 height 10
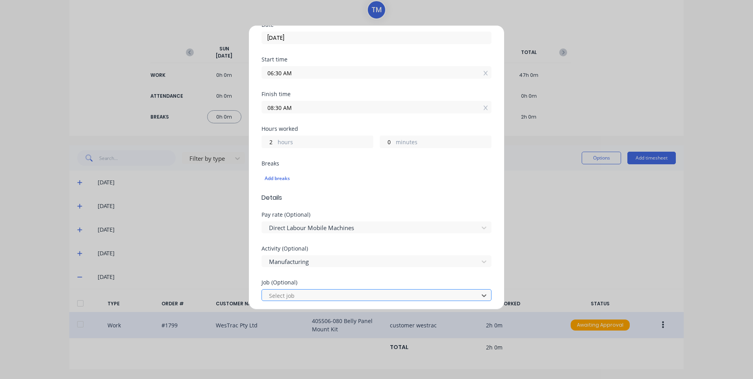
click at [313, 295] on div at bounding box center [371, 296] width 206 height 10
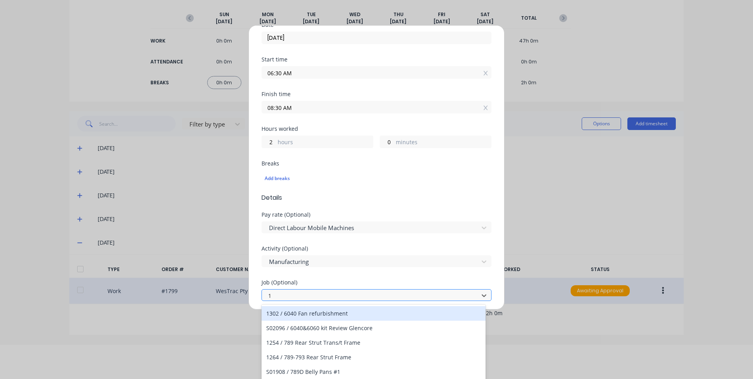
scroll to position [35, 0]
type input "1801"
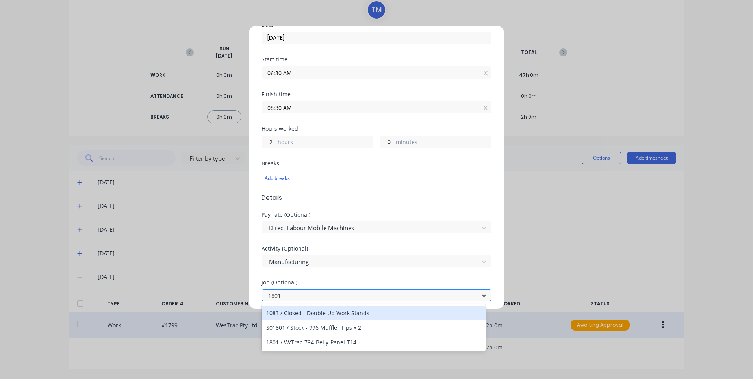
scroll to position [0, 0]
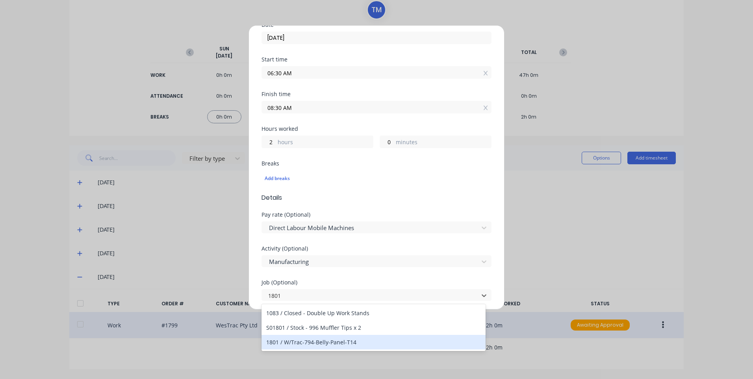
click at [347, 343] on div "1801 / W/Trac-794-Belly-Panel-T14" at bounding box center [374, 342] width 224 height 15
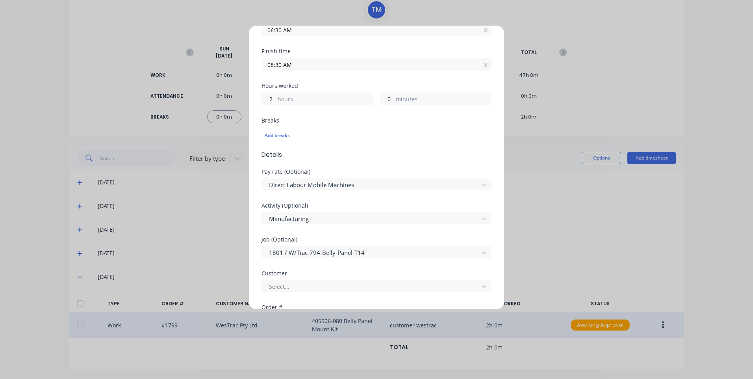
scroll to position [197, 0]
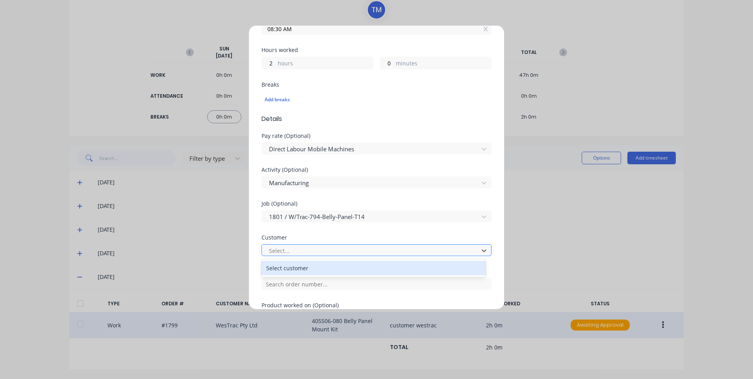
click at [313, 252] on div at bounding box center [371, 251] width 206 height 10
click at [312, 265] on div "Select customer" at bounding box center [374, 268] width 224 height 15
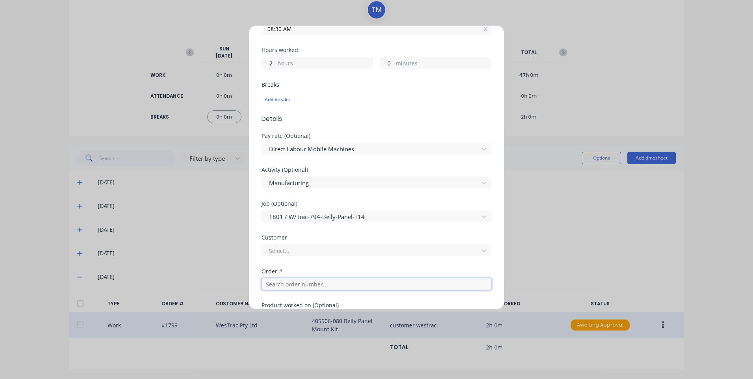
click at [309, 287] on input "text" at bounding box center [377, 284] width 230 height 12
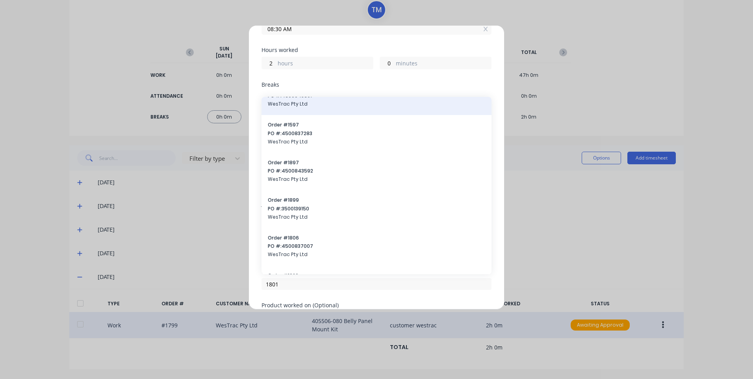
scroll to position [79, 0]
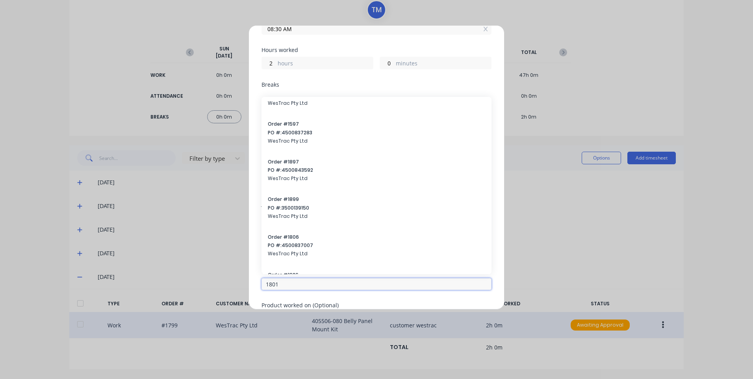
click at [293, 284] on input "1801" at bounding box center [377, 284] width 230 height 12
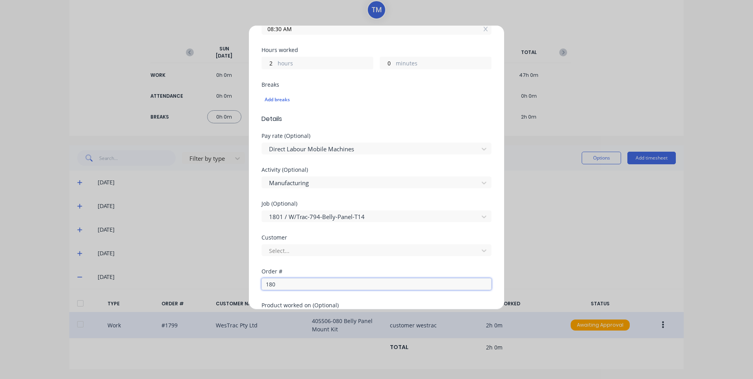
type input "1801"
click at [305, 253] on span "PO #: 4500837237" at bounding box center [376, 252] width 217 height 7
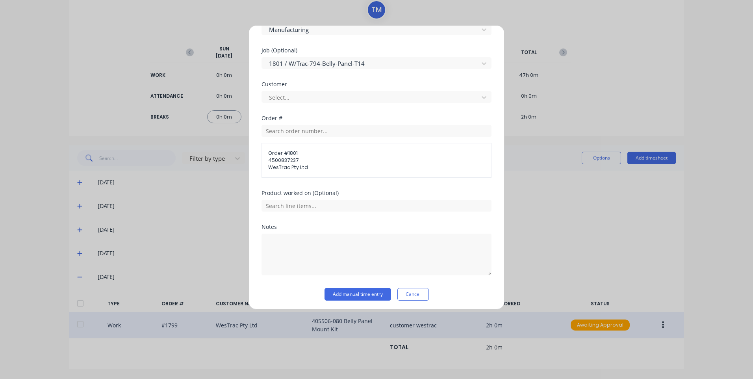
scroll to position [353, 0]
click at [312, 203] on input "text" at bounding box center [377, 203] width 230 height 12
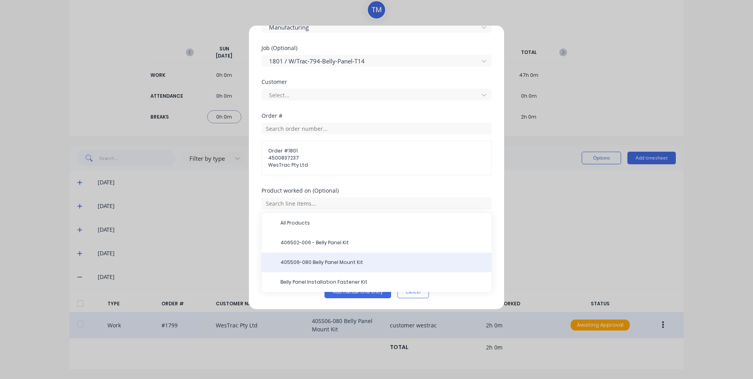
click at [354, 259] on span "405506-080 Belly Panel Mount Kit" at bounding box center [382, 262] width 205 height 7
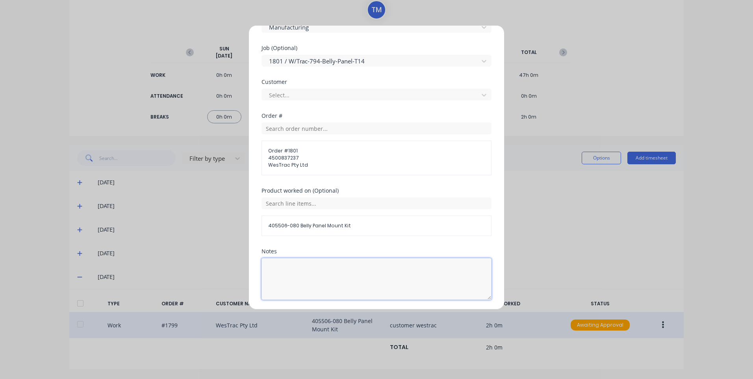
click at [346, 263] on textarea at bounding box center [377, 279] width 230 height 42
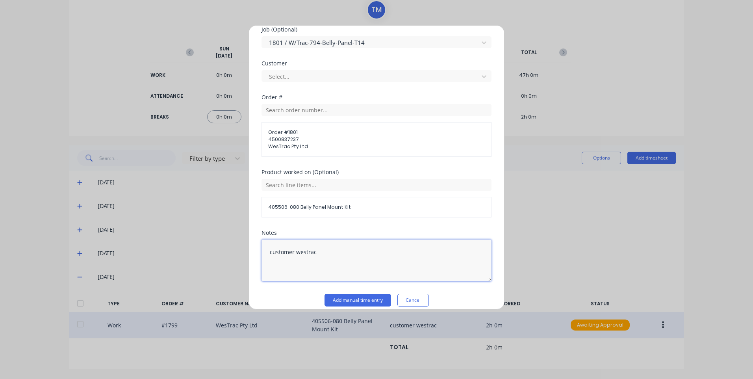
scroll to position [379, 0]
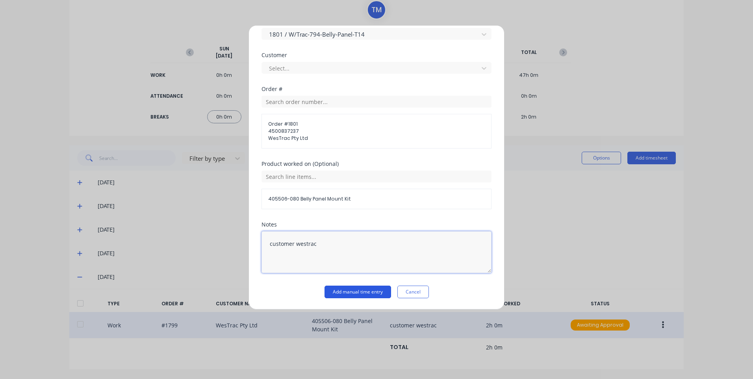
type textarea "customer westrac"
click at [362, 295] on button "Add manual time entry" at bounding box center [358, 292] width 67 height 13
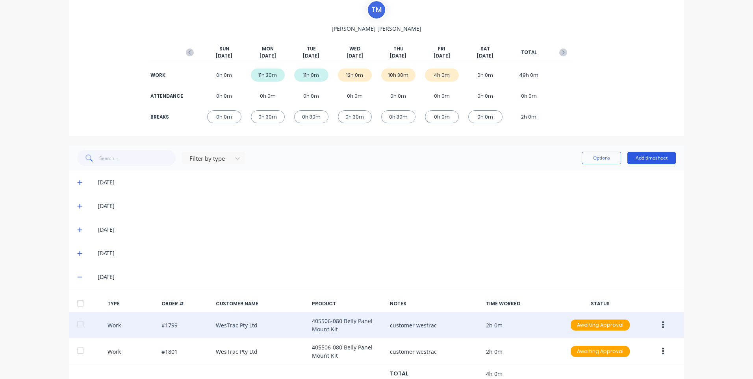
click at [650, 154] on button "Add timesheet" at bounding box center [652, 158] width 48 height 13
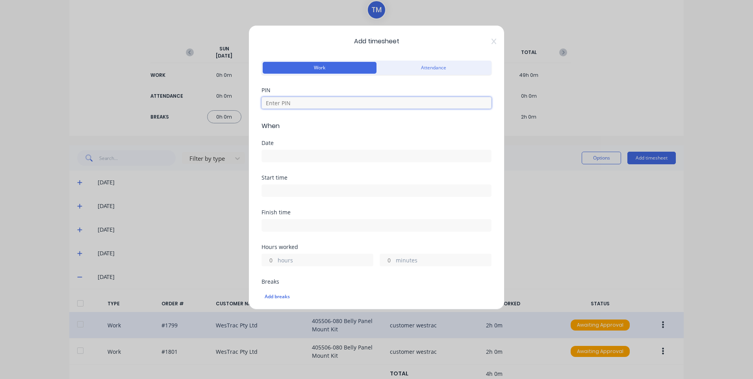
click at [312, 102] on input at bounding box center [377, 103] width 230 height 12
type input "9576"
click at [311, 154] on input at bounding box center [376, 156] width 229 height 12
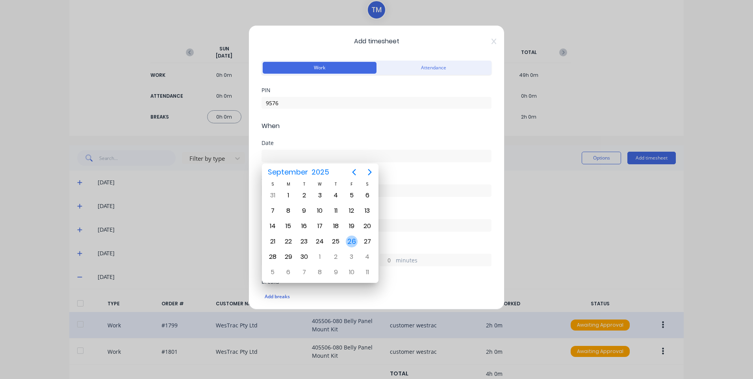
click at [350, 241] on div "26" at bounding box center [352, 242] width 12 height 12
type input "[DATE]"
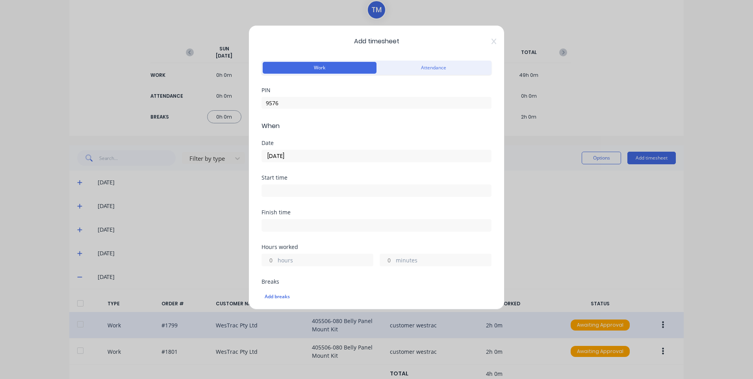
click at [328, 193] on input at bounding box center [376, 191] width 229 height 12
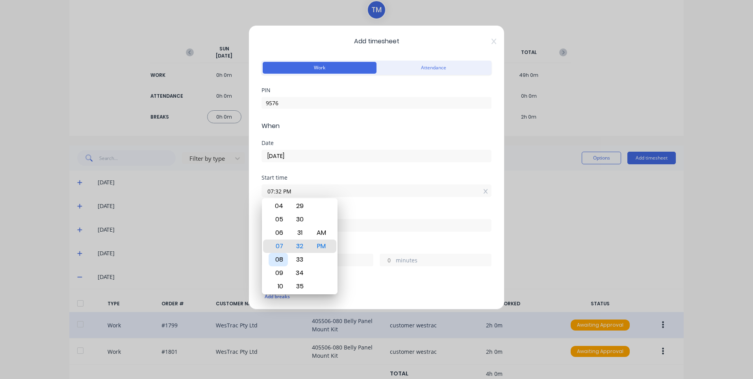
click at [281, 258] on div "08" at bounding box center [278, 259] width 19 height 13
click at [301, 226] on div "31" at bounding box center [299, 232] width 19 height 13
click at [303, 222] on div "00 01 02 03 04 05 06 07 08 09 10 11 12 13 14 15 16 17 18 19 20 21 22 23 24 25 2…" at bounding box center [300, 259] width 22 height 1085
click at [304, 232] on div "30" at bounding box center [299, 232] width 19 height 13
click at [329, 234] on div "AM" at bounding box center [321, 232] width 19 height 13
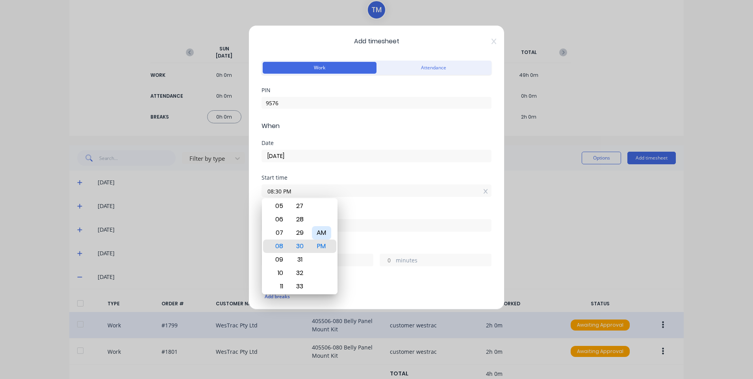
type input "08:30 AM"
click at [366, 235] on div "Finish time" at bounding box center [377, 227] width 230 height 35
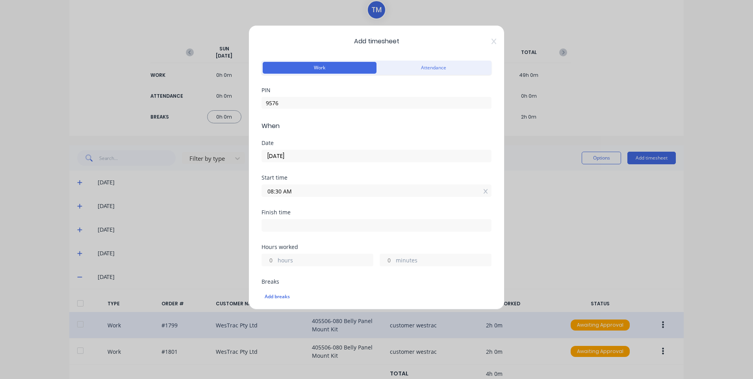
click at [313, 222] on input at bounding box center [376, 225] width 229 height 12
type input "12:32 PM"
type input "4"
type input "2"
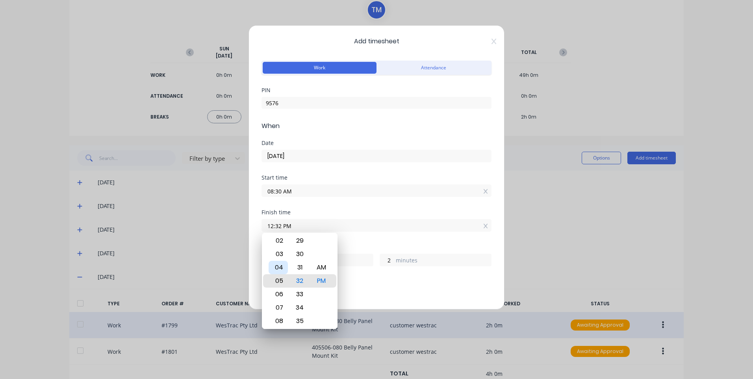
type input "05:32 PM"
type input "9"
type input "11:32 PM"
type input "15"
click at [288, 261] on div "12 01 02 03 04 05 06 07 08 09 10 11" at bounding box center [278, 280] width 22 height 1085
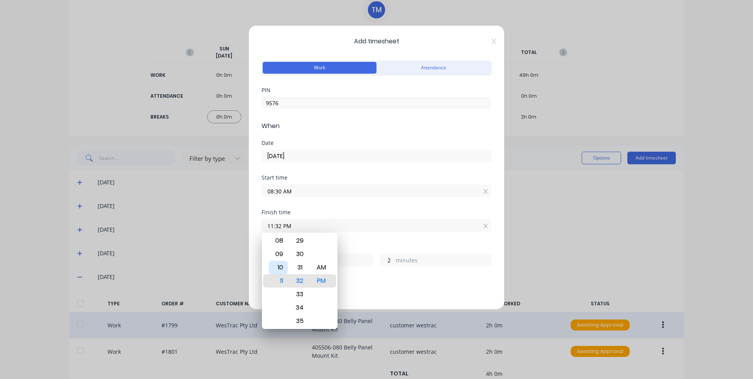
click at [286, 266] on div "10" at bounding box center [278, 267] width 19 height 13
type input "10:32 PM"
type input "14"
click at [301, 251] on div "30" at bounding box center [299, 253] width 19 height 13
type input "10:30 PM"
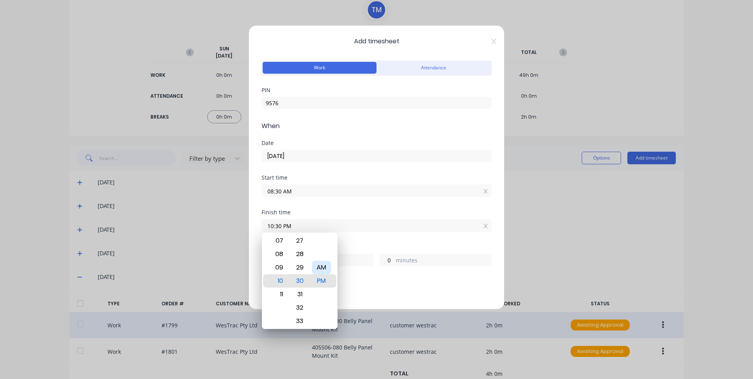
click at [318, 264] on div "AM" at bounding box center [321, 267] width 19 height 13
click at [378, 241] on div "Finish time 10:30 AM" at bounding box center [377, 227] width 230 height 35
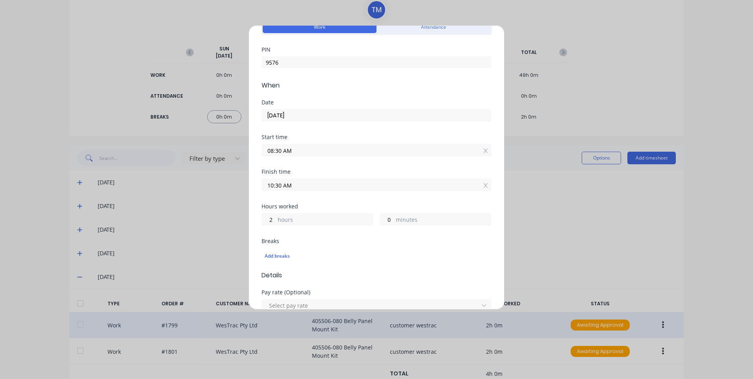
scroll to position [79, 0]
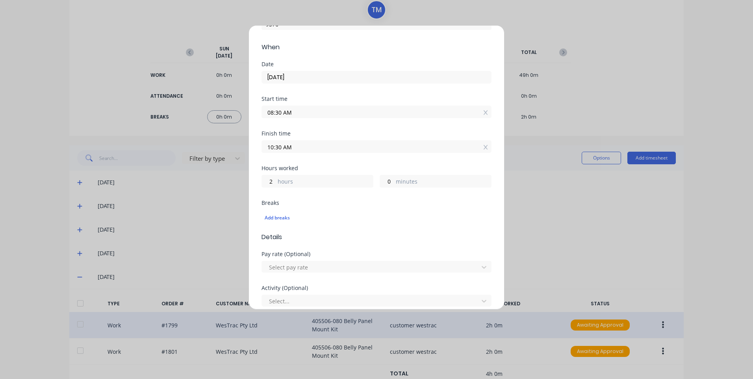
click at [303, 260] on div "Select pay rate" at bounding box center [377, 266] width 230 height 14
click at [305, 266] on div at bounding box center [371, 267] width 206 height 10
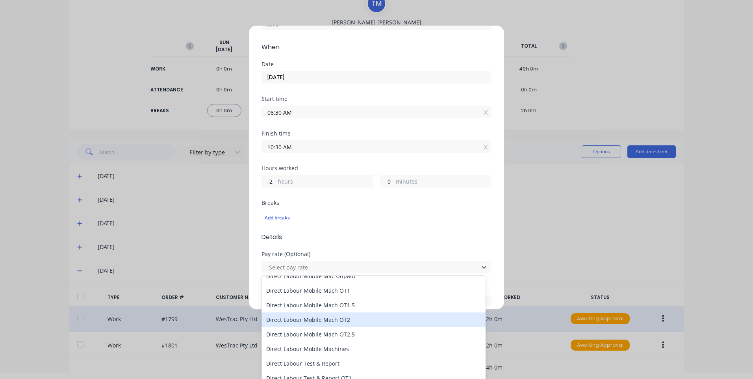
scroll to position [551, 0]
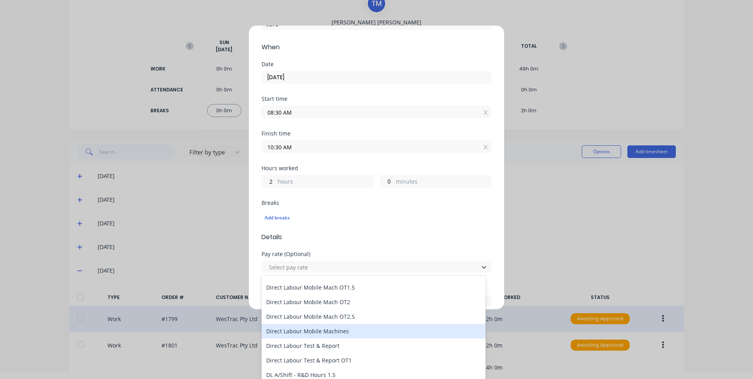
click at [344, 329] on div "Direct Labour Mobile Machines" at bounding box center [374, 331] width 224 height 15
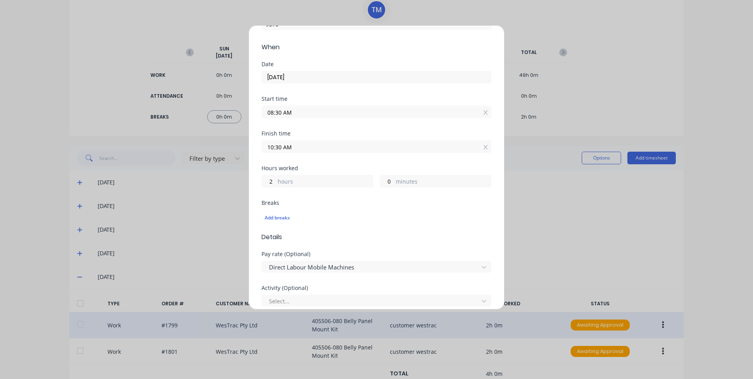
scroll to position [158, 0]
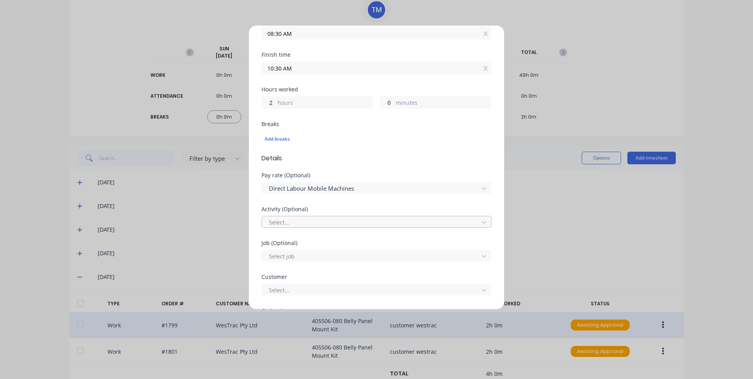
click at [303, 223] on div at bounding box center [371, 222] width 206 height 10
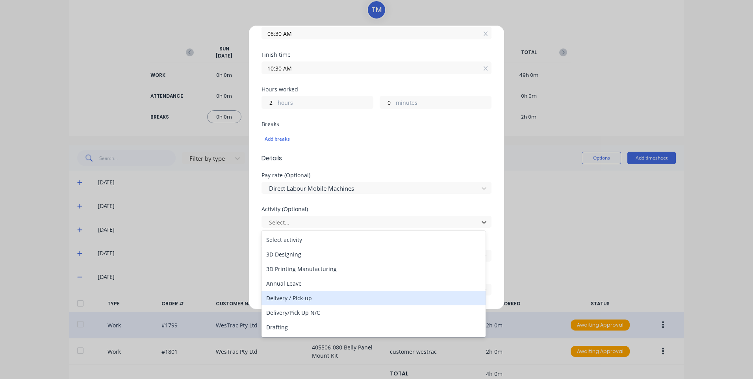
scroll to position [79, 0]
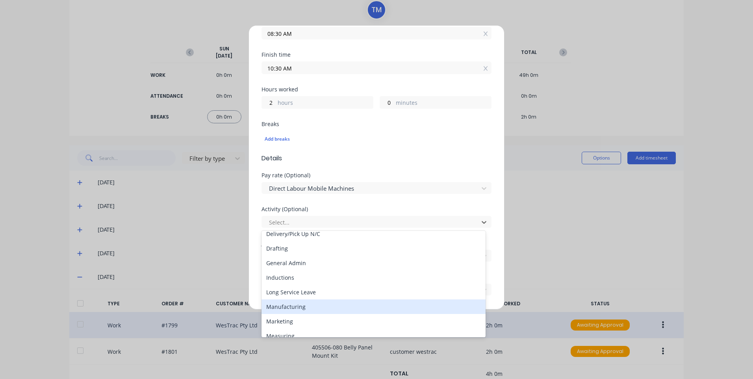
click at [307, 307] on div "Manufacturing" at bounding box center [374, 306] width 224 height 15
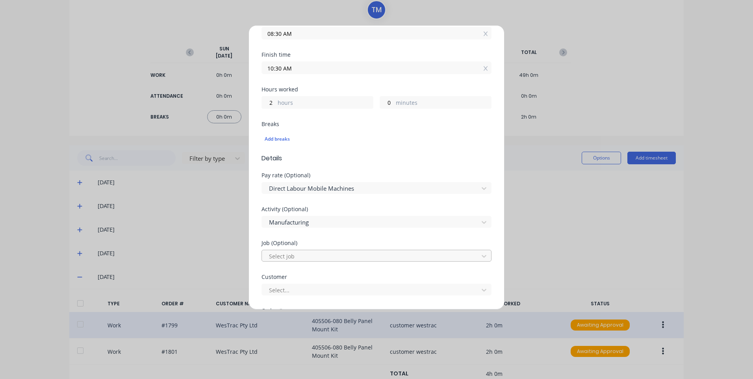
click at [298, 256] on div at bounding box center [371, 256] width 206 height 10
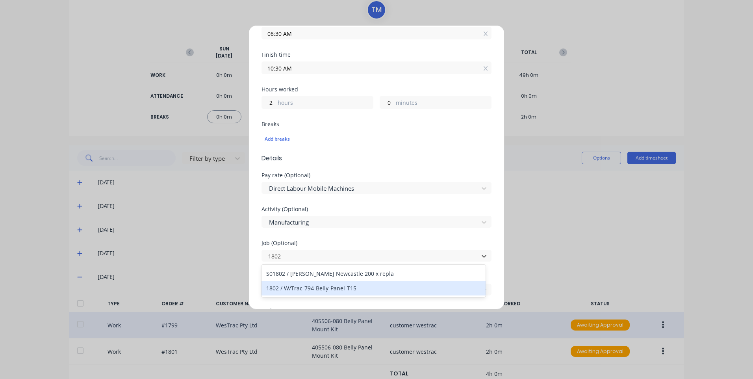
click at [363, 290] on div "1802 / W/Trac-794-Belly-Panel-T15" at bounding box center [374, 288] width 224 height 15
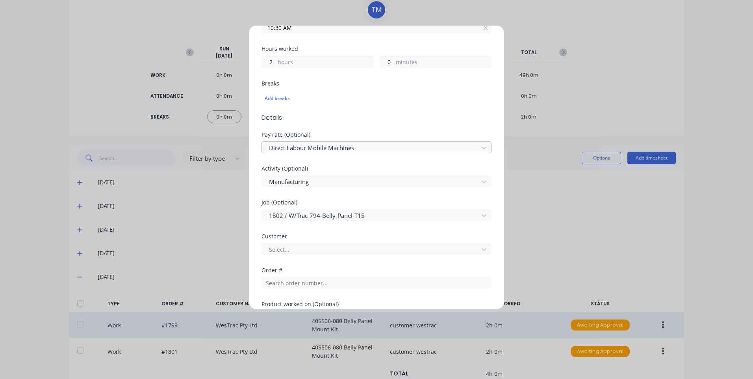
scroll to position [236, 0]
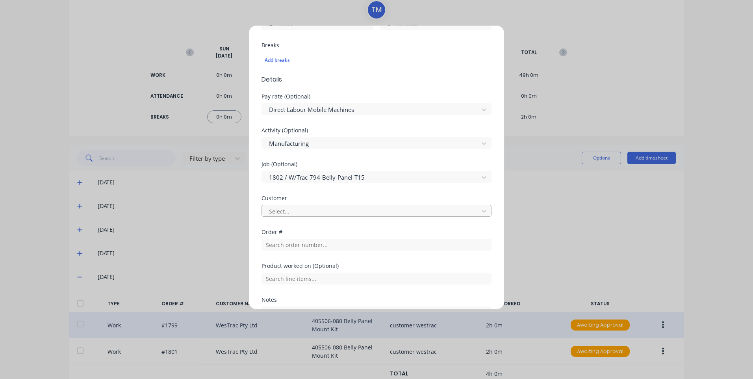
click at [329, 210] on div at bounding box center [371, 211] width 206 height 10
click at [323, 227] on div "Select customer" at bounding box center [374, 228] width 224 height 15
click at [312, 247] on input "text" at bounding box center [377, 245] width 230 height 12
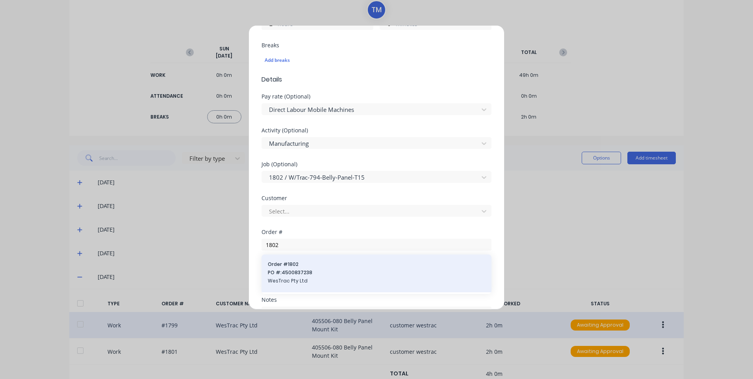
click at [303, 268] on div "Order # 1802 PO #: 4500837238 WesTrac Pty Ltd" at bounding box center [376, 273] width 217 height 25
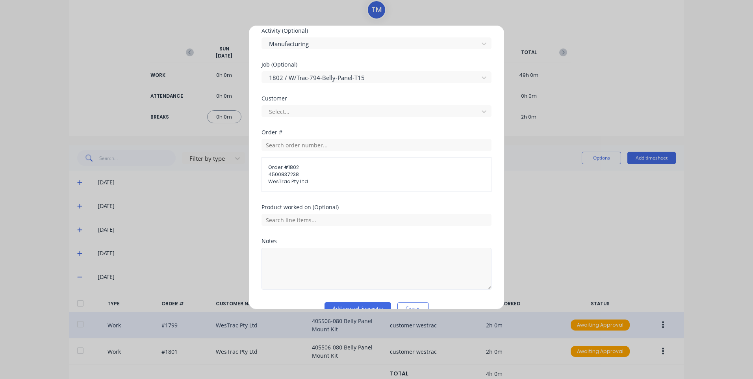
scroll to position [353, 0]
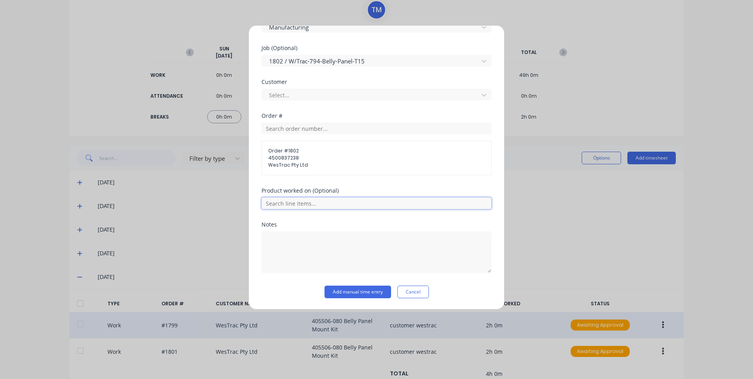
click at [323, 201] on input "text" at bounding box center [377, 203] width 230 height 12
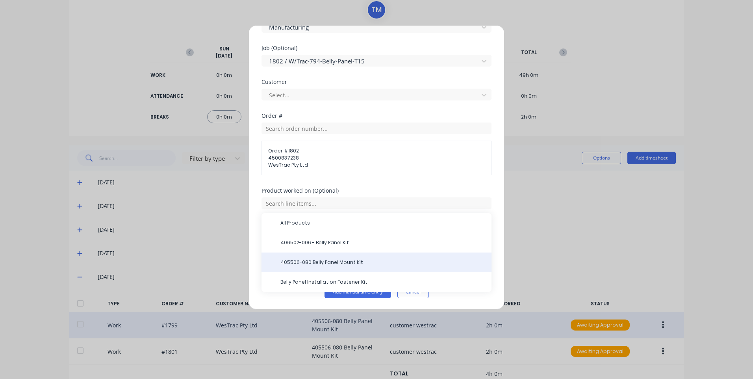
click at [353, 260] on span "405506-080 Belly Panel Mount Kit" at bounding box center [382, 262] width 205 height 7
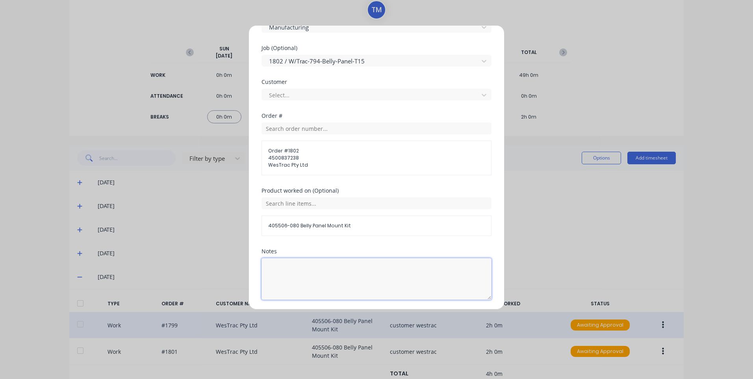
click at [347, 265] on textarea at bounding box center [377, 279] width 230 height 42
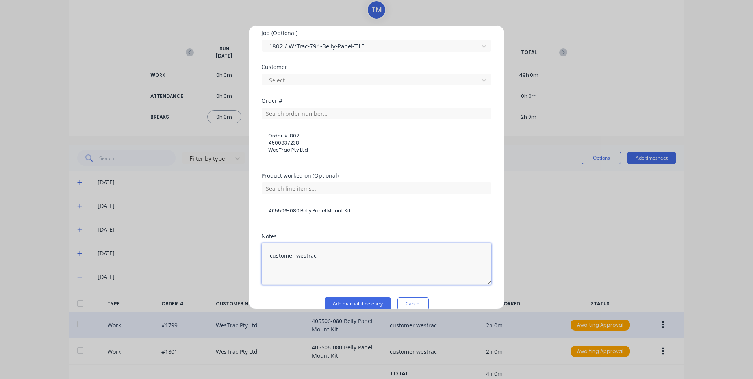
scroll to position [379, 0]
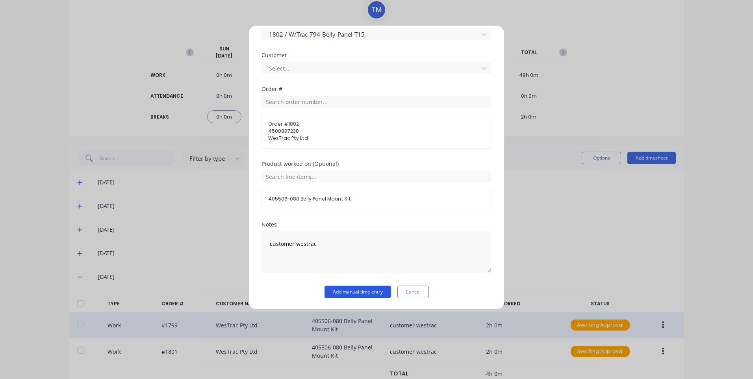
click at [369, 290] on button "Add manual time entry" at bounding box center [358, 292] width 67 height 13
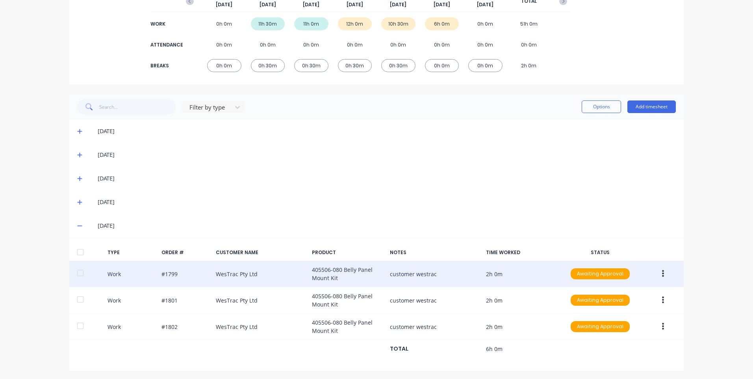
scroll to position [113, 0]
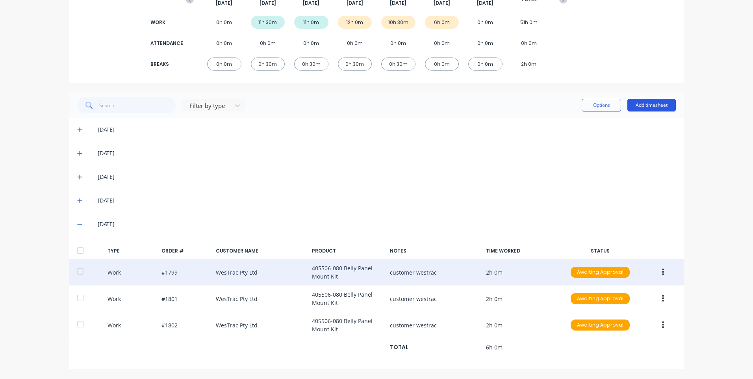
click at [646, 102] on button "Add timesheet" at bounding box center [652, 105] width 48 height 13
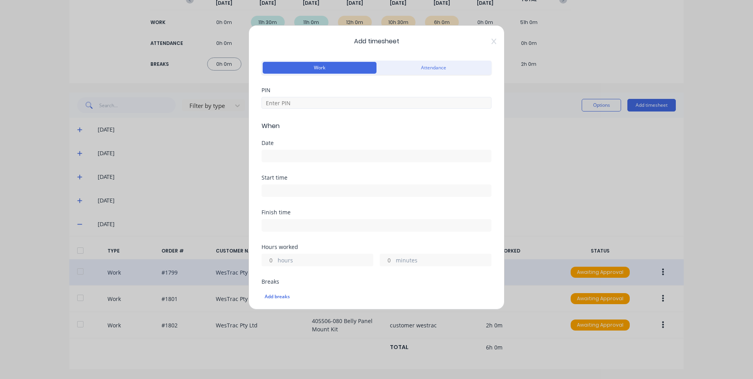
click at [316, 97] on div at bounding box center [377, 102] width 230 height 14
click at [316, 101] on input at bounding box center [377, 103] width 230 height 12
click at [323, 151] on input at bounding box center [376, 156] width 229 height 12
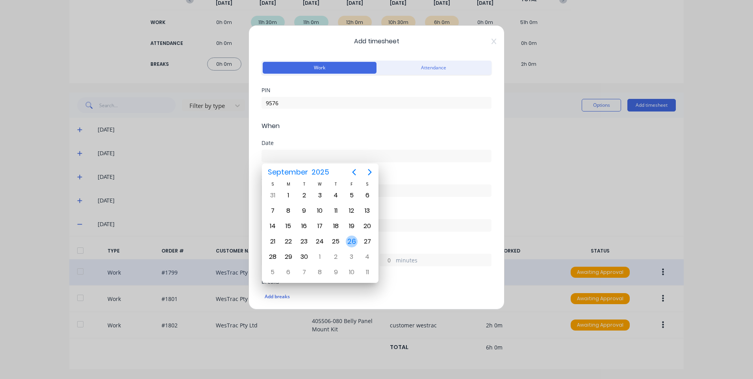
click at [348, 240] on div "26" at bounding box center [352, 242] width 12 height 12
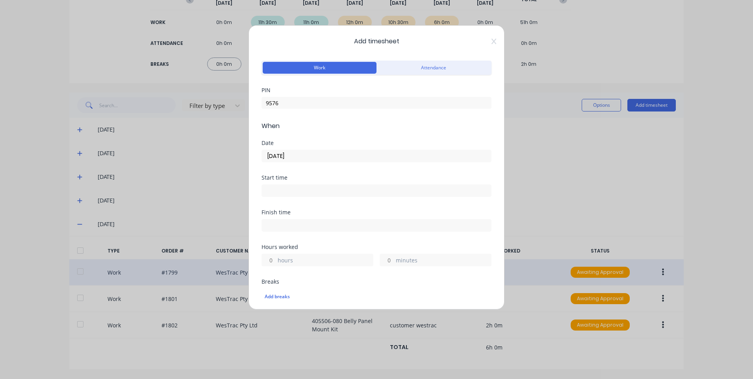
click at [314, 173] on div "Date [DATE]" at bounding box center [377, 157] width 230 height 35
click at [318, 185] on label at bounding box center [377, 190] width 230 height 13
click at [318, 185] on input at bounding box center [376, 191] width 229 height 12
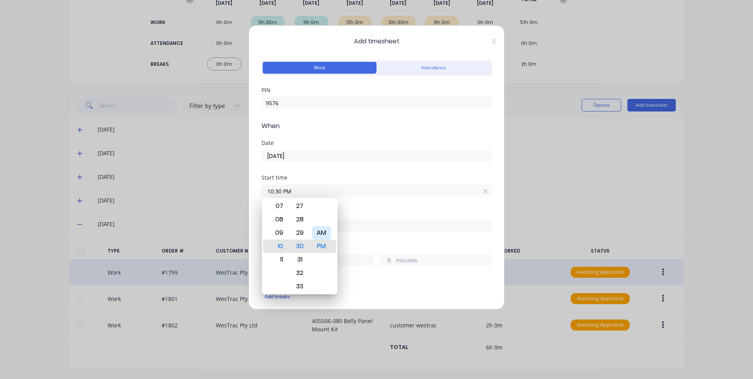
click at [318, 231] on div "AM" at bounding box center [321, 232] width 19 height 13
click at [368, 230] on input at bounding box center [376, 225] width 229 height 12
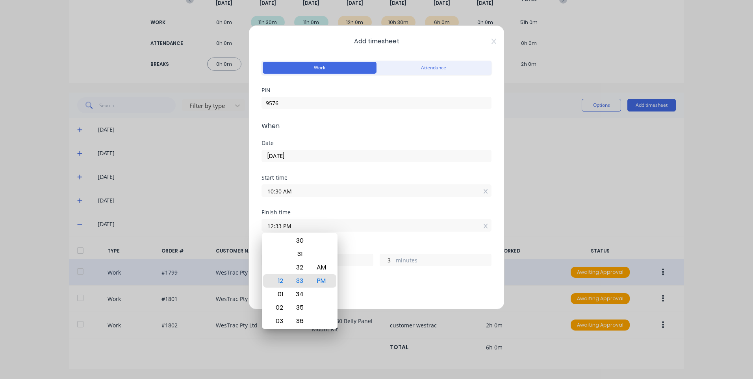
click at [334, 223] on input "12:33 PM" at bounding box center [376, 225] width 229 height 12
click at [303, 240] on div "30" at bounding box center [299, 240] width 19 height 13
click at [356, 255] on div "2 hours" at bounding box center [318, 260] width 112 height 13
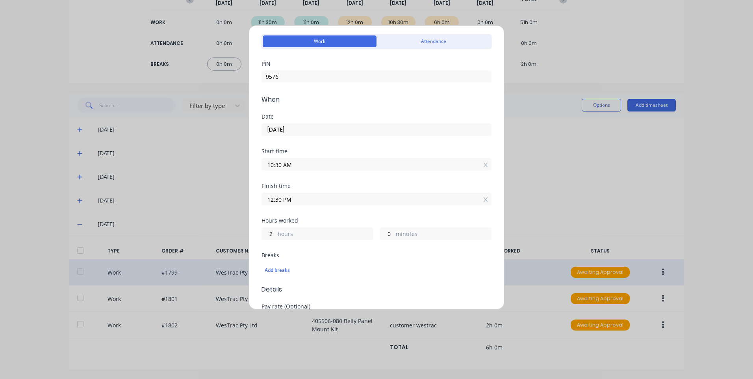
scroll to position [79, 0]
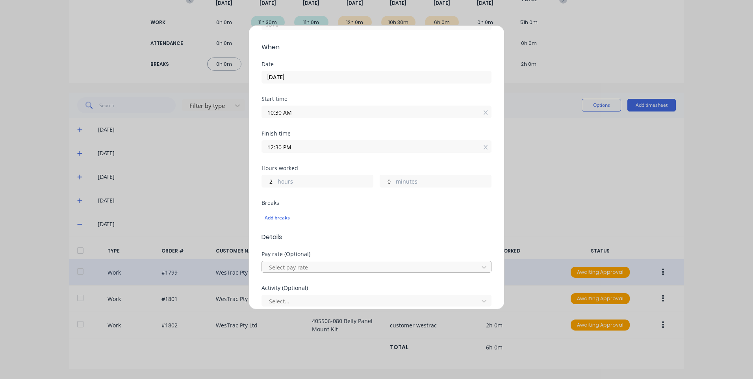
click at [303, 267] on div at bounding box center [371, 267] width 206 height 10
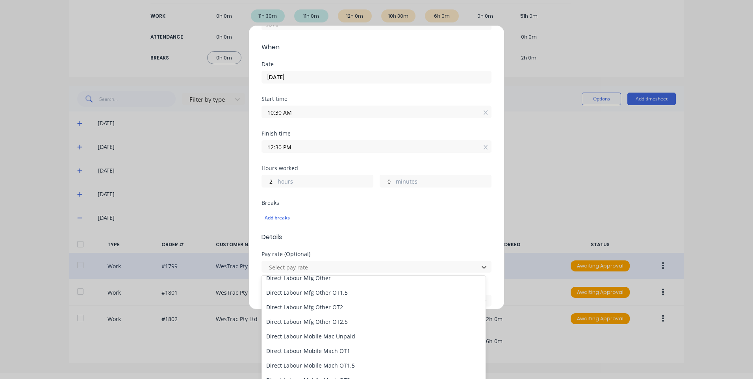
scroll to position [473, 0]
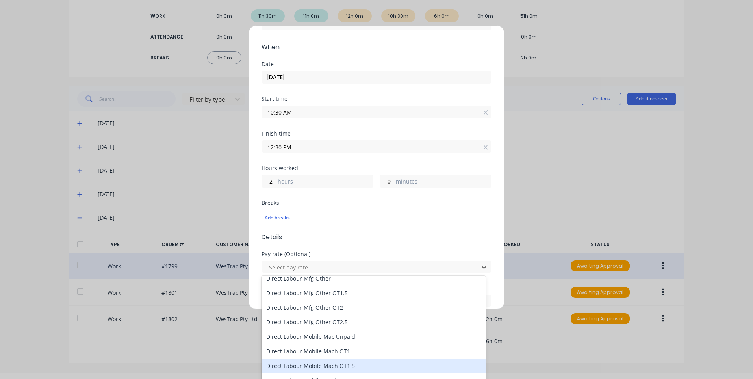
click at [340, 366] on div "Direct Labour Mobile Mach OT1.5" at bounding box center [374, 365] width 224 height 15
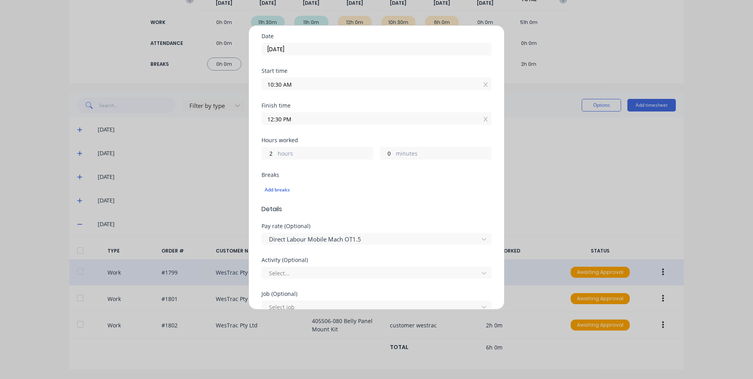
scroll to position [118, 0]
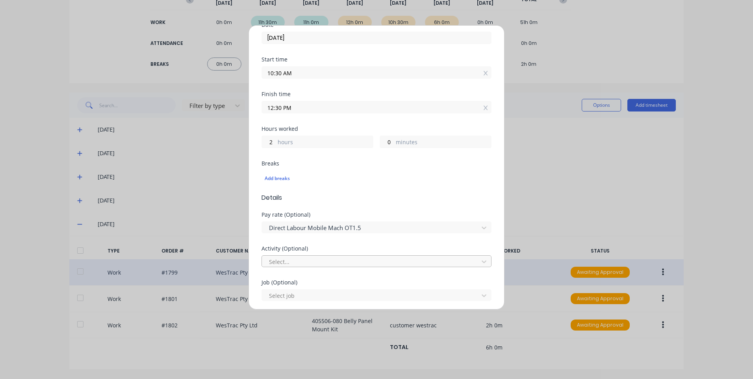
click at [313, 261] on div at bounding box center [371, 262] width 206 height 10
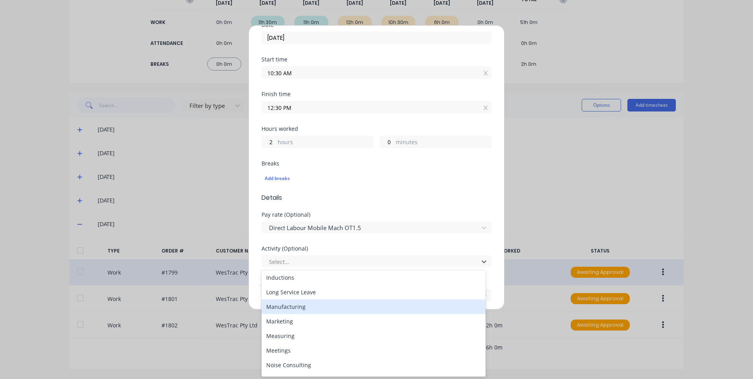
click at [298, 308] on div "Manufacturing" at bounding box center [374, 306] width 224 height 15
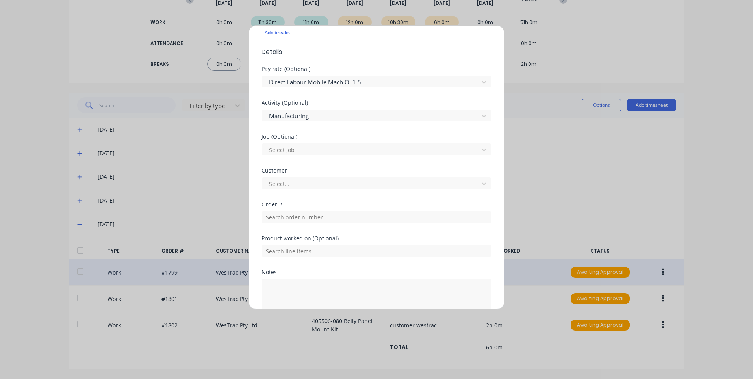
scroll to position [276, 0]
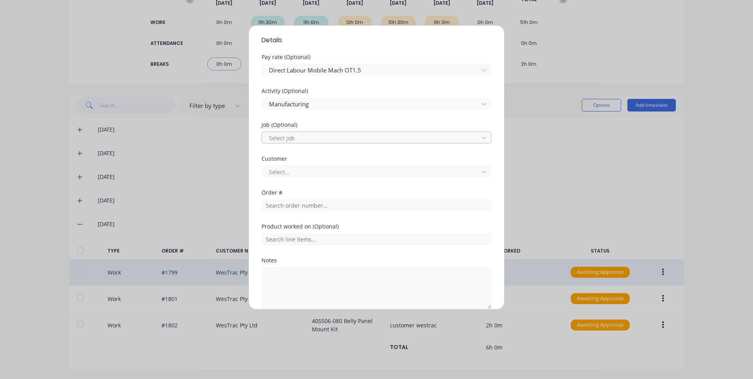
click at [303, 142] on div at bounding box center [371, 138] width 206 height 10
click at [305, 136] on div at bounding box center [371, 138] width 206 height 10
click at [307, 134] on div at bounding box center [371, 138] width 206 height 10
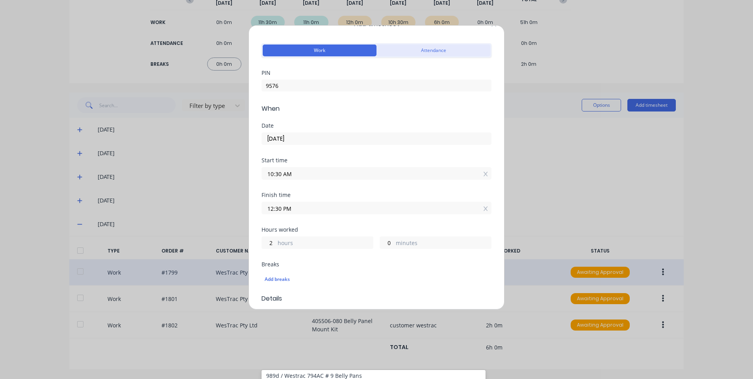
scroll to position [0, 0]
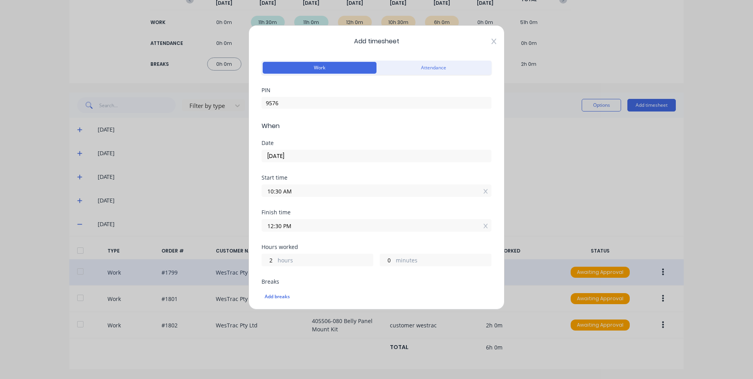
click at [492, 42] on icon at bounding box center [494, 41] width 5 height 6
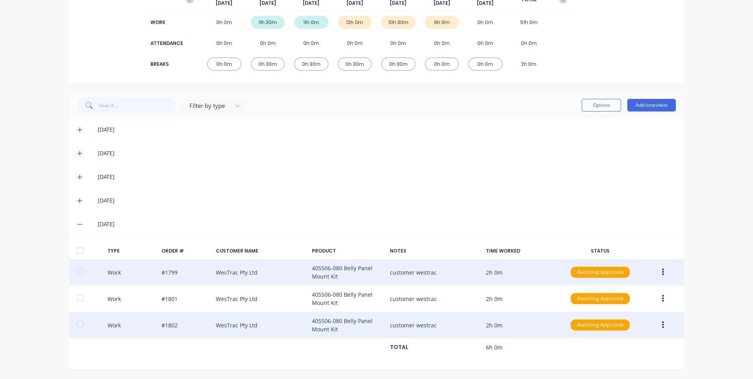
click at [656, 324] on button "button" at bounding box center [663, 325] width 19 height 14
click at [626, 308] on div "Edit" at bounding box center [635, 311] width 61 height 11
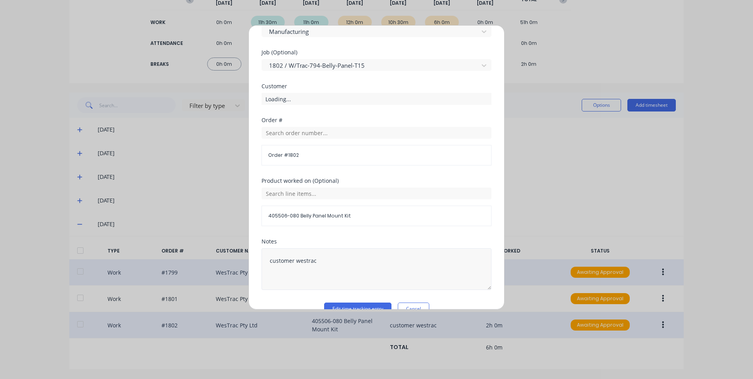
scroll to position [365, 0]
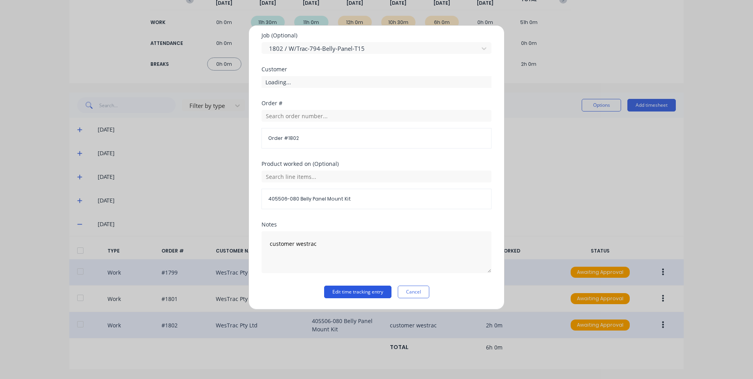
click at [352, 288] on button "Edit time tracking entry" at bounding box center [357, 292] width 67 height 13
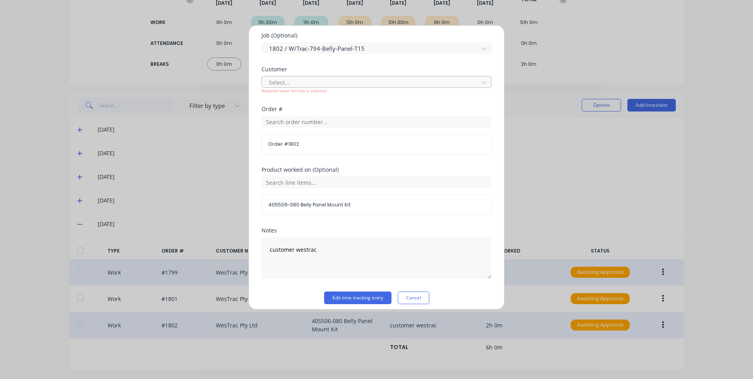
click at [321, 83] on div at bounding box center [371, 83] width 206 height 10
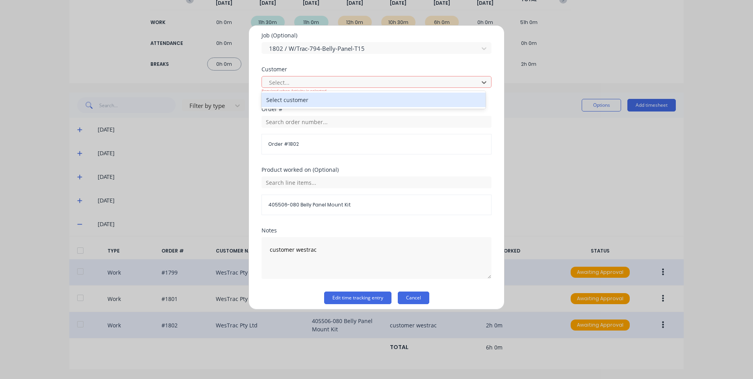
click at [409, 292] on button "Cancel" at bounding box center [414, 298] width 32 height 13
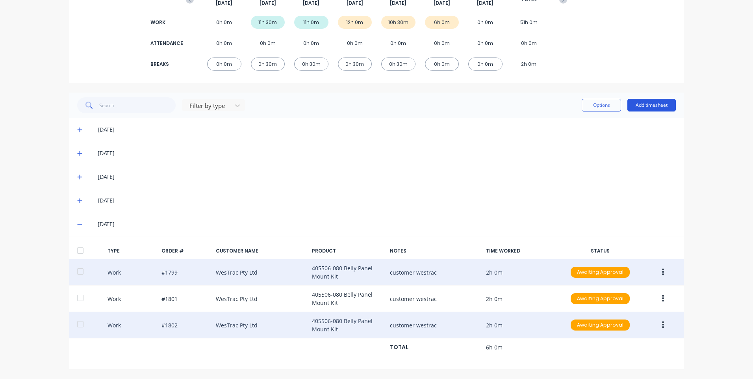
drag, startPoint x: 645, startPoint y: 113, endPoint x: 646, endPoint y: 106, distance: 7.1
click at [645, 112] on div "Filter by type Options Add timesheet" at bounding box center [376, 105] width 615 height 25
click at [646, 106] on button "Add timesheet" at bounding box center [652, 105] width 48 height 13
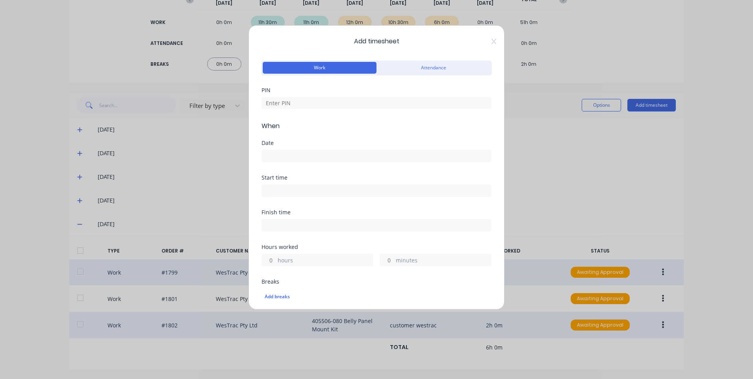
click at [344, 111] on div "PIN" at bounding box center [377, 104] width 230 height 34
click at [347, 106] on input at bounding box center [377, 103] width 230 height 12
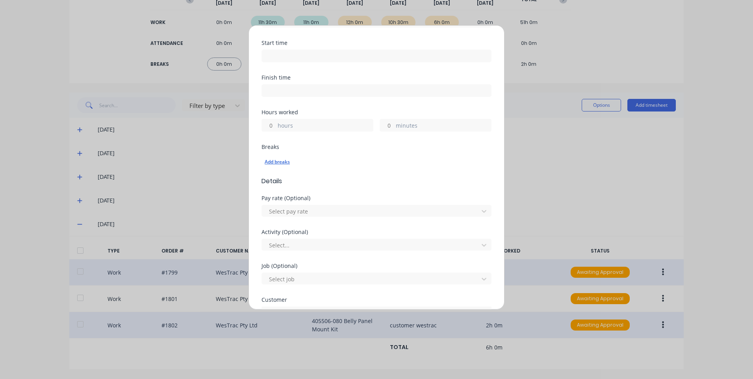
scroll to position [197, 0]
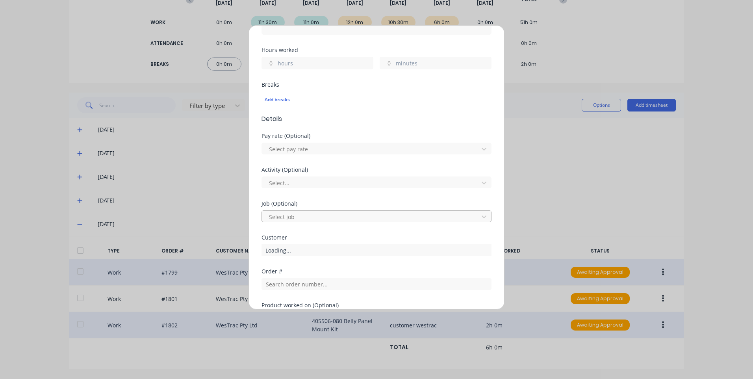
click at [313, 216] on div at bounding box center [371, 217] width 206 height 10
click at [318, 216] on div at bounding box center [371, 217] width 206 height 10
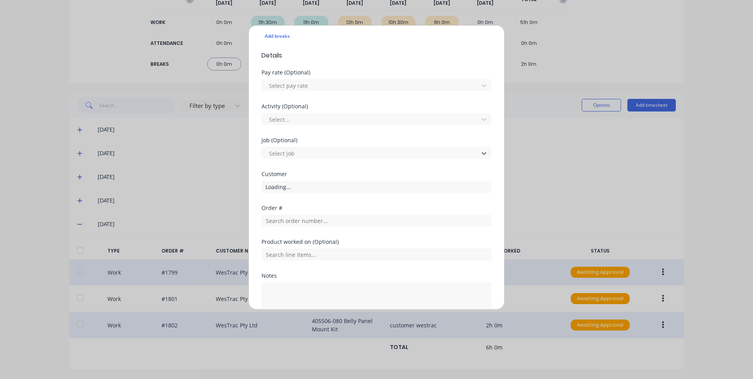
scroll to position [282, 0]
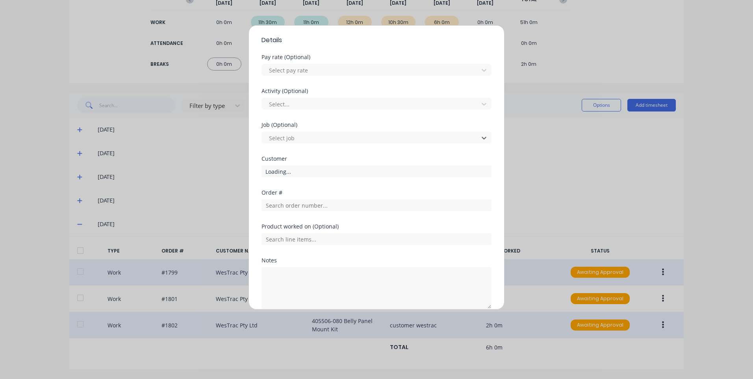
click at [351, 149] on div "Job (Optional) Select job" at bounding box center [377, 139] width 230 height 34
click at [358, 136] on div at bounding box center [371, 138] width 206 height 10
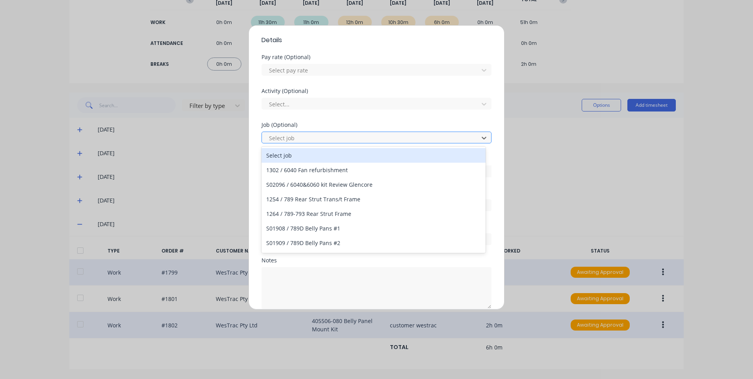
click at [360, 136] on div at bounding box center [371, 138] width 206 height 10
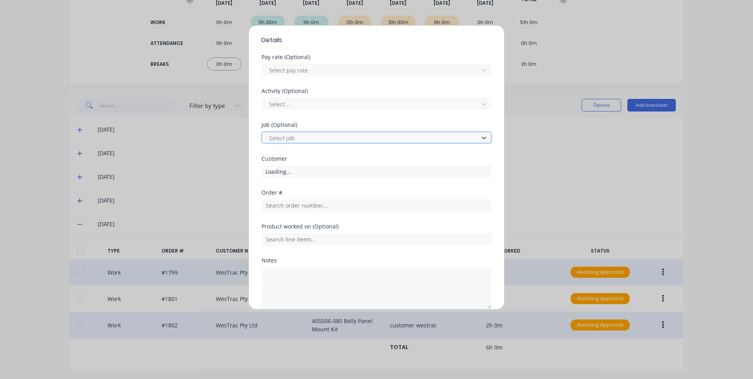
click at [361, 136] on div at bounding box center [371, 138] width 206 height 10
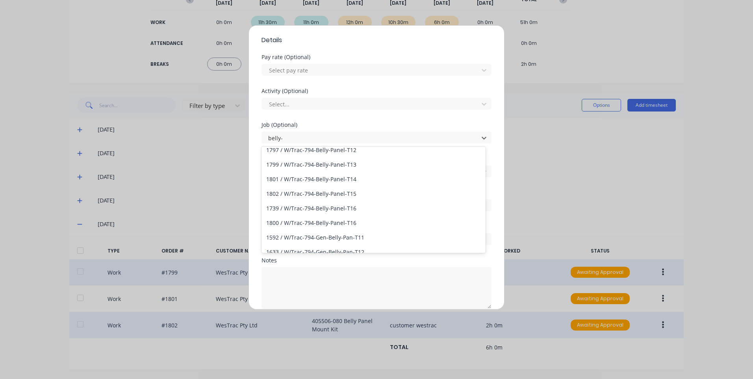
scroll to position [0, 0]
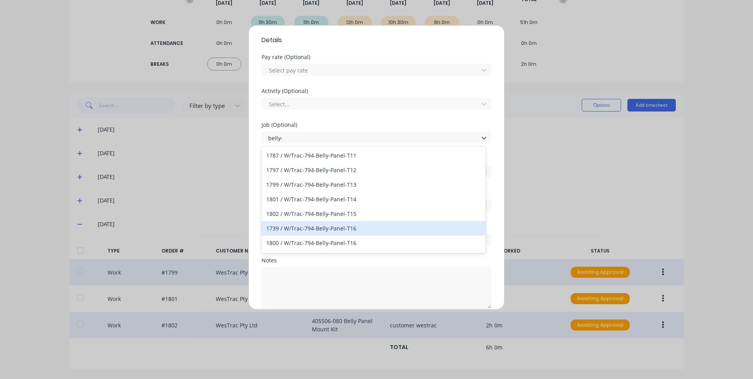
click at [323, 236] on div "1800 / W/Trac-794-Belly-Panel-T16" at bounding box center [374, 243] width 224 height 15
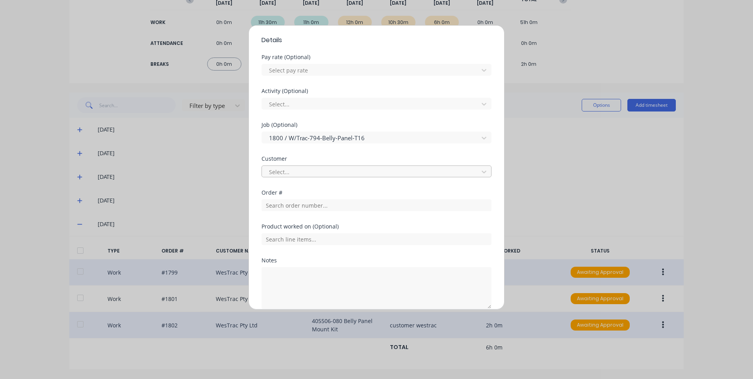
click at [335, 172] on div at bounding box center [371, 172] width 206 height 10
click at [314, 188] on div "Select customer" at bounding box center [374, 189] width 224 height 15
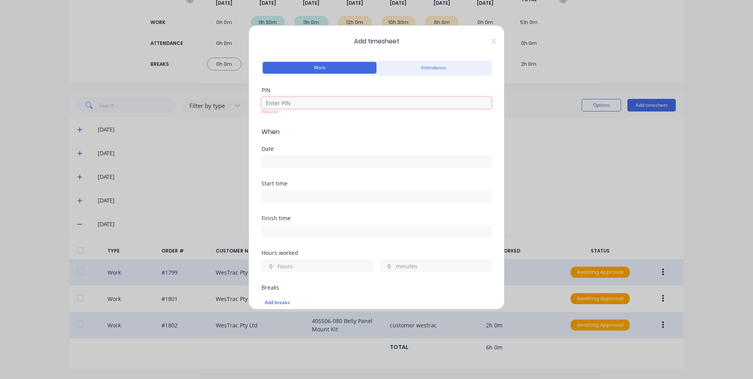
click at [286, 101] on input at bounding box center [377, 103] width 230 height 12
click at [286, 162] on label at bounding box center [377, 162] width 230 height 13
click at [286, 162] on input at bounding box center [376, 162] width 229 height 12
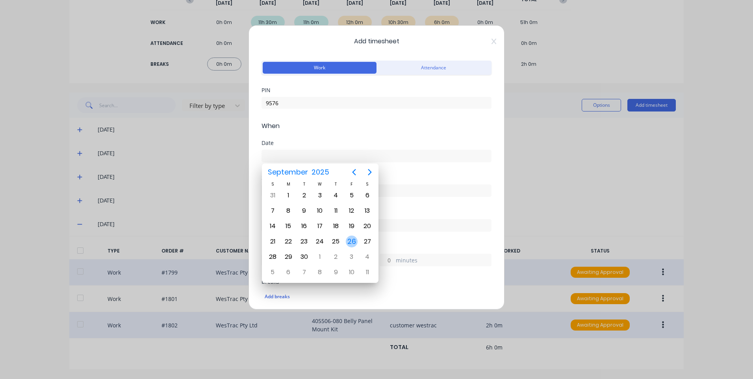
click at [349, 241] on div "26" at bounding box center [352, 242] width 12 height 12
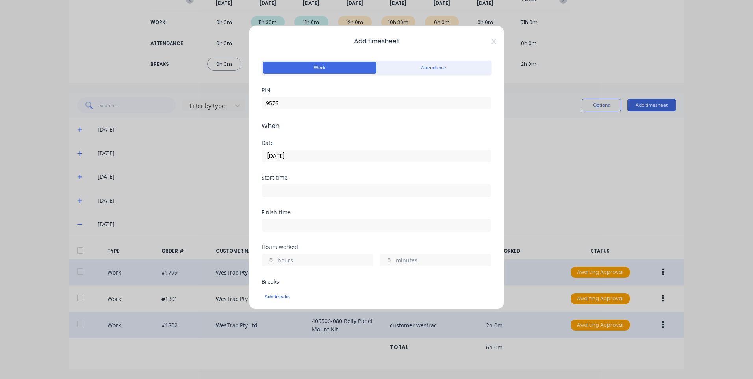
click at [305, 188] on input at bounding box center [376, 191] width 229 height 12
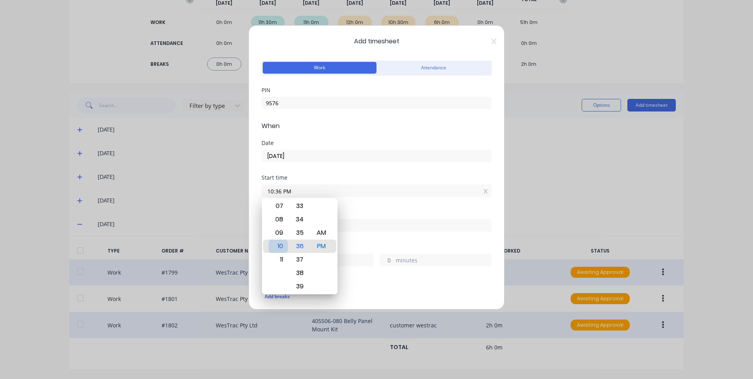
click at [282, 244] on div "10" at bounding box center [278, 246] width 19 height 13
click at [301, 271] on div "30" at bounding box center [299, 272] width 19 height 13
click at [321, 231] on div "AM" at bounding box center [321, 232] width 19 height 13
click at [351, 213] on div "Finish time" at bounding box center [377, 213] width 230 height 6
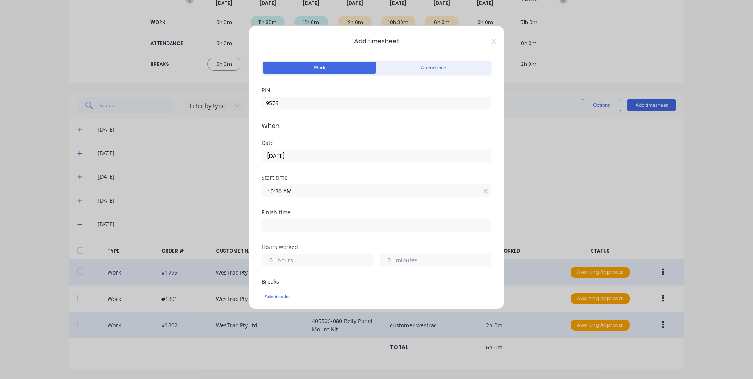
click at [351, 222] on input at bounding box center [376, 225] width 229 height 12
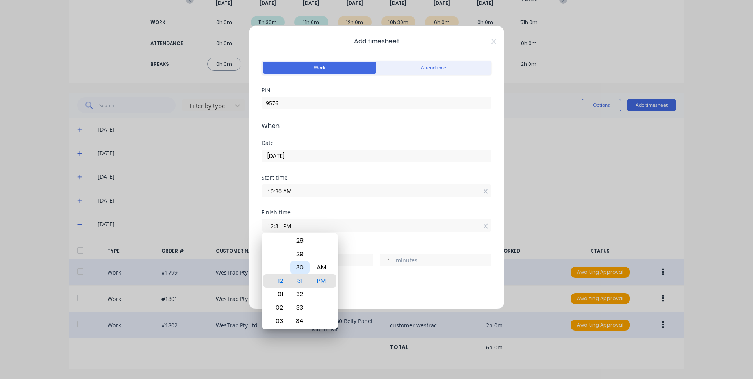
click at [305, 264] on div "30" at bounding box center [299, 267] width 19 height 13
click at [320, 267] on div "AM" at bounding box center [321, 267] width 19 height 13
click at [370, 257] on label "hours" at bounding box center [325, 261] width 95 height 10
click at [276, 257] on input "14" at bounding box center [269, 260] width 14 height 12
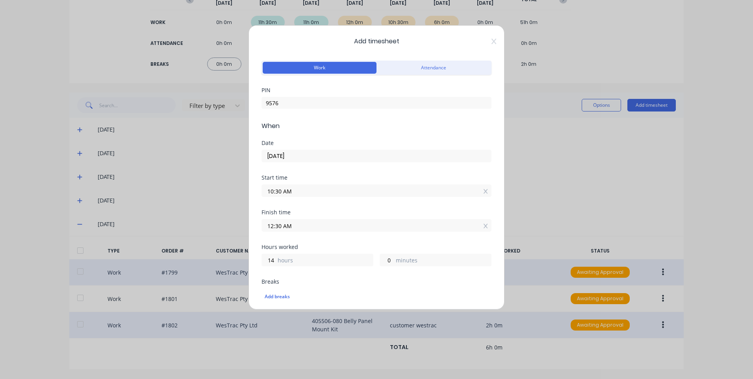
click at [318, 220] on input "12:30 AM" at bounding box center [376, 225] width 229 height 12
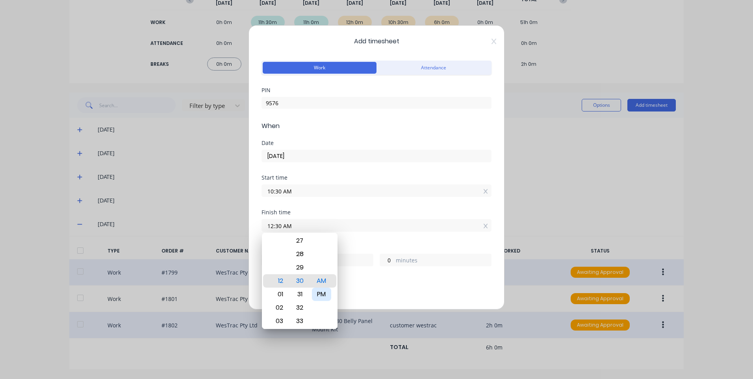
drag, startPoint x: 325, startPoint y: 293, endPoint x: 346, endPoint y: 244, distance: 53.6
click at [325, 293] on div "PM" at bounding box center [321, 294] width 19 height 13
click at [352, 241] on div "Finish time 12:30 PM" at bounding box center [377, 227] width 230 height 35
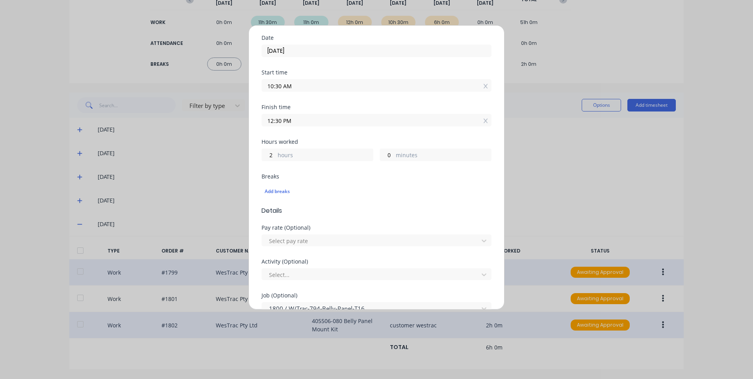
scroll to position [118, 0]
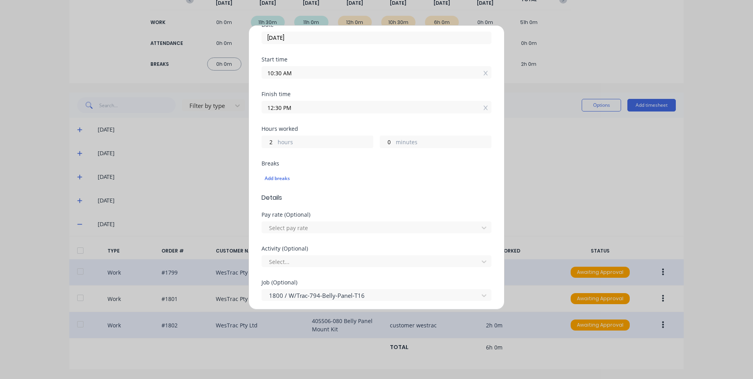
click at [323, 218] on div "Pay rate (Optional) Select pay rate" at bounding box center [377, 222] width 230 height 21
click at [322, 223] on div "Select pay rate" at bounding box center [371, 228] width 211 height 12
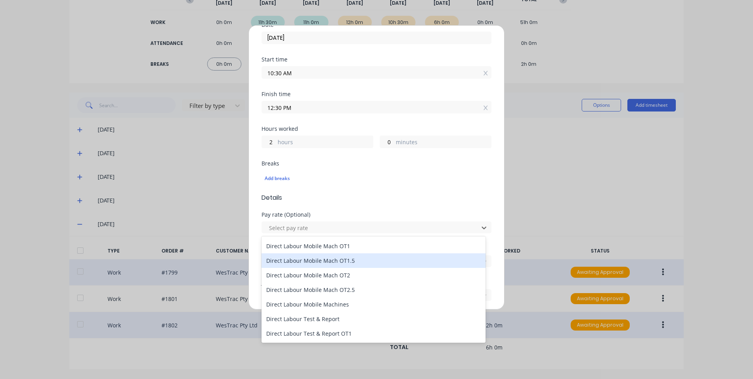
scroll to position [552, 0]
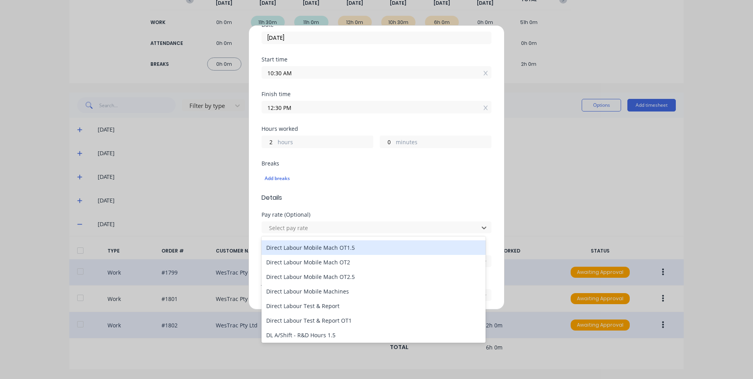
click at [353, 249] on div "Direct Labour Mobile Mach OT1.5" at bounding box center [374, 247] width 224 height 15
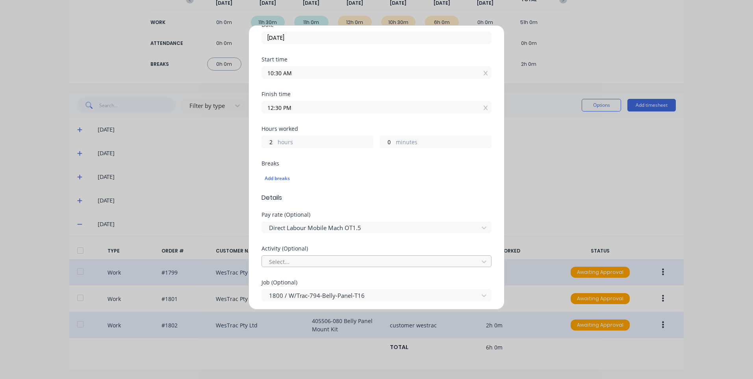
click at [333, 264] on div at bounding box center [371, 262] width 206 height 10
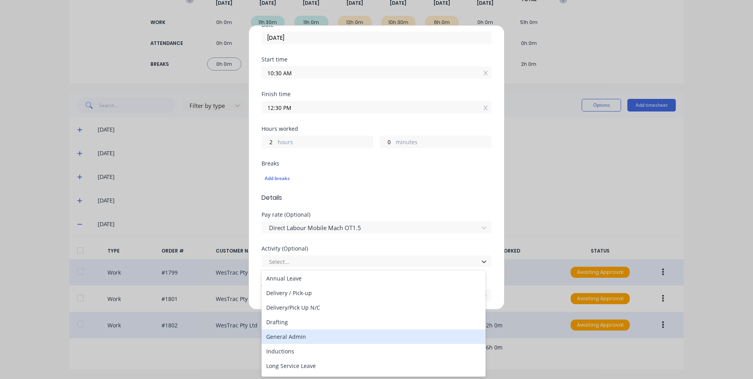
scroll to position [79, 0]
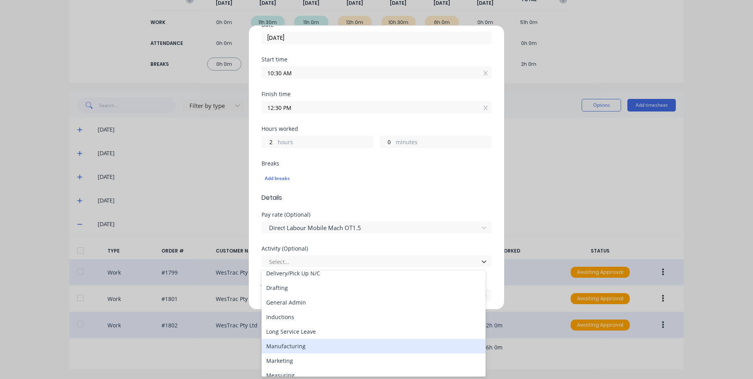
click at [295, 341] on div "Manufacturing" at bounding box center [374, 346] width 224 height 15
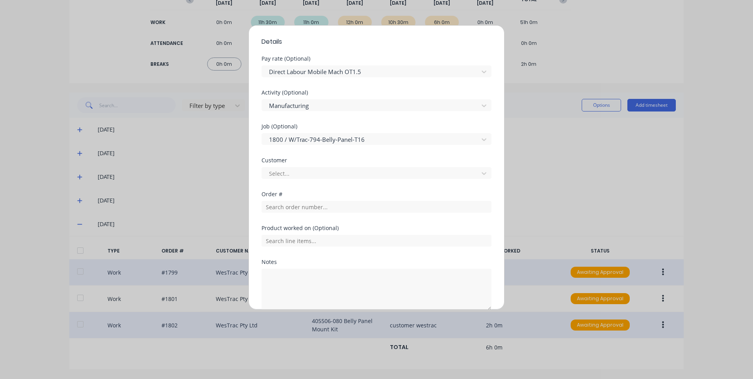
scroll to position [276, 0]
click at [308, 173] on div at bounding box center [371, 172] width 206 height 10
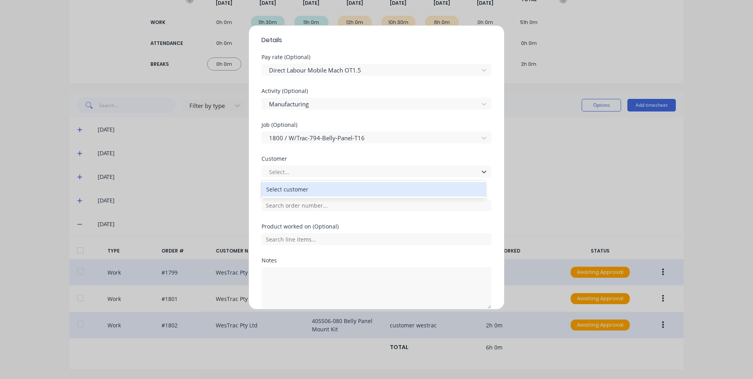
click at [313, 190] on div "Select customer" at bounding box center [374, 189] width 224 height 15
click at [313, 210] on input "text" at bounding box center [377, 205] width 230 height 12
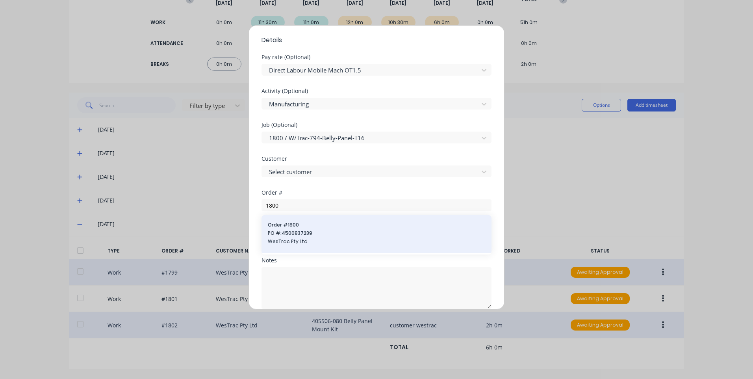
click at [313, 232] on span "PO #: 4500837239" at bounding box center [376, 233] width 217 height 7
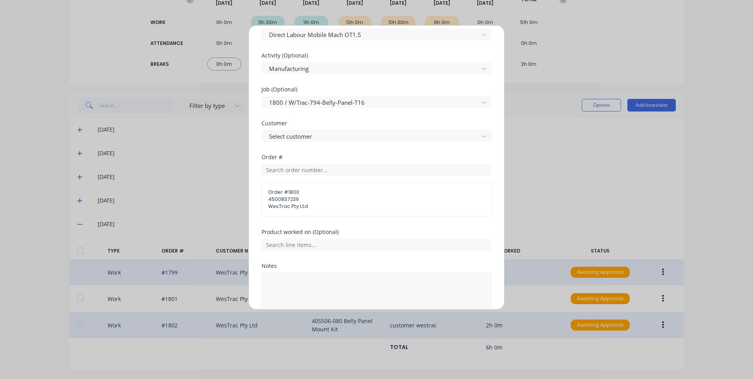
scroll to position [353, 0]
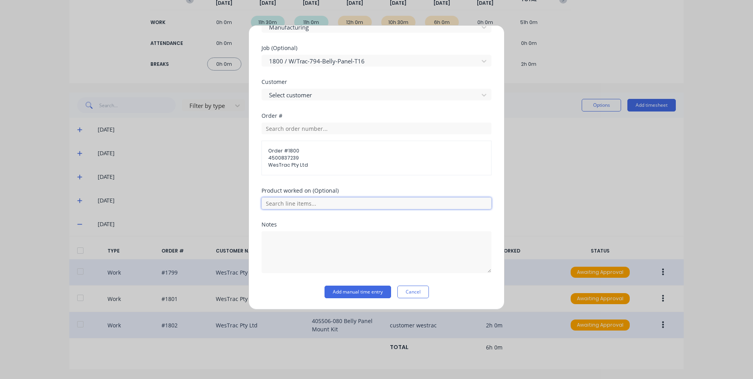
click at [303, 203] on input "text" at bounding box center [377, 203] width 230 height 12
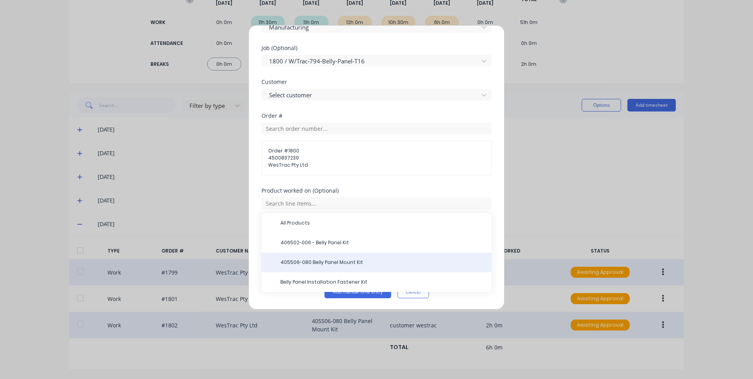
click at [340, 262] on span "405506-080 Belly Panel Mount Kit" at bounding box center [382, 262] width 205 height 7
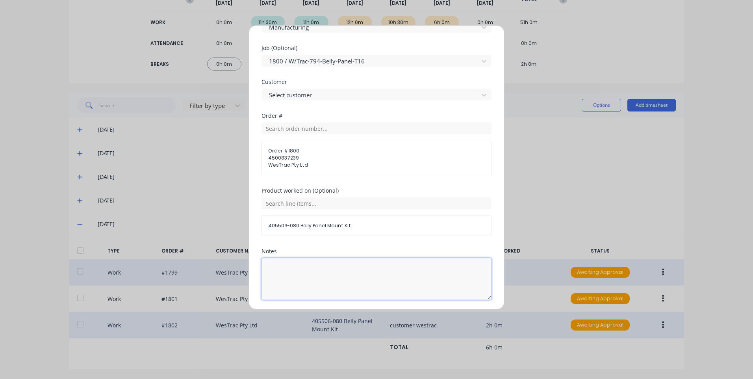
click at [328, 268] on textarea at bounding box center [377, 279] width 230 height 42
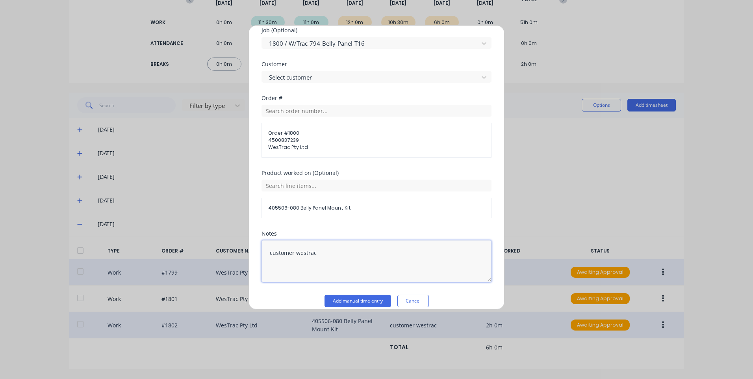
scroll to position [379, 0]
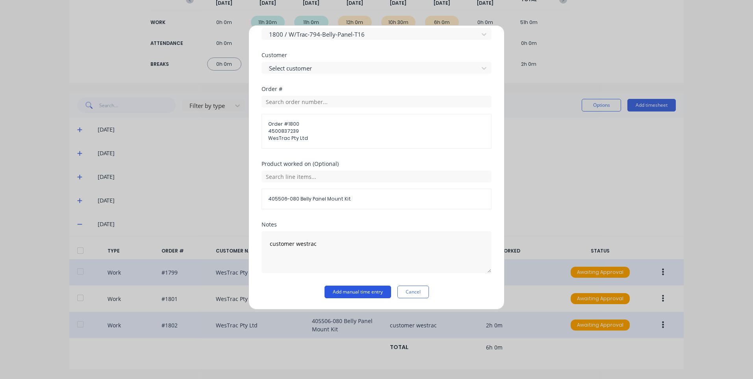
click at [364, 289] on button "Add manual time entry" at bounding box center [358, 292] width 67 height 13
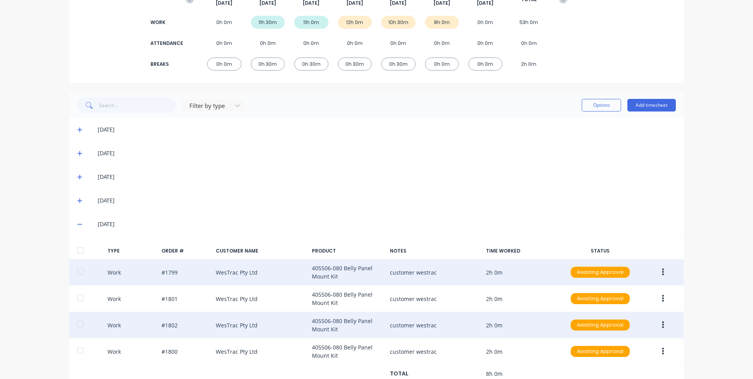
click at [65, 197] on div "Timesheets Close T M [PERSON_NAME] [DATE] [DATE] [DATE] [DATE] [DATE] [DATE] [D…" at bounding box center [376, 158] width 630 height 495
click at [81, 203] on span at bounding box center [81, 201] width 8 height 8
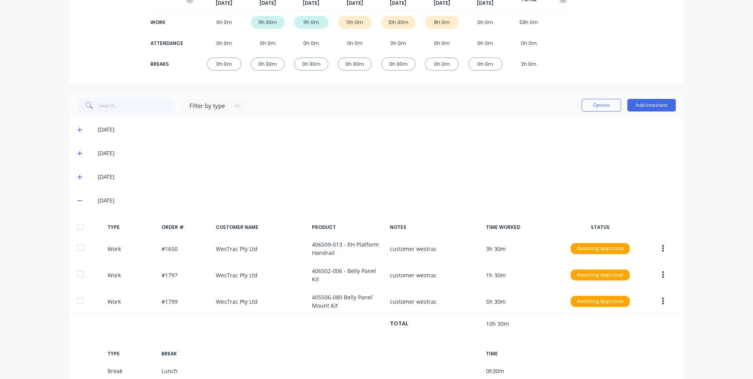
click at [77, 203] on icon at bounding box center [79, 201] width 5 height 6
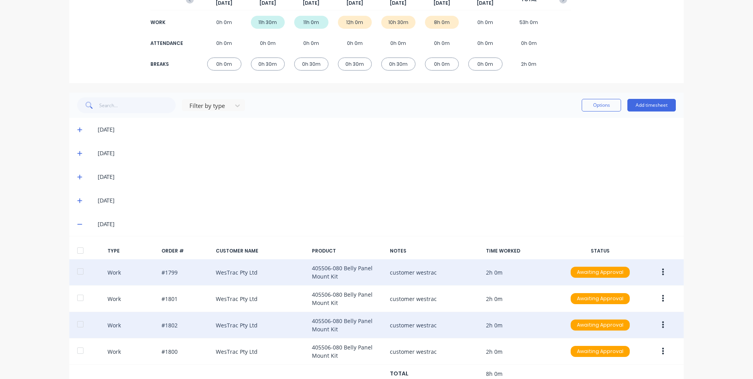
click at [78, 202] on icon at bounding box center [79, 201] width 5 height 6
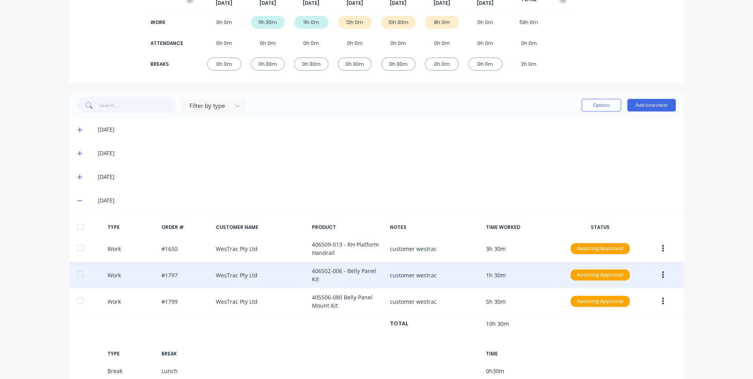
scroll to position [192, 0]
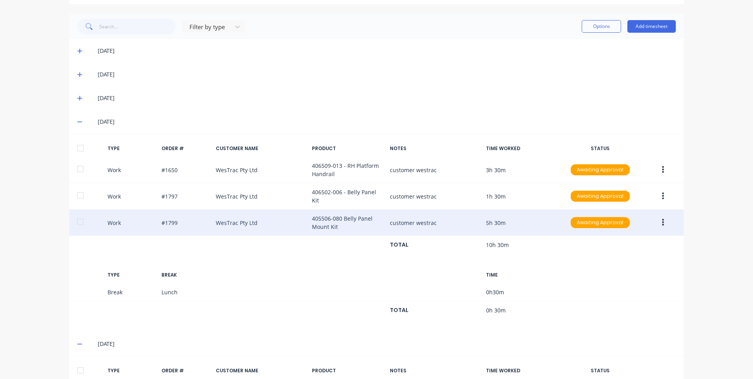
click at [662, 219] on icon "button" at bounding box center [663, 222] width 2 height 9
click at [626, 205] on div "Edit" at bounding box center [635, 208] width 61 height 11
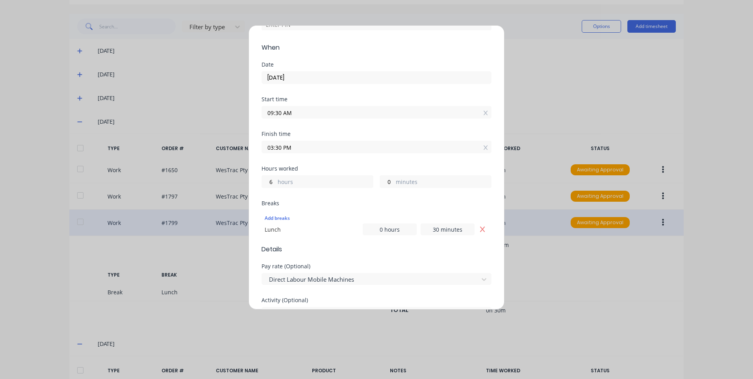
scroll to position [79, 0]
click at [300, 148] on input "03:30 PM" at bounding box center [376, 147] width 229 height 12
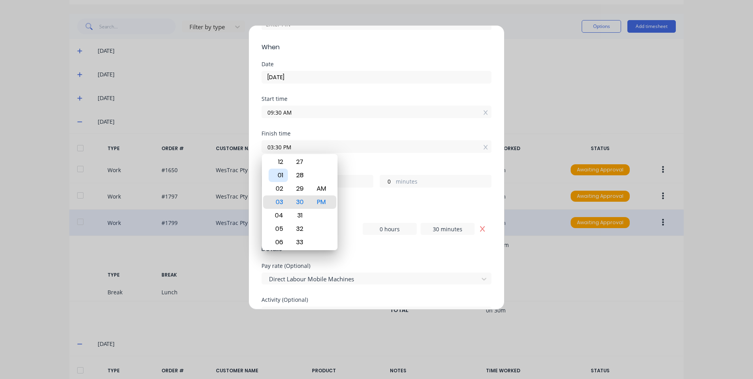
click at [283, 169] on div "01" at bounding box center [278, 175] width 19 height 13
click at [351, 205] on div "Breaks" at bounding box center [377, 203] width 230 height 6
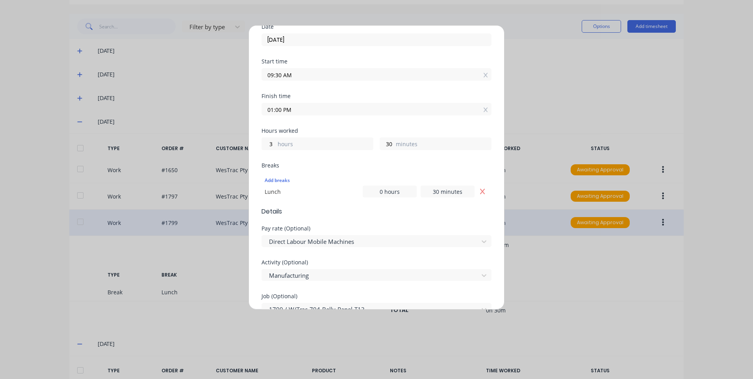
scroll to position [158, 0]
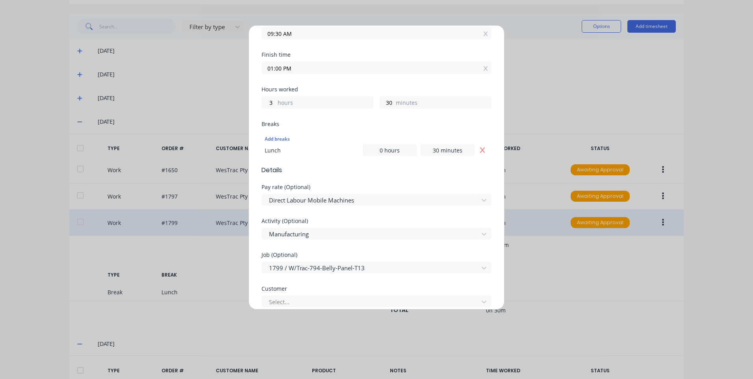
click at [321, 121] on div "Hours worked 3 hours 30 minutes" at bounding box center [377, 104] width 230 height 35
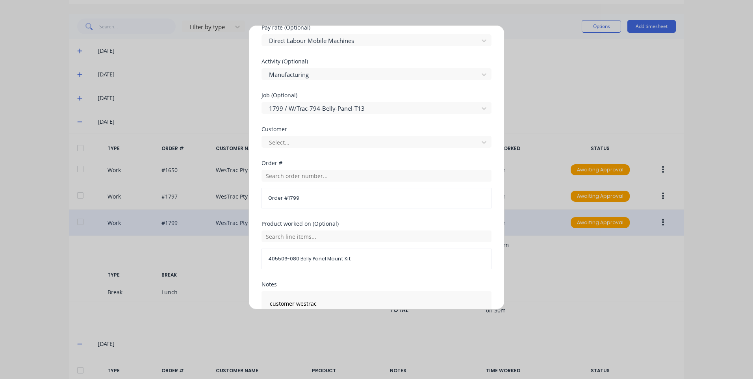
scroll to position [355, 0]
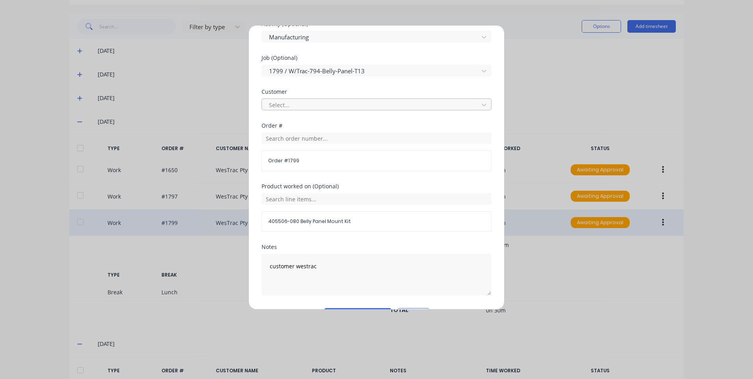
click at [316, 108] on div at bounding box center [371, 105] width 206 height 10
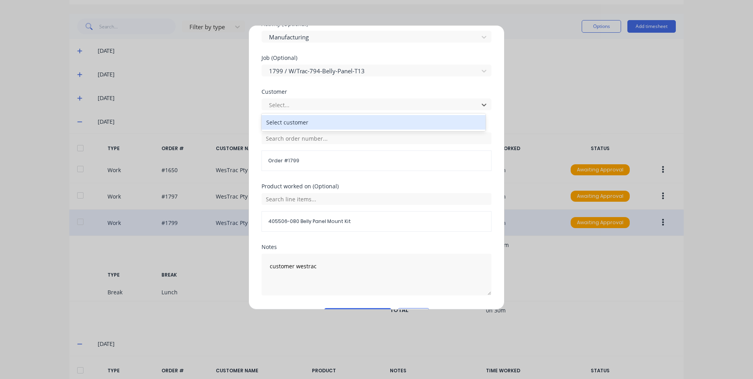
click at [321, 123] on div "Select customer" at bounding box center [374, 122] width 224 height 15
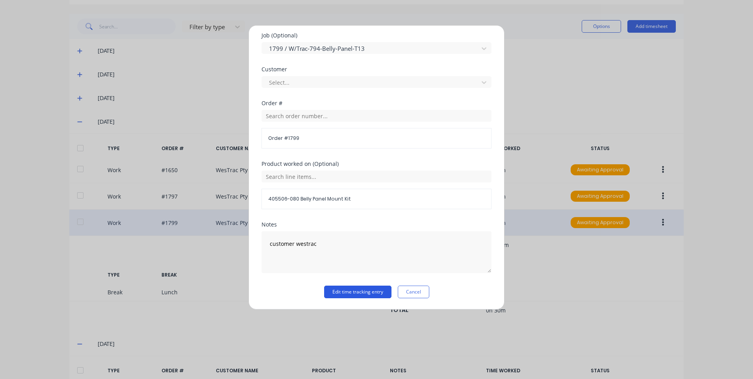
click at [358, 289] on button "Edit time tracking entry" at bounding box center [357, 292] width 67 height 13
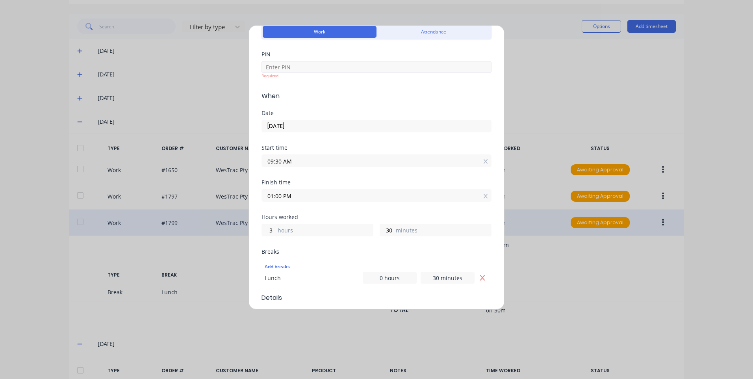
scroll to position [0, 0]
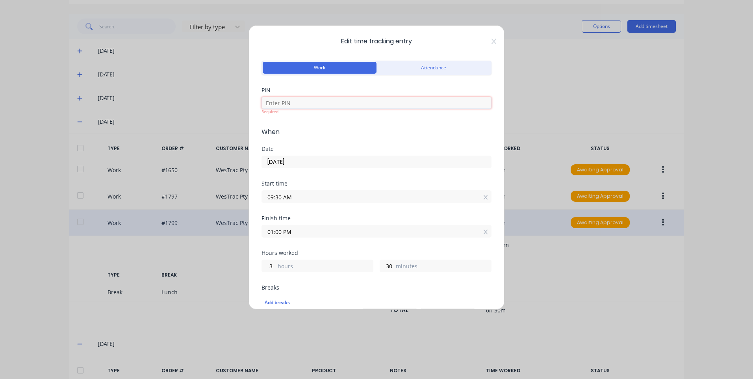
click at [336, 102] on input at bounding box center [377, 103] width 230 height 12
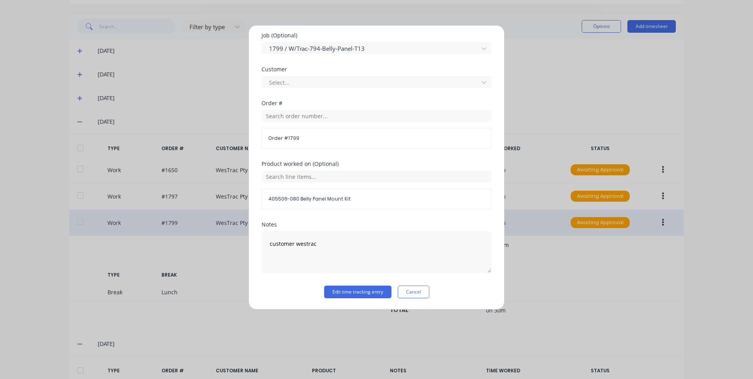
click at [356, 283] on div "Notes customer westrac" at bounding box center [377, 254] width 230 height 64
drag, startPoint x: 356, startPoint y: 283, endPoint x: 356, endPoint y: 289, distance: 5.5
click at [356, 288] on button "Edit time tracking entry" at bounding box center [357, 292] width 67 height 13
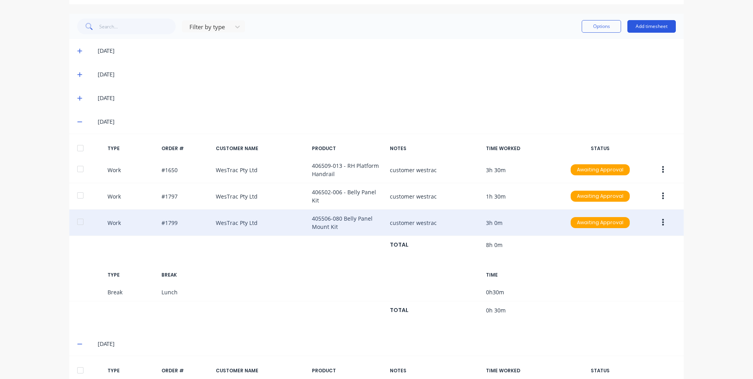
click at [645, 27] on button "Add timesheet" at bounding box center [652, 26] width 48 height 13
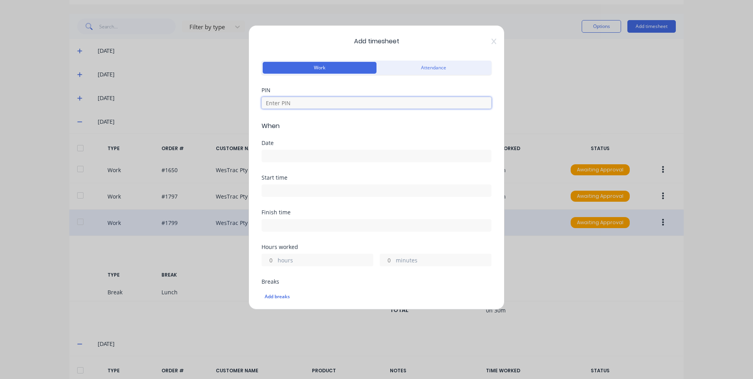
click at [305, 105] on input at bounding box center [377, 103] width 230 height 12
click at [492, 42] on icon at bounding box center [494, 41] width 5 height 6
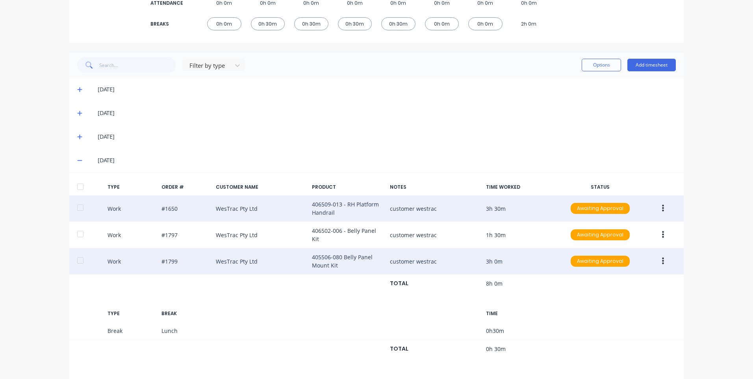
scroll to position [158, 0]
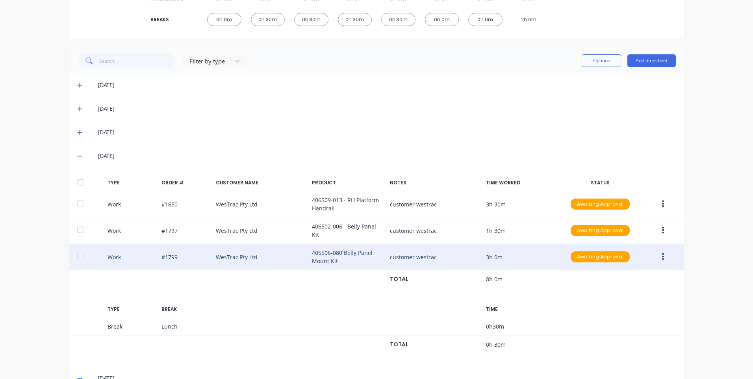
click at [662, 253] on icon "button" at bounding box center [663, 257] width 2 height 9
click at [627, 233] on div "Edit Duplicate Delete" at bounding box center [635, 258] width 75 height 51
click at [624, 238] on div "Edit" at bounding box center [635, 243] width 61 height 11
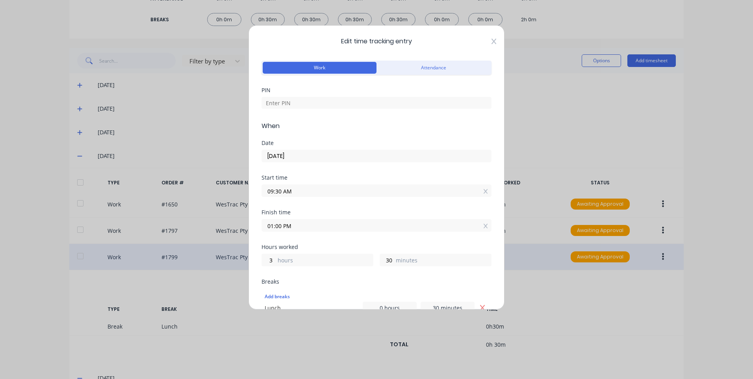
click at [492, 44] on icon at bounding box center [494, 41] width 5 height 6
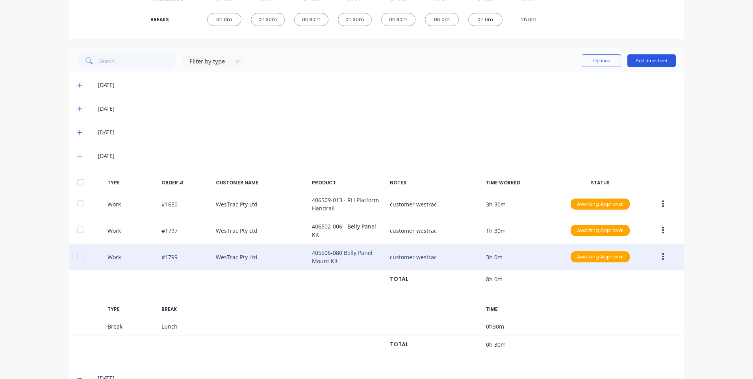
click at [647, 64] on button "Add timesheet" at bounding box center [652, 60] width 48 height 13
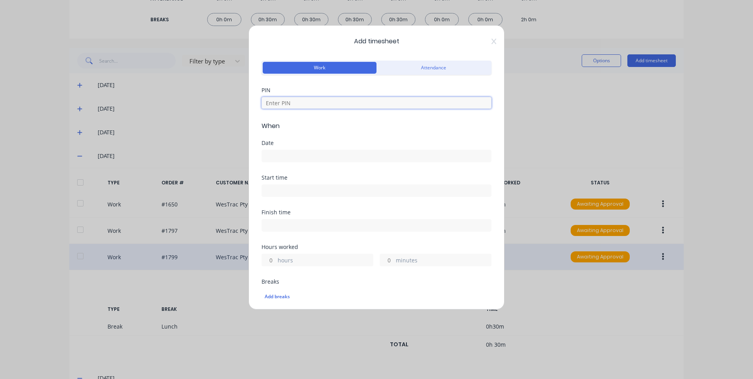
click at [344, 102] on input at bounding box center [377, 103] width 230 height 12
click at [323, 149] on div at bounding box center [377, 155] width 230 height 15
click at [323, 157] on input at bounding box center [376, 156] width 229 height 12
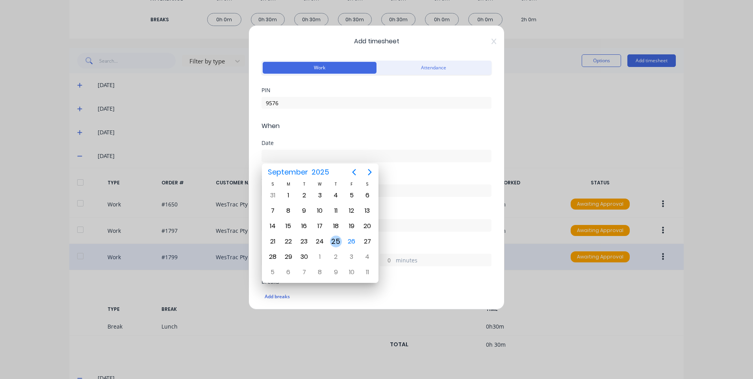
click at [336, 238] on div "25" at bounding box center [336, 242] width 12 height 12
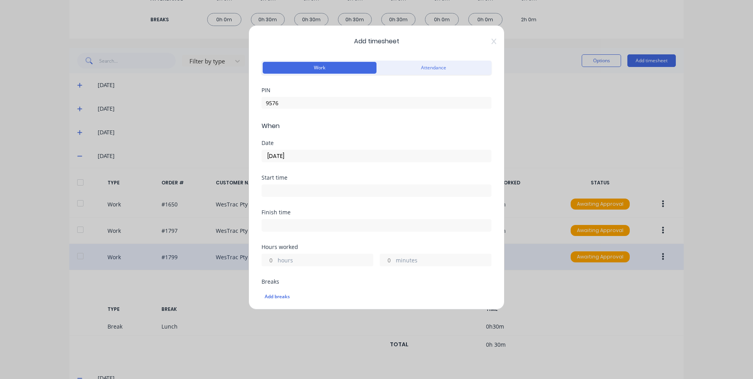
click at [340, 189] on input at bounding box center [376, 191] width 229 height 12
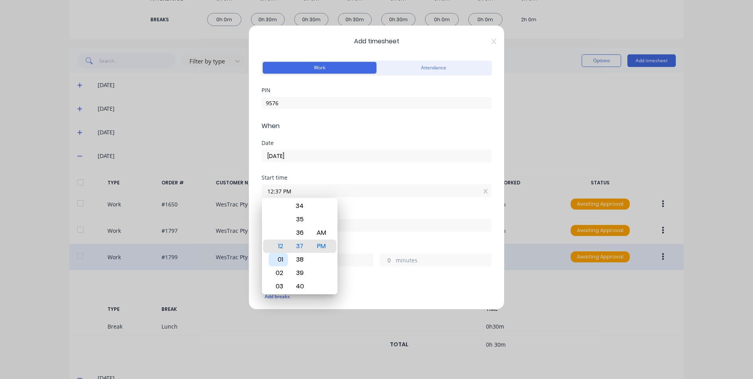
click at [283, 259] on div "01" at bounding box center [278, 259] width 19 height 13
click at [379, 239] on div "Finish time" at bounding box center [377, 227] width 230 height 35
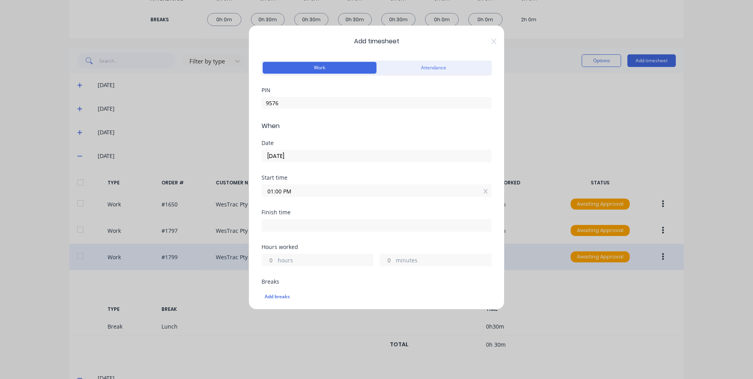
click at [370, 221] on input at bounding box center [376, 225] width 229 height 12
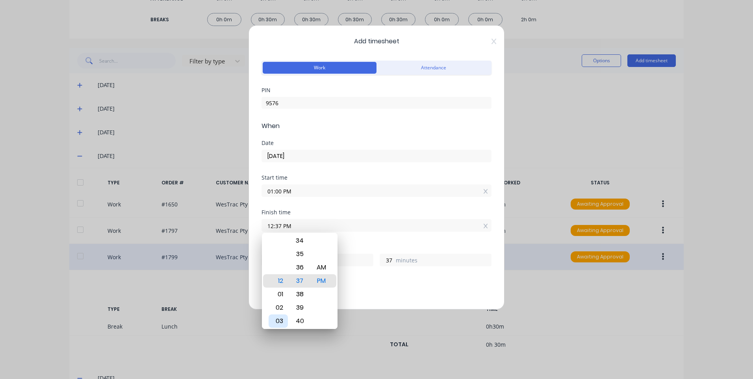
click at [279, 321] on div "03" at bounding box center [278, 320] width 19 height 13
click at [365, 272] on div "Hours worked 2 hours 0 minutes" at bounding box center [377, 261] width 230 height 35
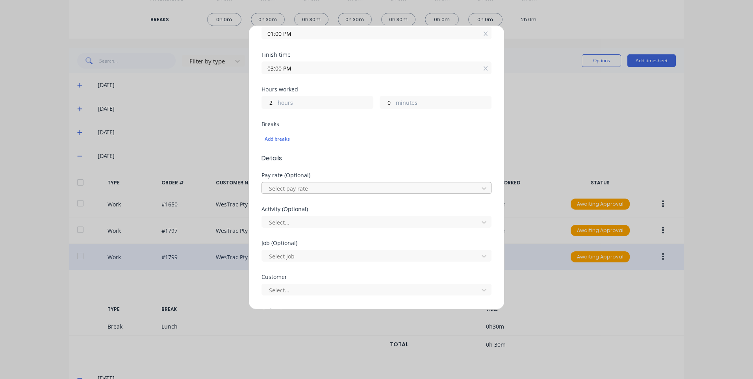
click at [323, 188] on div at bounding box center [371, 189] width 206 height 10
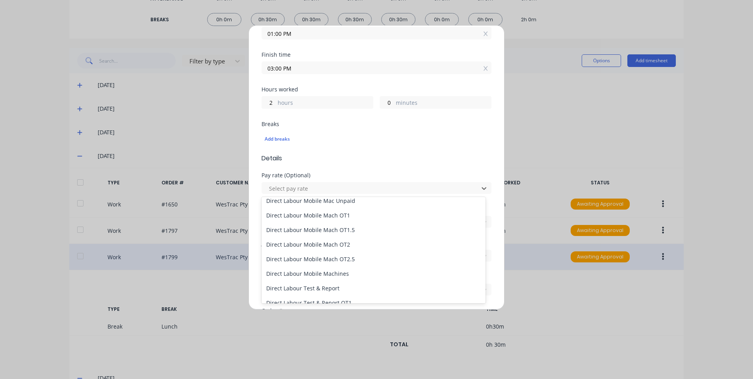
scroll to position [552, 0]
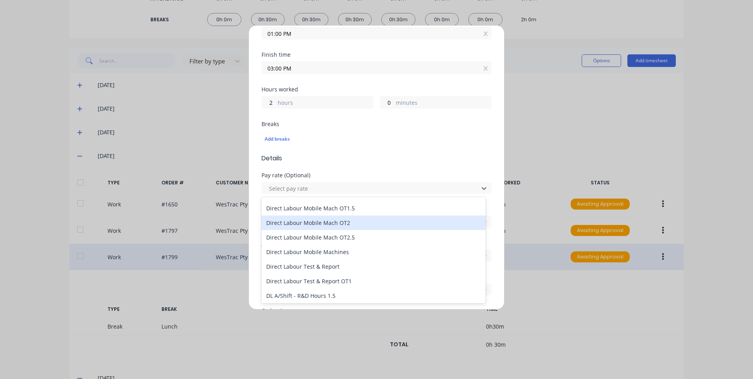
click at [344, 222] on div "Direct Labour Mobile Mach OT2" at bounding box center [374, 222] width 224 height 15
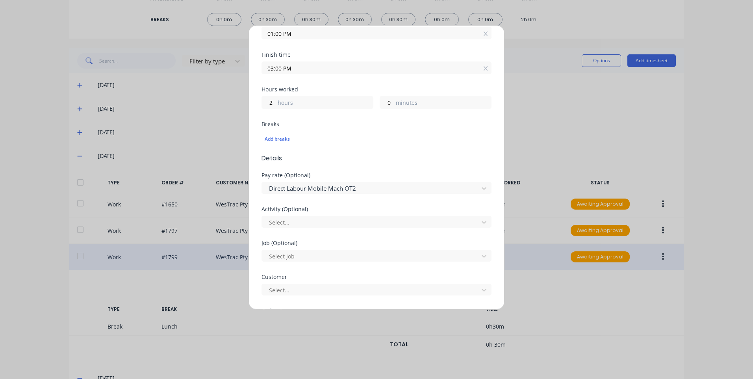
click at [338, 196] on div "Pay rate (Optional) Direct Labour Mobile Mach OT2" at bounding box center [377, 190] width 230 height 34
click at [339, 188] on div at bounding box center [371, 189] width 206 height 10
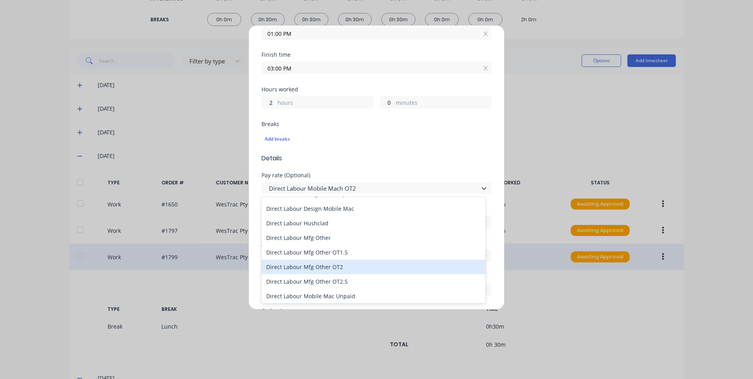
scroll to position [433, 0]
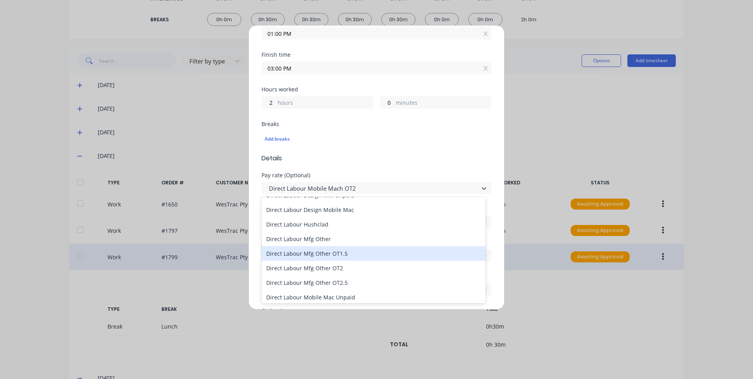
click at [347, 253] on div "Direct Labour Mfg Other OT1.5" at bounding box center [374, 253] width 224 height 15
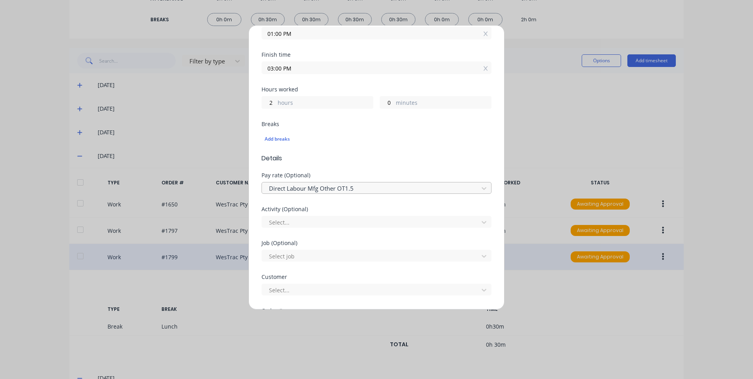
click at [341, 190] on div at bounding box center [371, 189] width 206 height 10
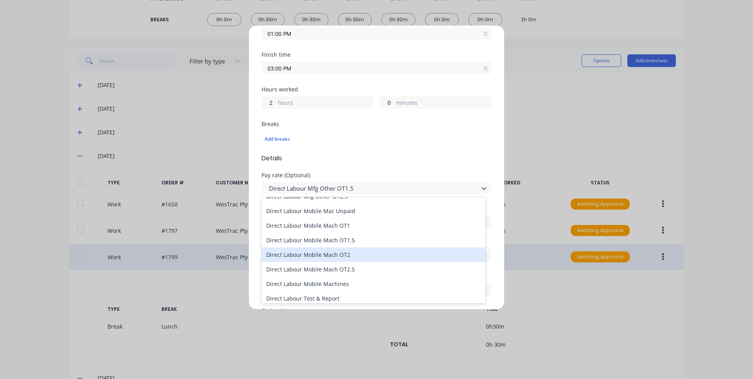
scroll to position [552, 0]
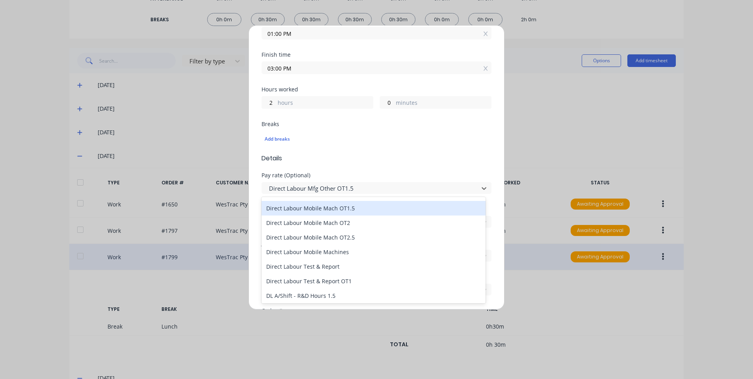
click at [345, 209] on div "Direct Labour Mobile Mach OT1.5" at bounding box center [374, 208] width 224 height 15
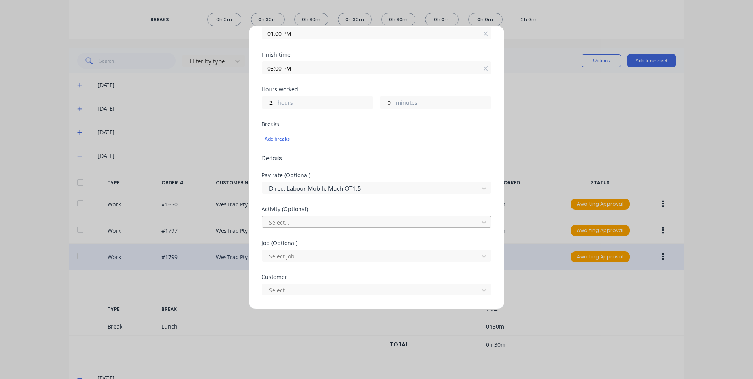
drag, startPoint x: 334, startPoint y: 232, endPoint x: 335, endPoint y: 225, distance: 7.5
click at [334, 231] on div "Activity (Optional) Select..." at bounding box center [377, 223] width 230 height 34
click at [336, 220] on div at bounding box center [371, 222] width 206 height 10
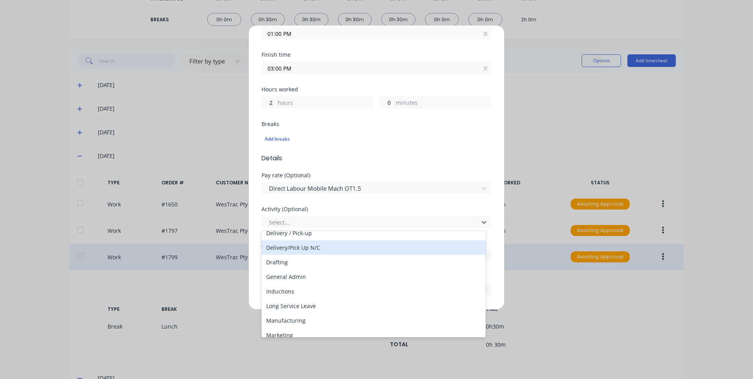
scroll to position [79, 0]
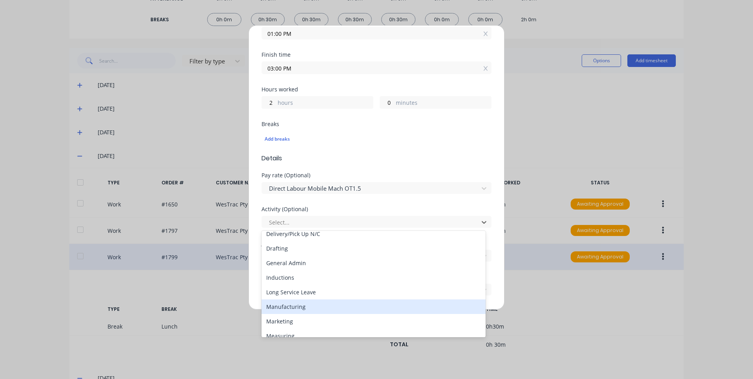
click at [302, 305] on div "Manufacturing" at bounding box center [374, 306] width 224 height 15
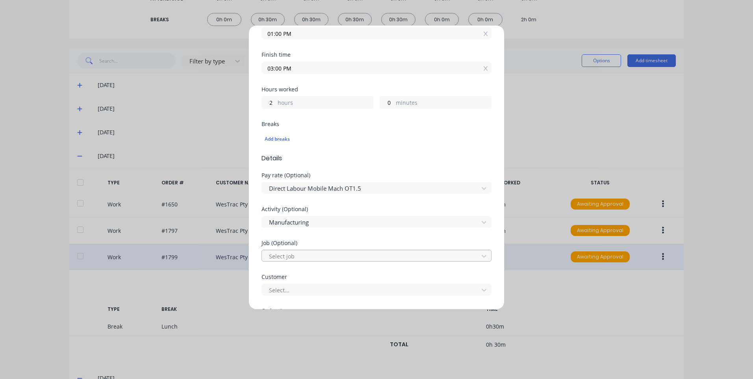
drag, startPoint x: 306, startPoint y: 250, endPoint x: 306, endPoint y: 257, distance: 7.5
click at [307, 249] on div "Select job" at bounding box center [377, 255] width 230 height 14
click at [306, 257] on div at bounding box center [371, 256] width 206 height 10
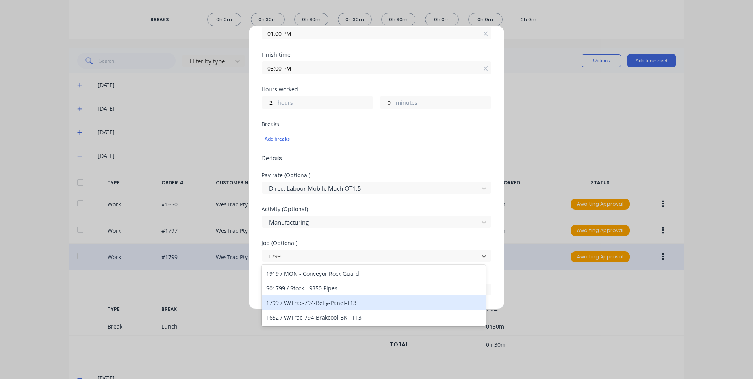
drag, startPoint x: 336, startPoint y: 303, endPoint x: 338, endPoint y: 297, distance: 6.6
click at [337, 303] on div "1799 / W/Trac-794-Belly-Panel-T13" at bounding box center [374, 302] width 224 height 15
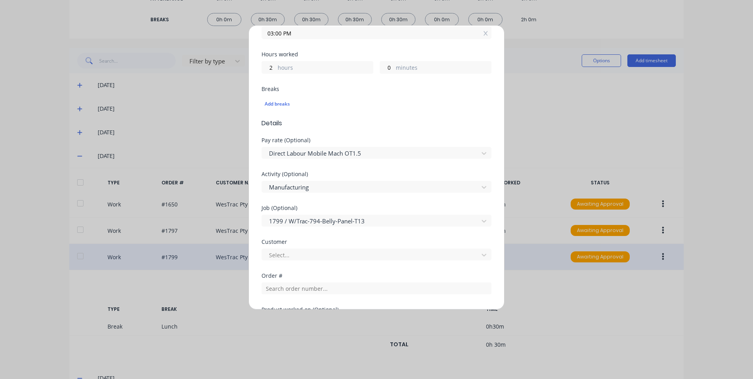
scroll to position [236, 0]
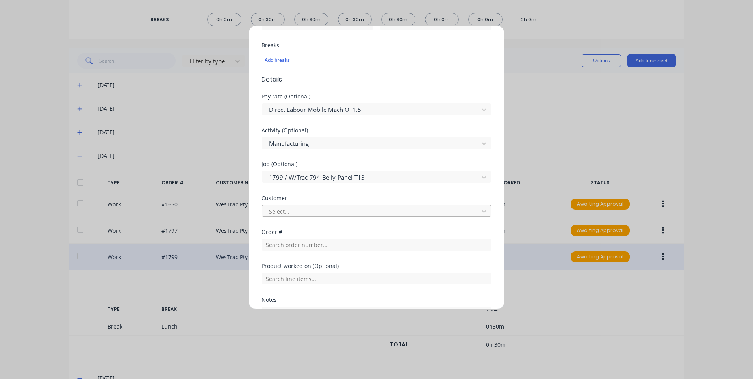
click at [331, 210] on div at bounding box center [371, 211] width 206 height 10
click at [327, 228] on div "Select customer" at bounding box center [374, 228] width 224 height 15
click at [323, 242] on input "text" at bounding box center [377, 245] width 230 height 12
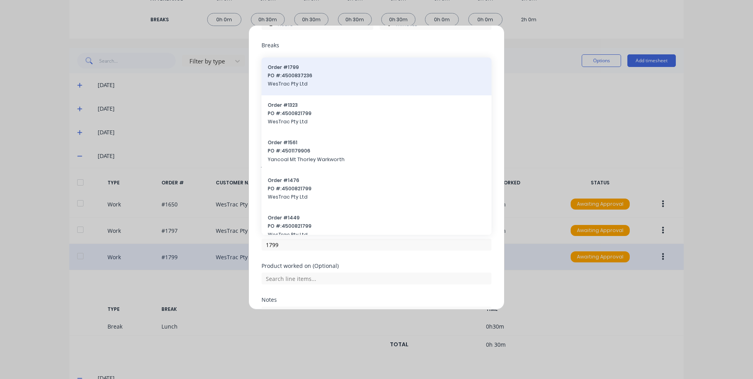
click at [309, 72] on span "PO #: 4500837236" at bounding box center [376, 75] width 217 height 7
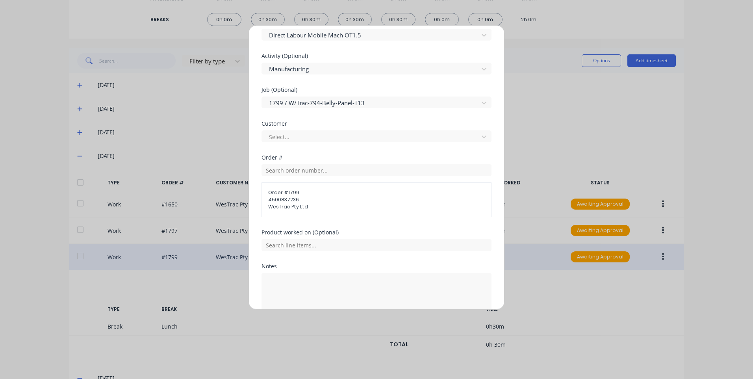
scroll to position [353, 0]
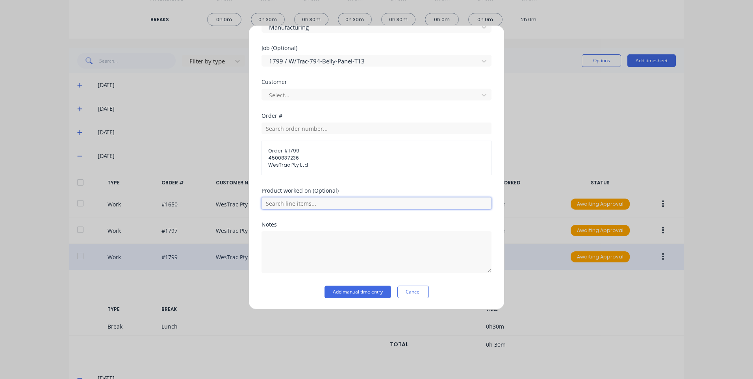
click at [318, 207] on input "text" at bounding box center [377, 203] width 230 height 12
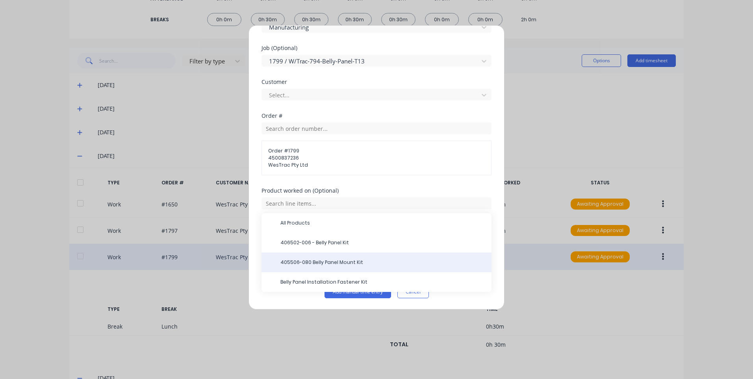
click at [343, 258] on div "405506-080 Belly Panel Mount Kit" at bounding box center [377, 263] width 230 height 20
click at [343, 257] on div "405506-080 Belly Panel Mount Kit" at bounding box center [377, 263] width 230 height 20
drag, startPoint x: 343, startPoint y: 257, endPoint x: 299, endPoint y: 256, distance: 44.1
click at [299, 256] on div "405506-080 Belly Panel Mount Kit" at bounding box center [377, 263] width 230 height 20
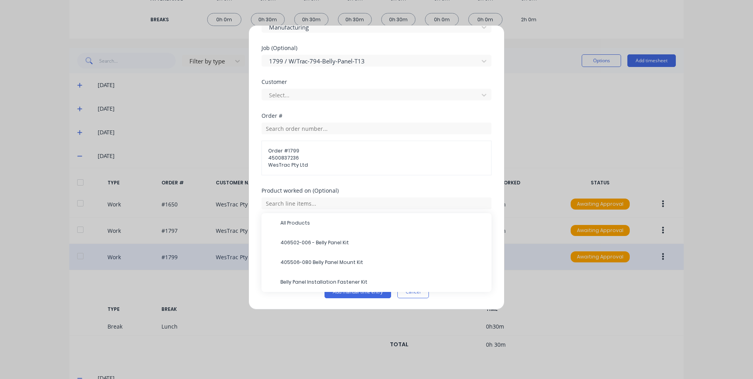
drag, startPoint x: 299, startPoint y: 256, endPoint x: 312, endPoint y: 260, distance: 13.5
click at [303, 262] on span "405506-080 Belly Panel Mount Kit" at bounding box center [382, 262] width 205 height 7
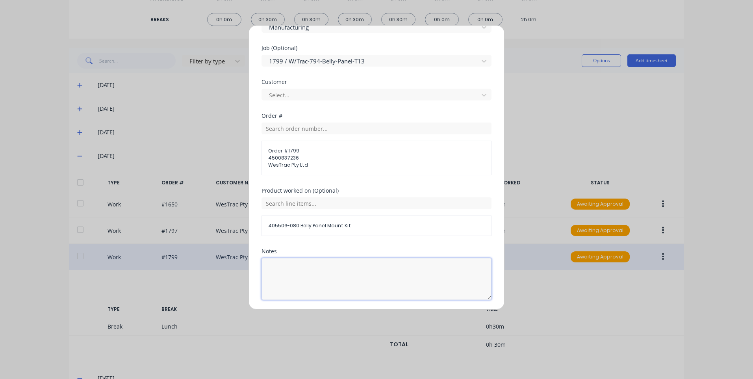
click at [329, 260] on textarea at bounding box center [377, 279] width 230 height 42
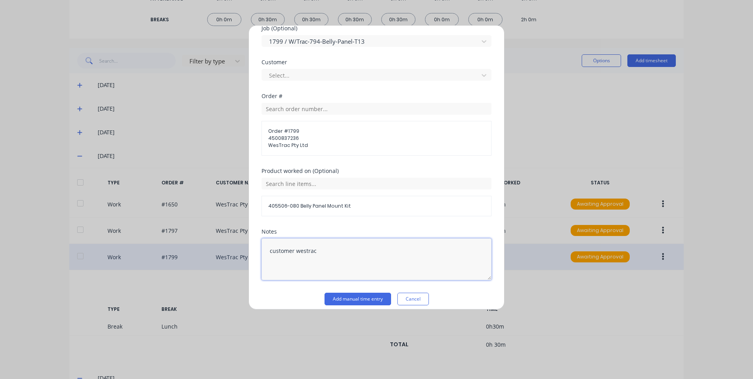
scroll to position [379, 0]
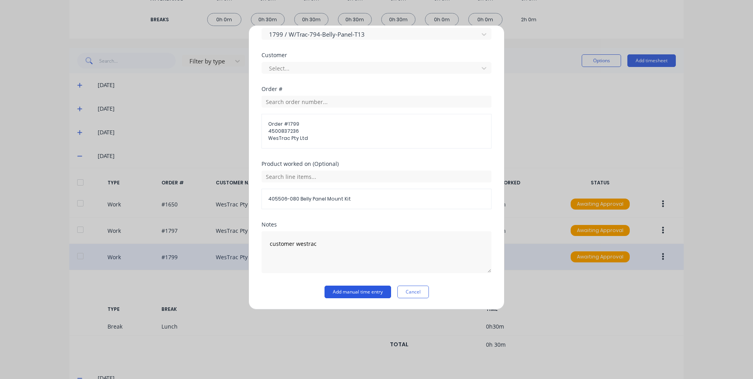
click at [372, 292] on button "Add manual time entry" at bounding box center [358, 292] width 67 height 13
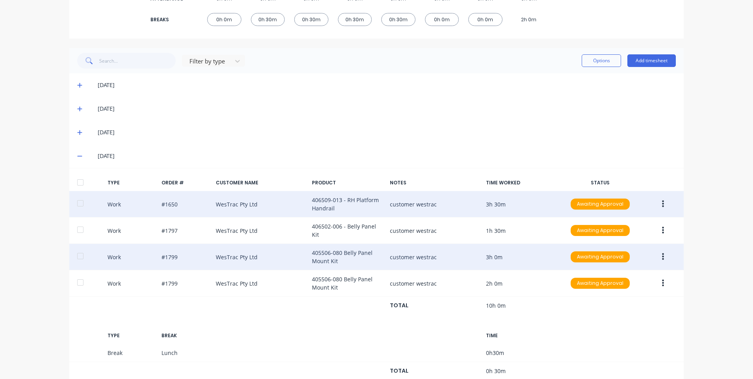
click at [659, 209] on button "button" at bounding box center [663, 204] width 19 height 14
click at [639, 189] on div "Edit" at bounding box center [635, 190] width 61 height 11
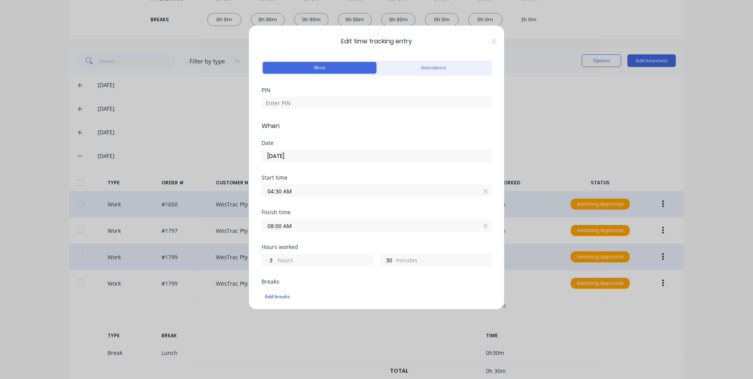
click at [489, 37] on div "Edit time tracking entry Work Attendance PIN When Date [DATE] Start time 04:30 …" at bounding box center [377, 167] width 256 height 284
click at [492, 41] on icon at bounding box center [494, 42] width 5 height 6
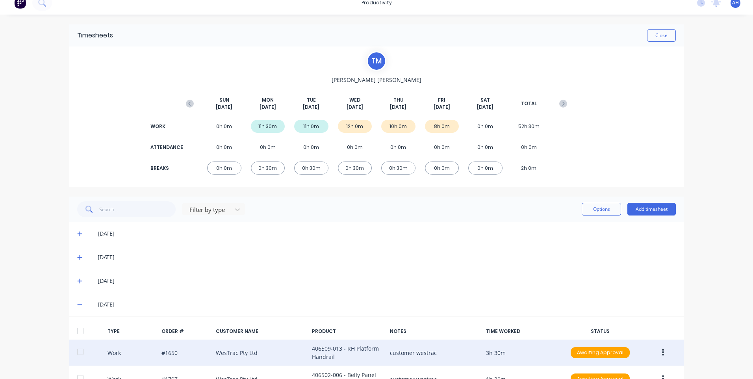
scroll to position [0, 0]
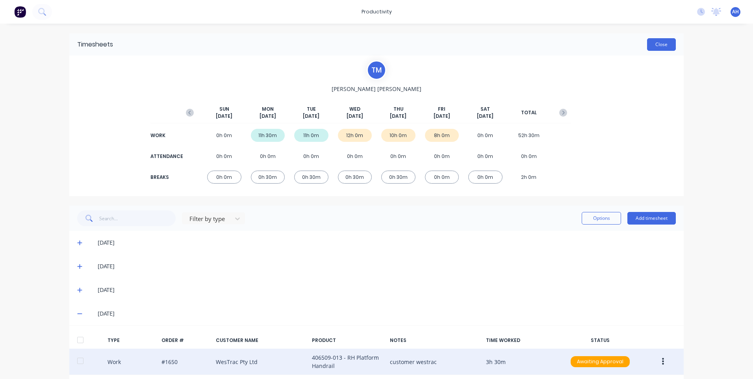
click at [670, 39] on button "Close" at bounding box center [661, 44] width 29 height 13
